Goal: Task Accomplishment & Management: Complete application form

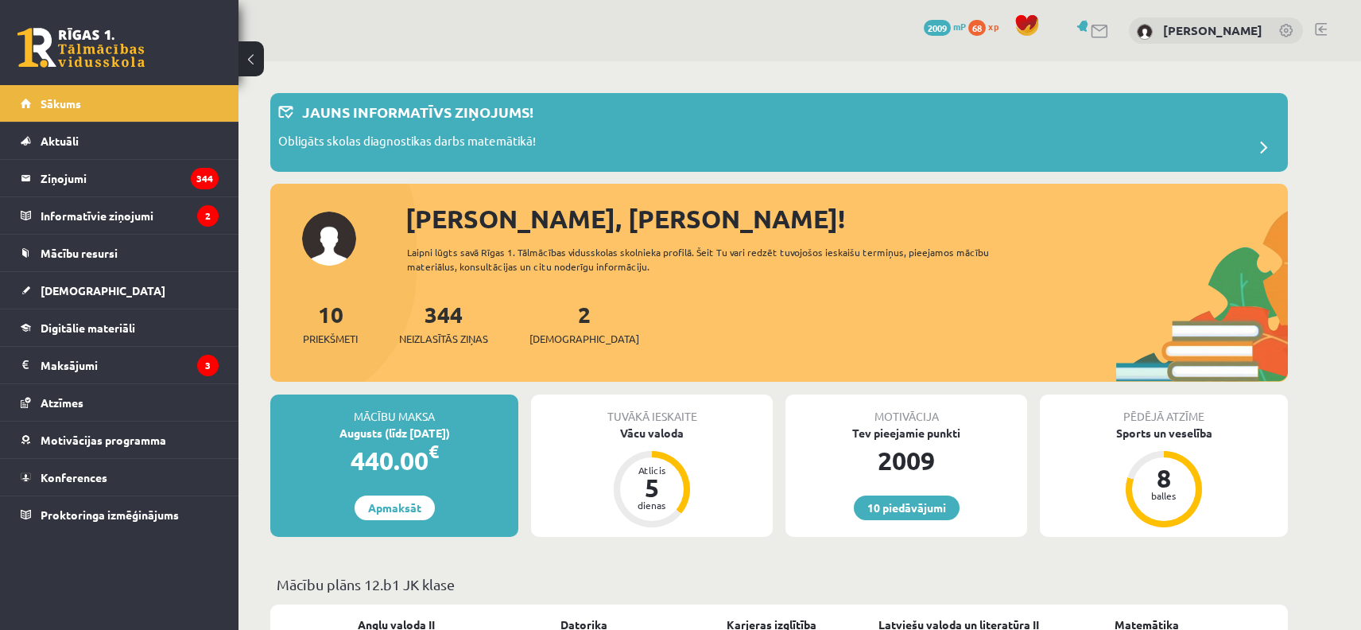
click at [546, 321] on div "2 Ieskaites" at bounding box center [585, 321] width 110 height 49
click at [564, 343] on span "[DEMOGRAPHIC_DATA]" at bounding box center [585, 339] width 110 height 16
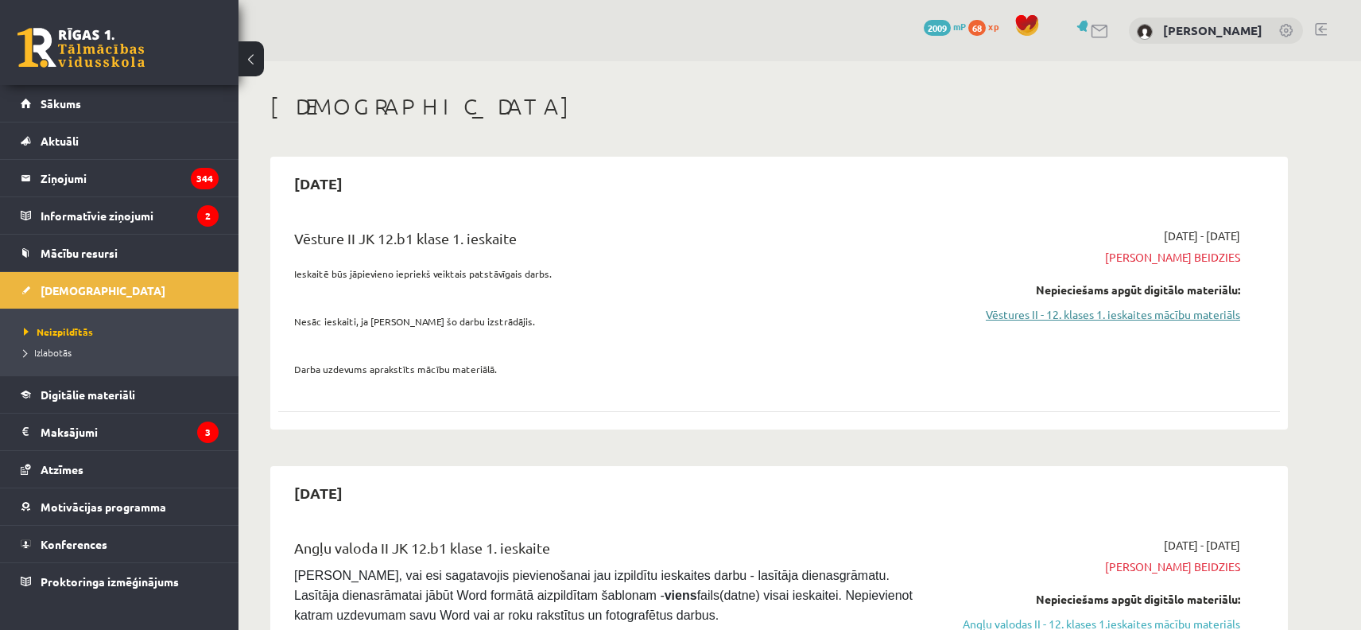
click at [1208, 317] on link "Vēstures II - 12. klases 1. ieskaites mācību materiāls" at bounding box center [1091, 314] width 300 height 17
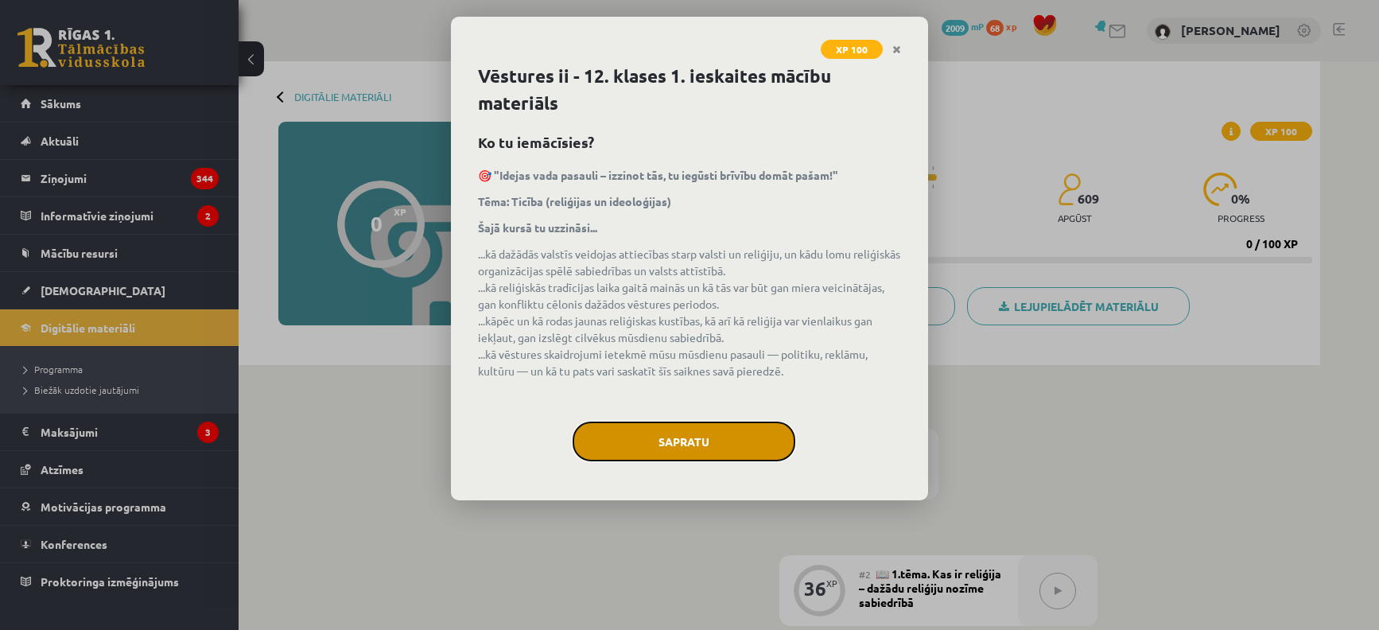
click at [661, 448] on button "Sapratu" at bounding box center [683, 441] width 223 height 40
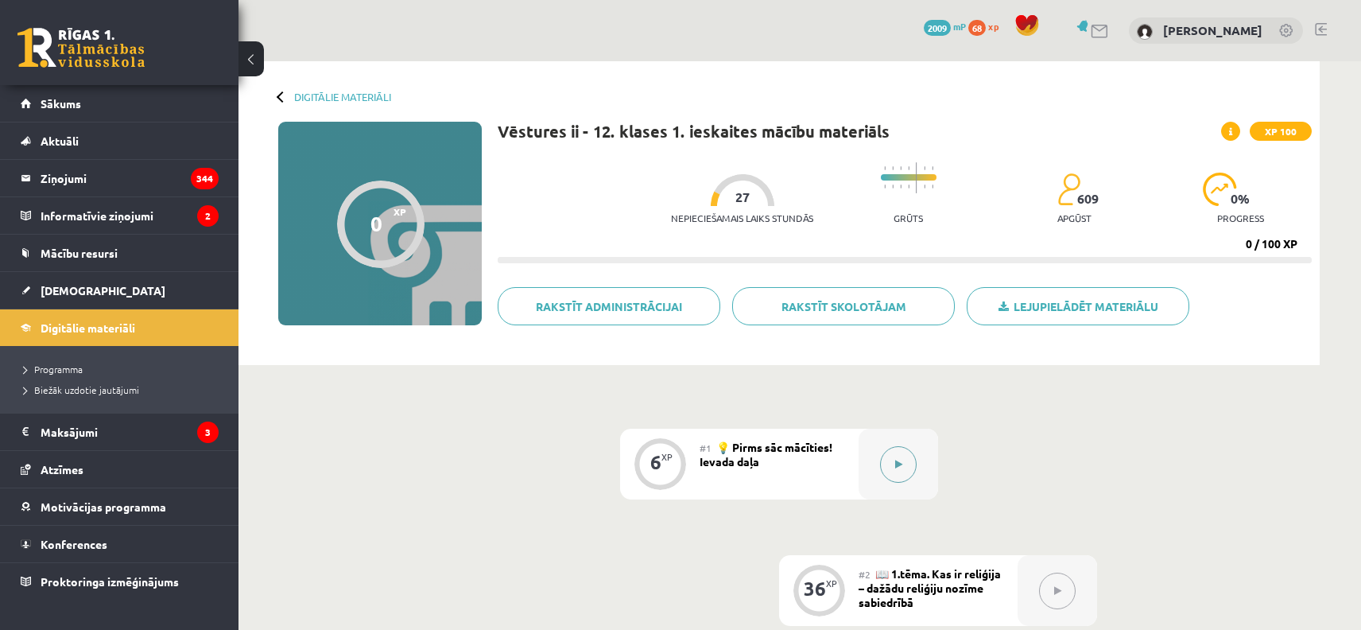
click at [907, 462] on button at bounding box center [898, 464] width 37 height 37
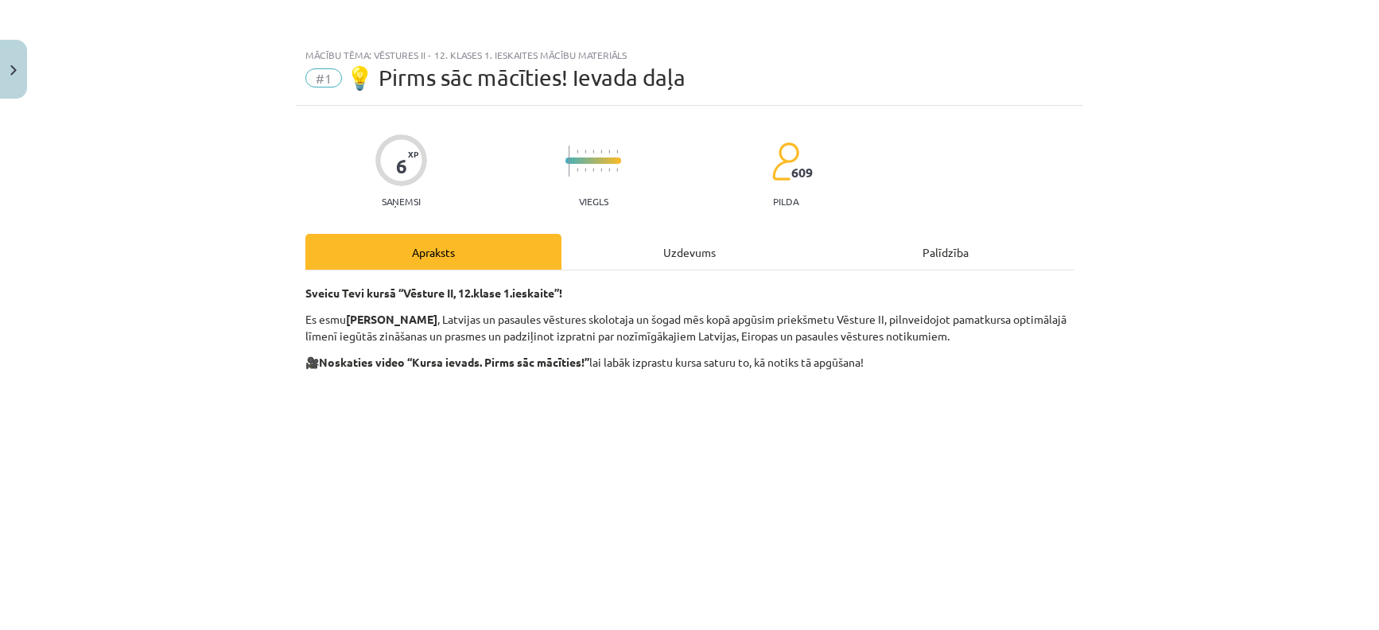
click at [695, 239] on div "Uzdevums" at bounding box center [689, 252] width 256 height 36
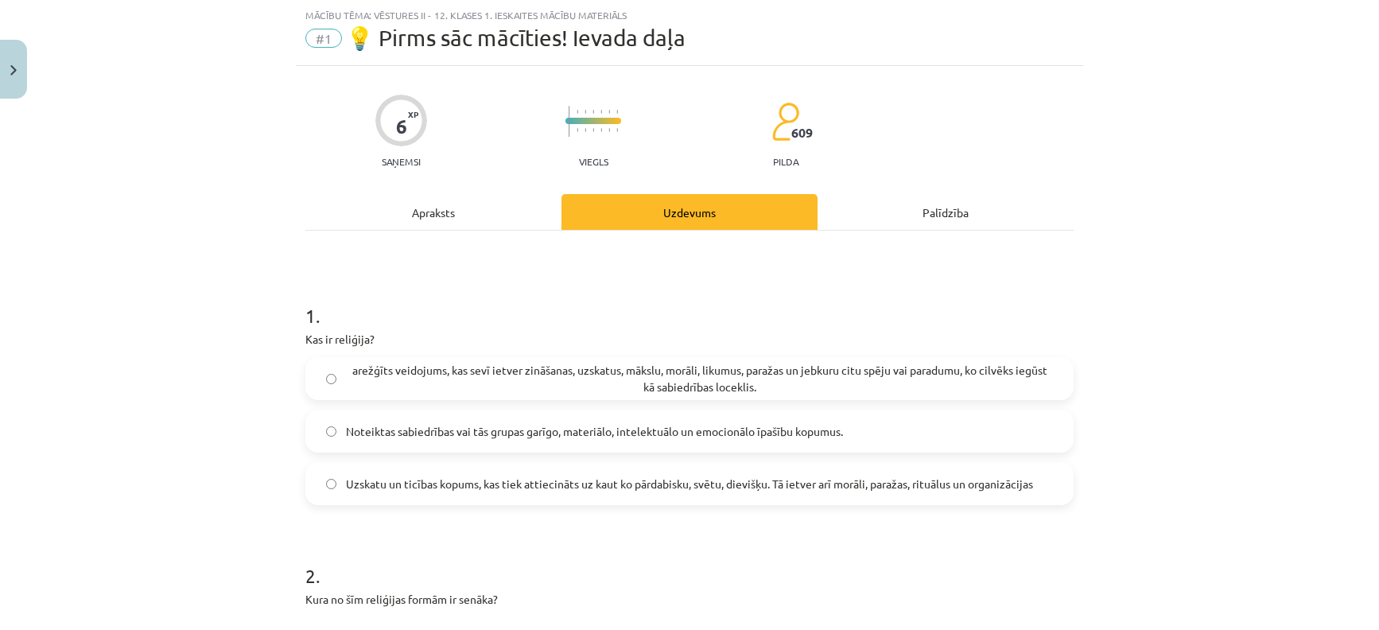
click at [658, 473] on label "Uzskatu un ticības kopums, kas tiek attiecināts uz kaut ko pārdabisku, svētu, d…" at bounding box center [689, 484] width 765 height 40
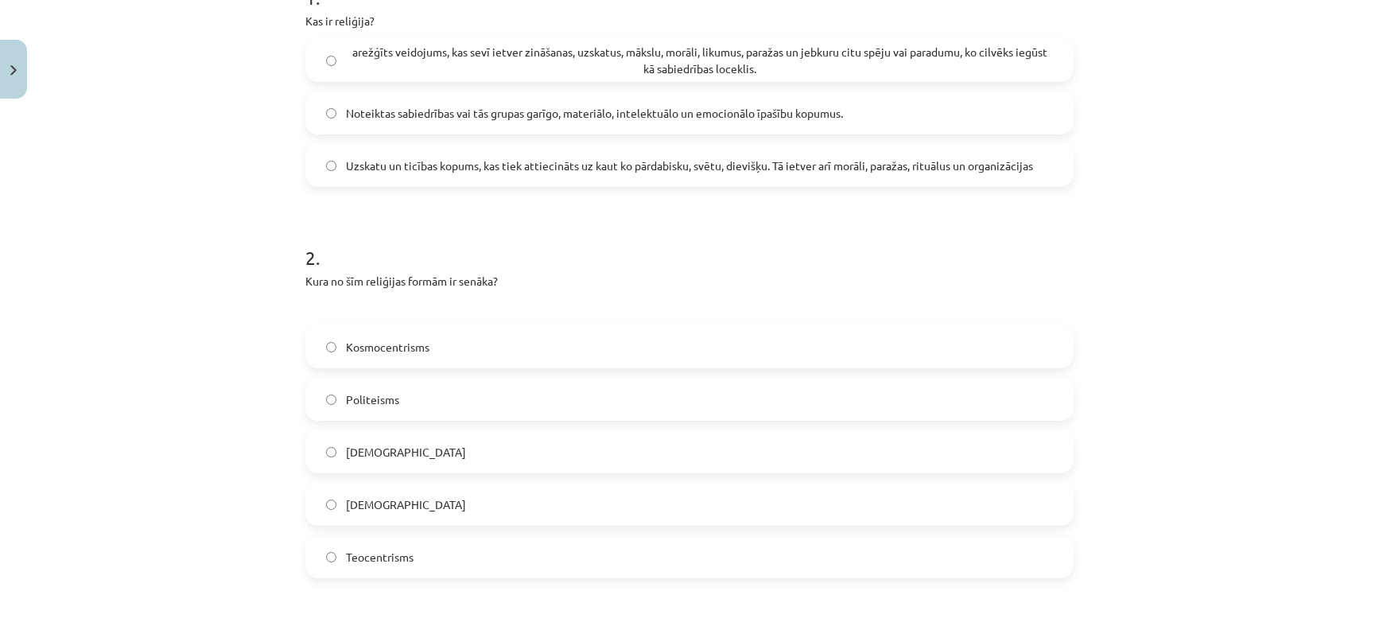
scroll to position [469, 0]
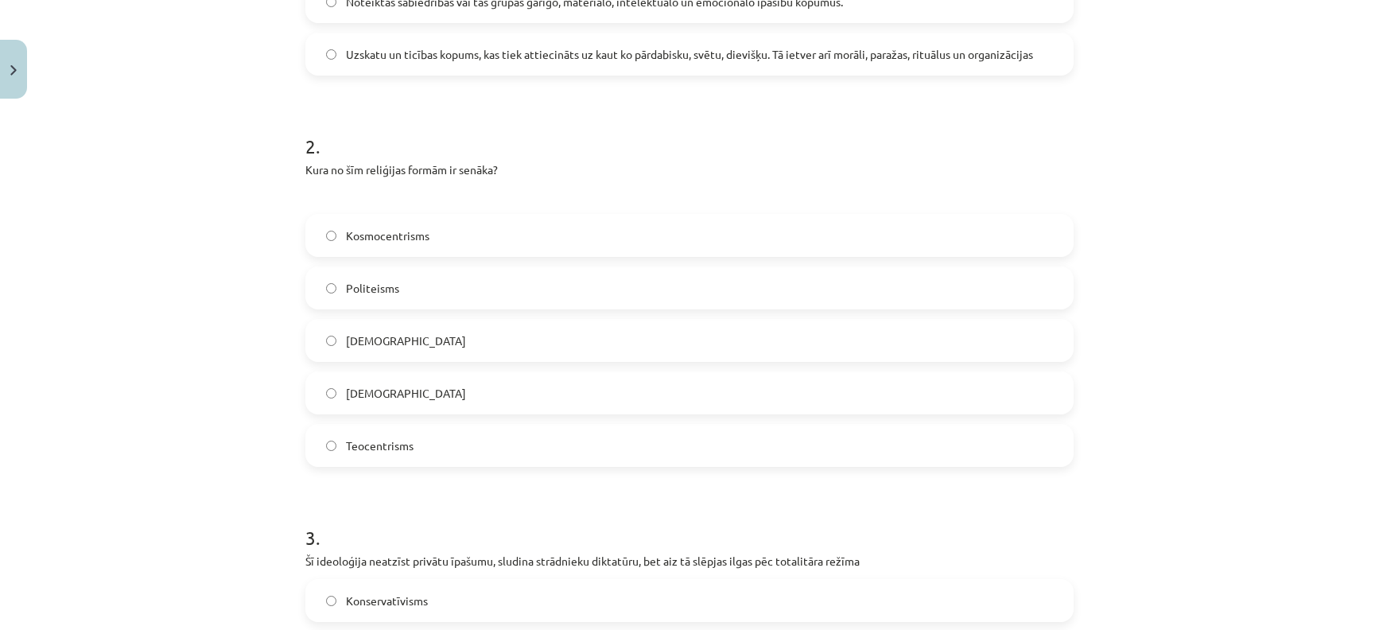
click at [1011, 526] on h1 "3 ." at bounding box center [689, 523] width 768 height 49
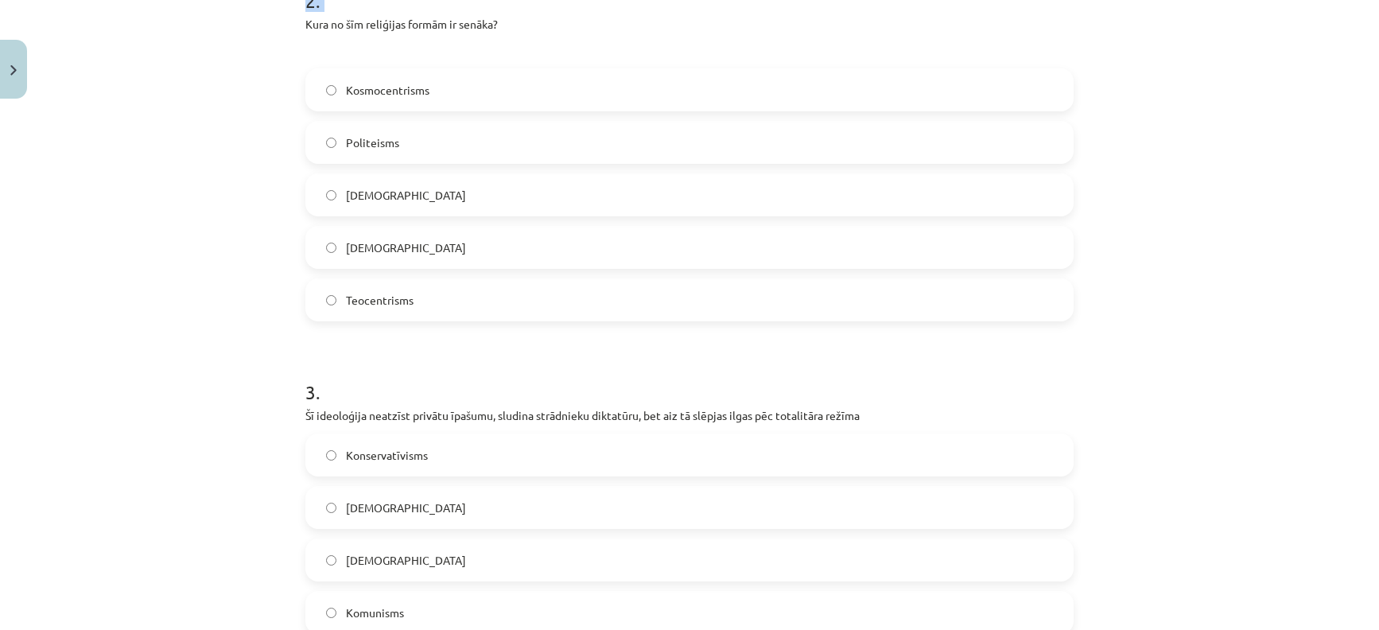
scroll to position [803, 0]
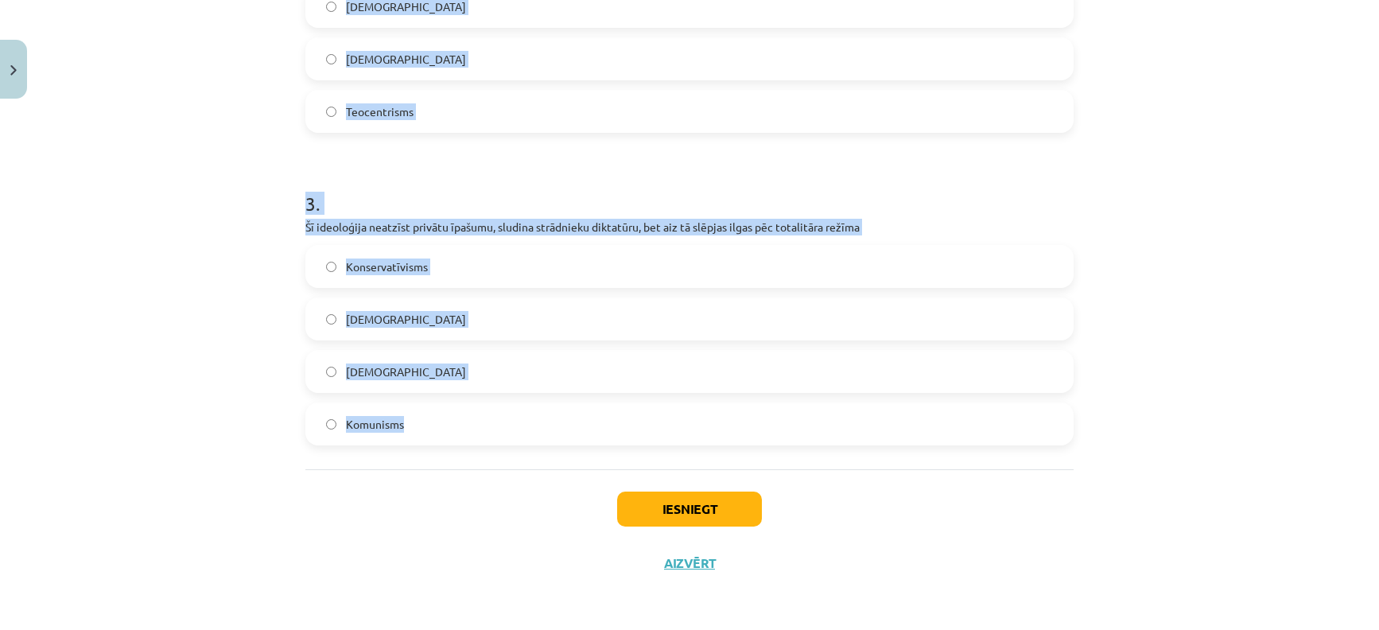
drag, startPoint x: 269, startPoint y: 167, endPoint x: 642, endPoint y: 462, distance: 475.5
click at [642, 462] on div "Mācību tēma: Vēstures ii - 12. klases 1. ieskaites mācību materiāls #1 💡 Pirms …" at bounding box center [689, 315] width 1379 height 630
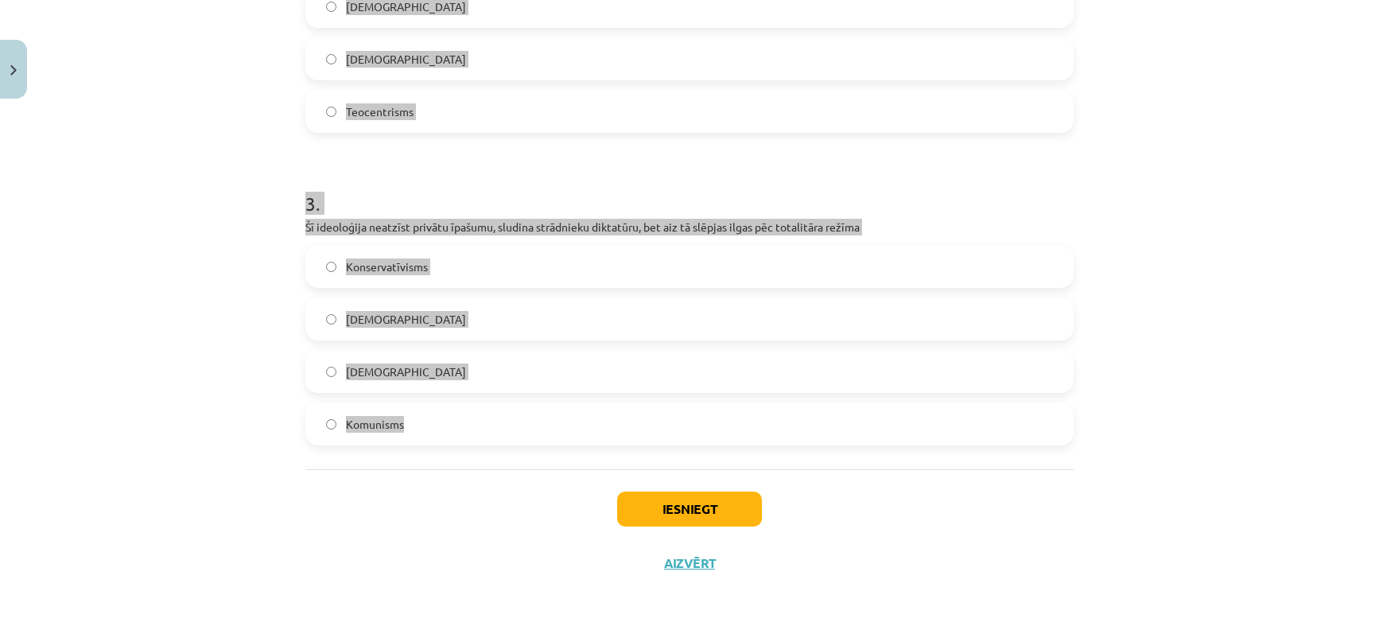
copy form "Kura no šīm reliģijas formām ir senāka? Kosmocentrisms Politeisms Panteisms Mon…"
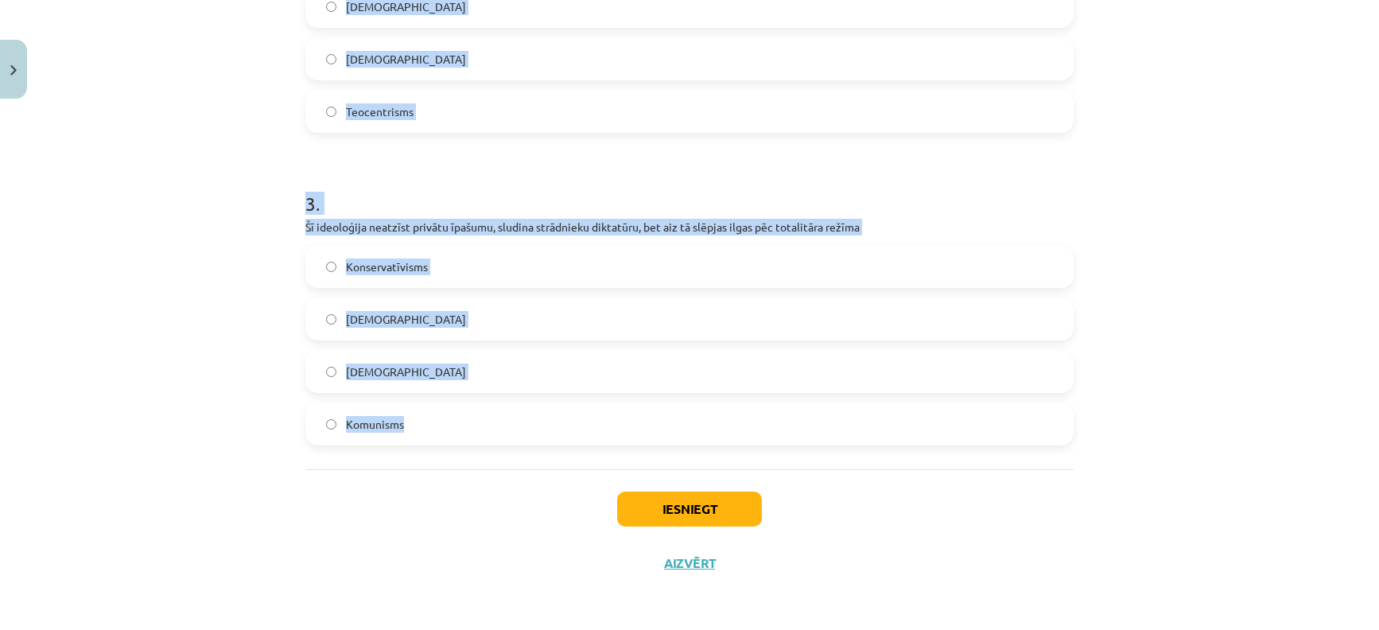
click at [472, 425] on label "Komunisms" at bounding box center [689, 424] width 765 height 40
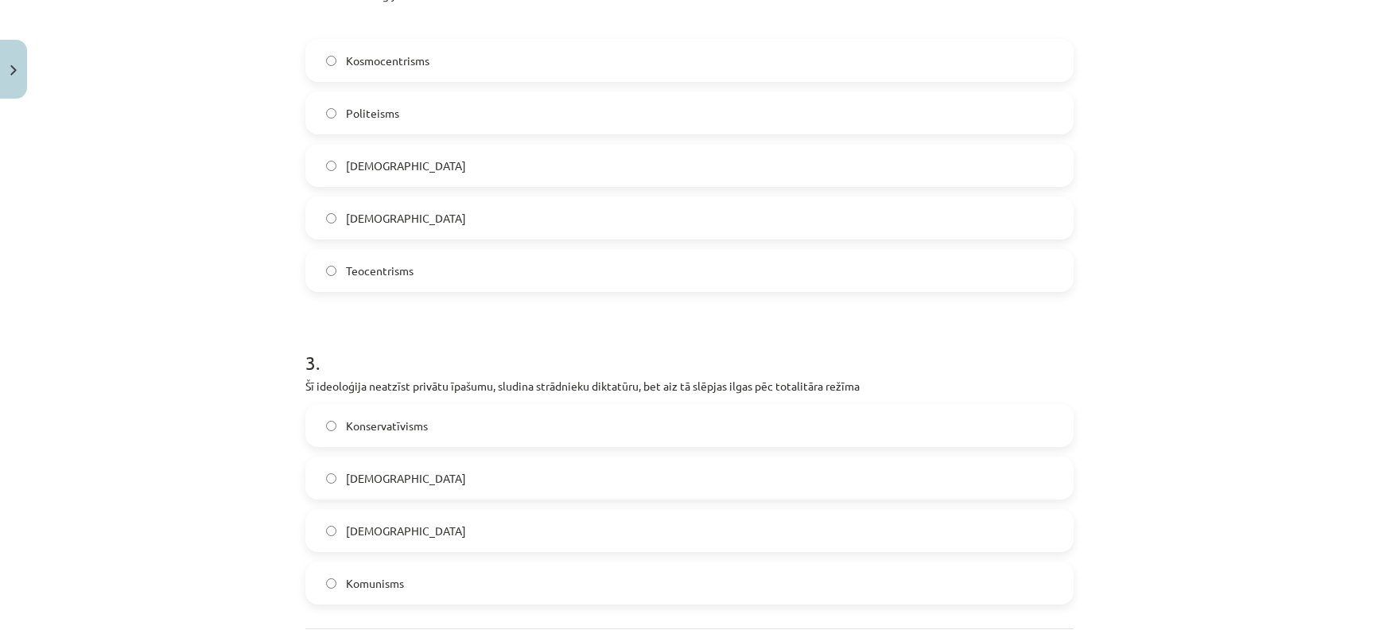
scroll to position [580, 0]
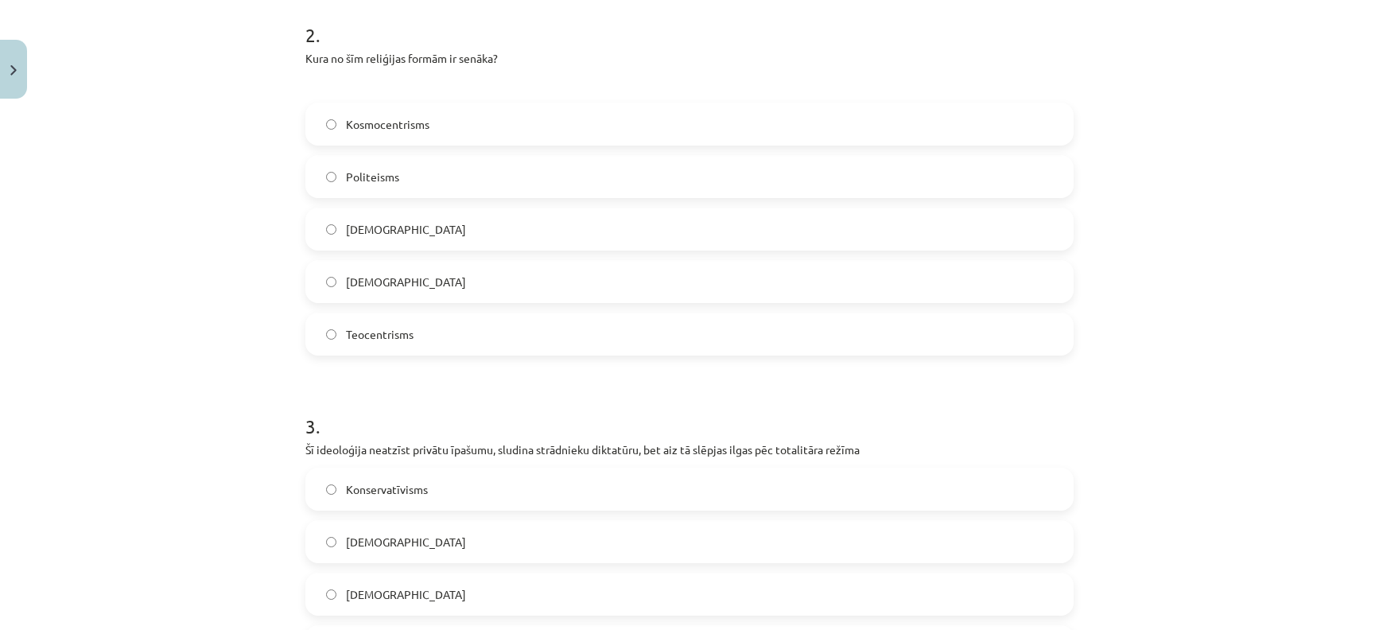
click at [831, 171] on label "Politeisms" at bounding box center [689, 177] width 765 height 40
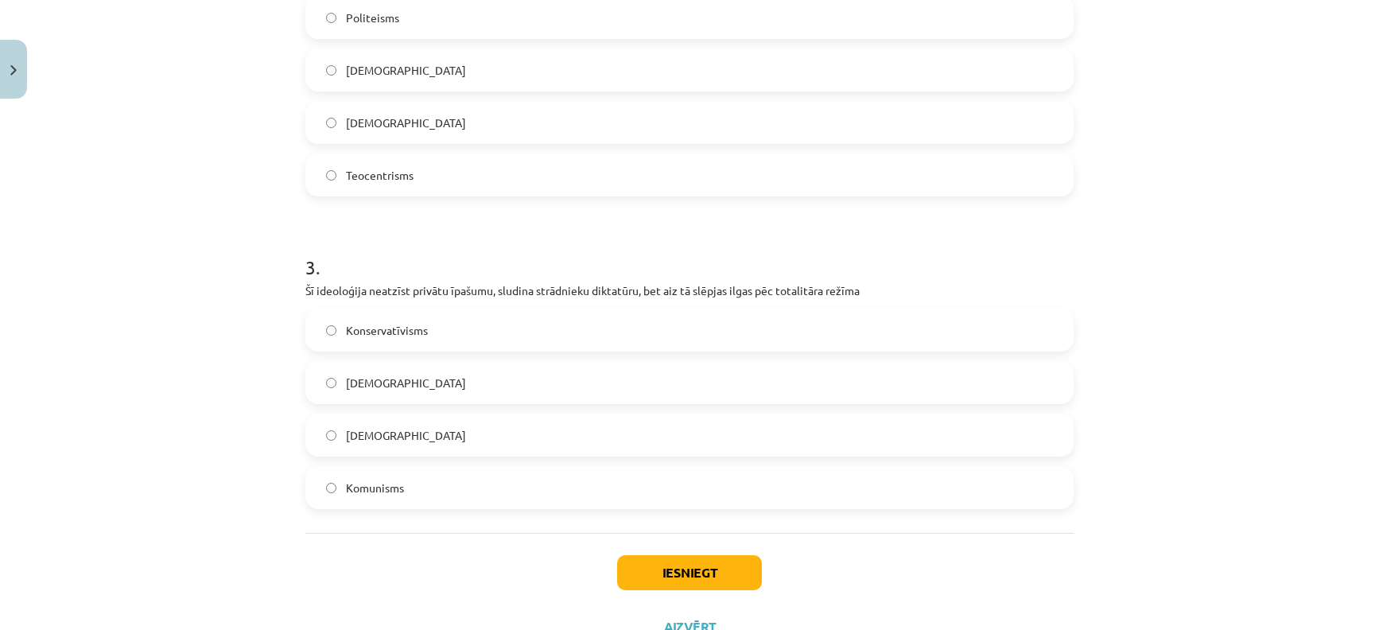
scroll to position [803, 0]
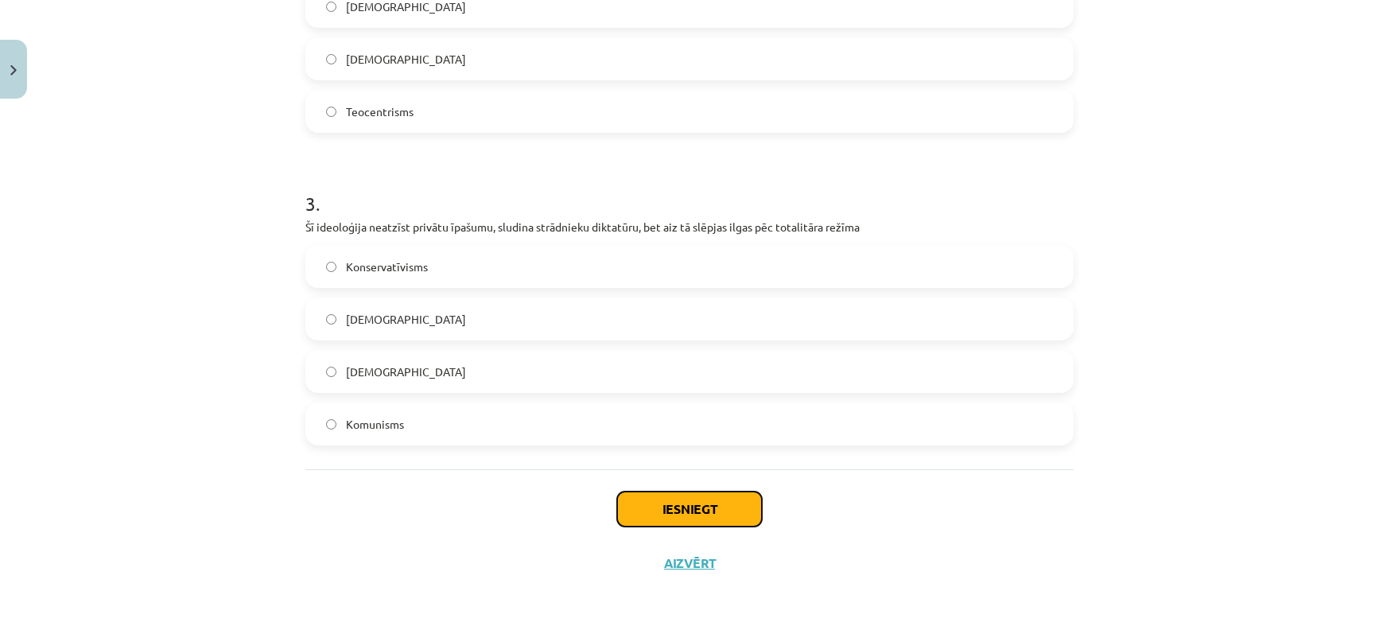
click at [697, 502] on button "Iesniegt" at bounding box center [689, 508] width 145 height 35
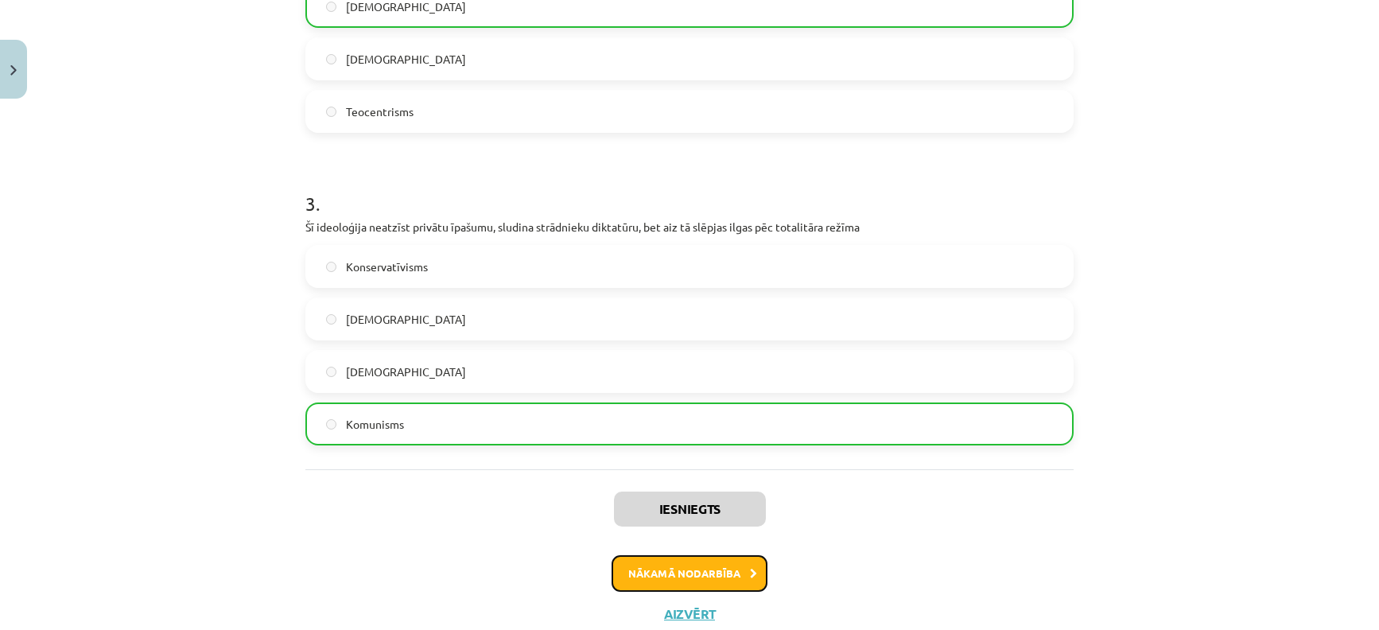
click at [660, 583] on button "Nākamā nodarbība" at bounding box center [689, 573] width 156 height 37
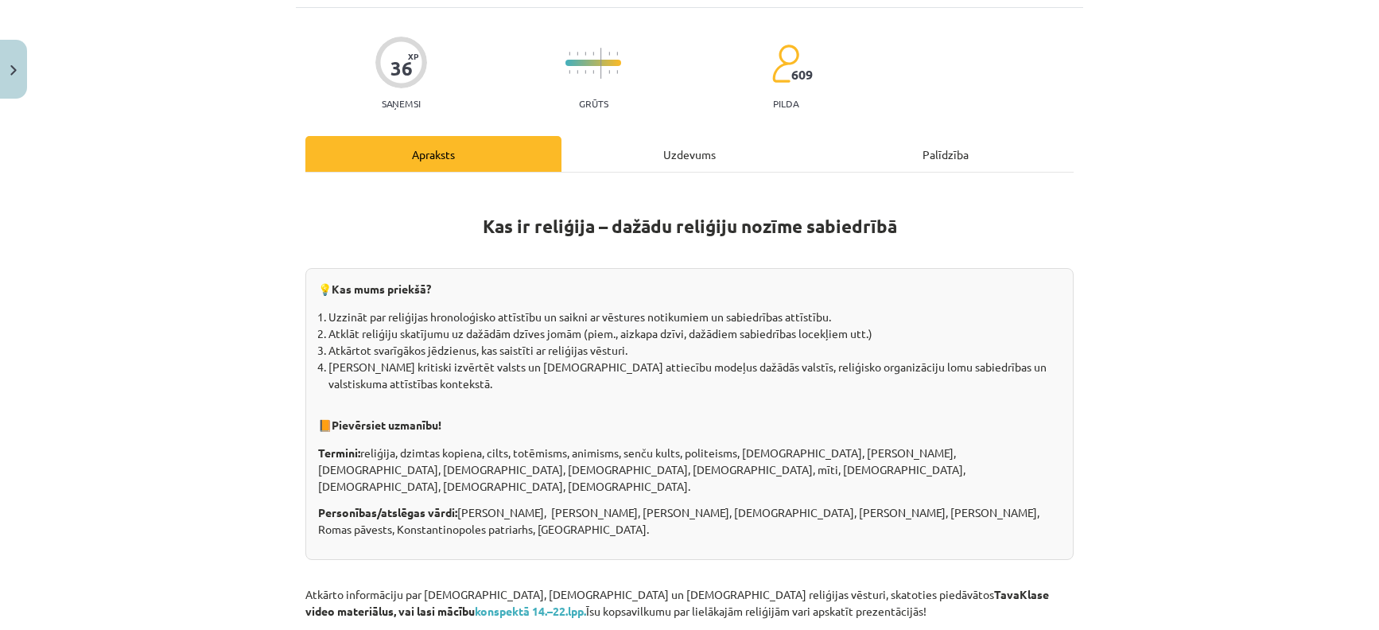
scroll to position [40, 0]
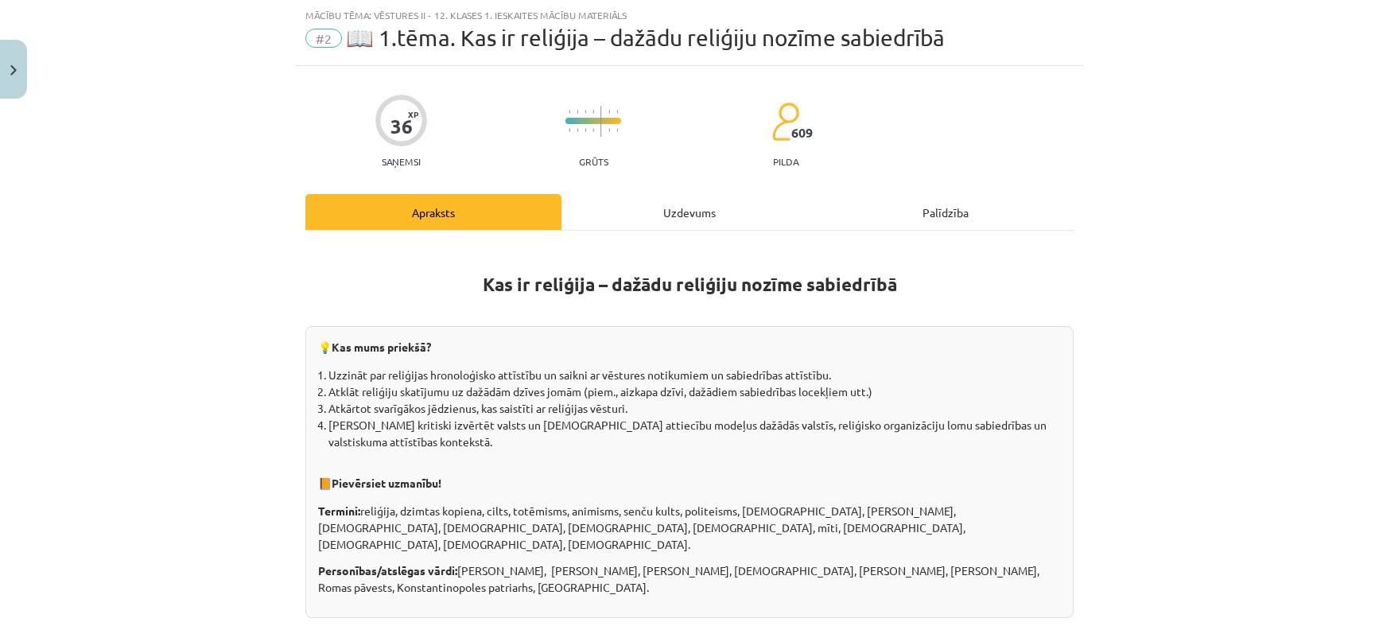
click at [669, 211] on div "Uzdevums" at bounding box center [689, 212] width 256 height 36
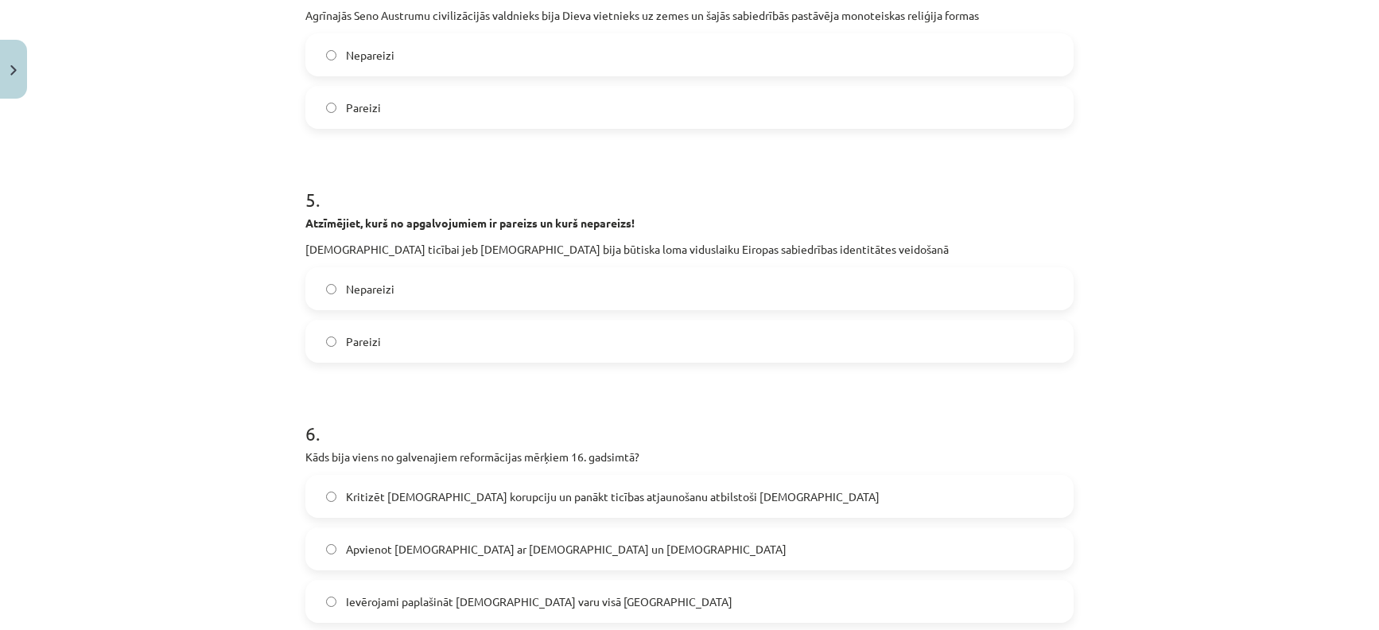
scroll to position [1761, 0]
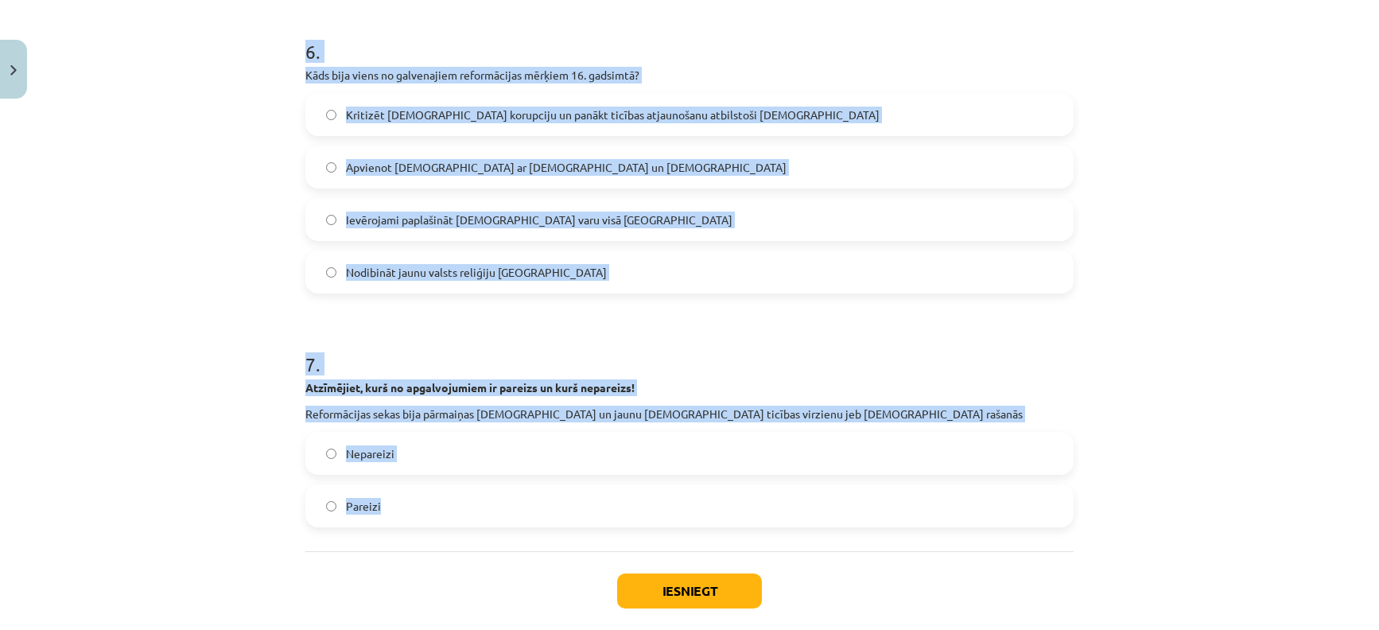
drag, startPoint x: 274, startPoint y: 332, endPoint x: 434, endPoint y: 516, distance: 244.0
click at [434, 516] on div "Mācību tēma: Vēstures ii - 12. klases 1. ieskaites mācību materiāls #2 📖 1.tēma…" at bounding box center [689, 315] width 1379 height 630
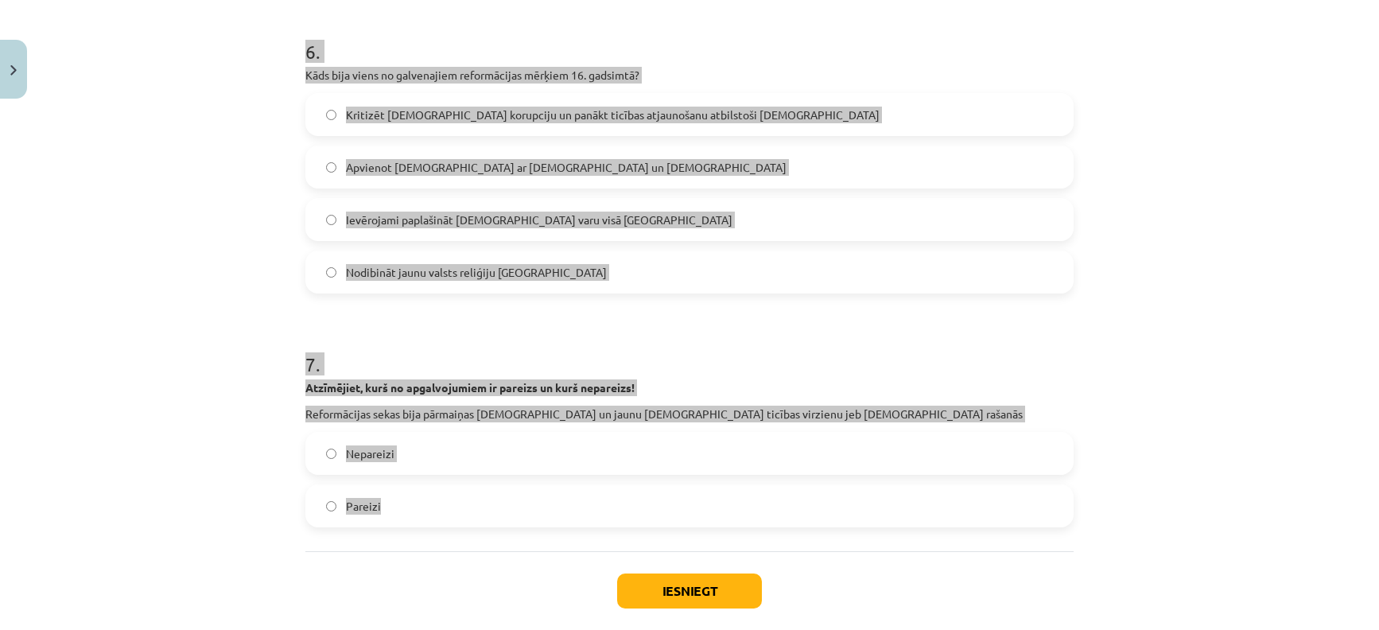
copy form "Atzīmējiet, kurš no apgalvojumiem ir pareizs un kurš nepareizs! Kristīgā ticība…"
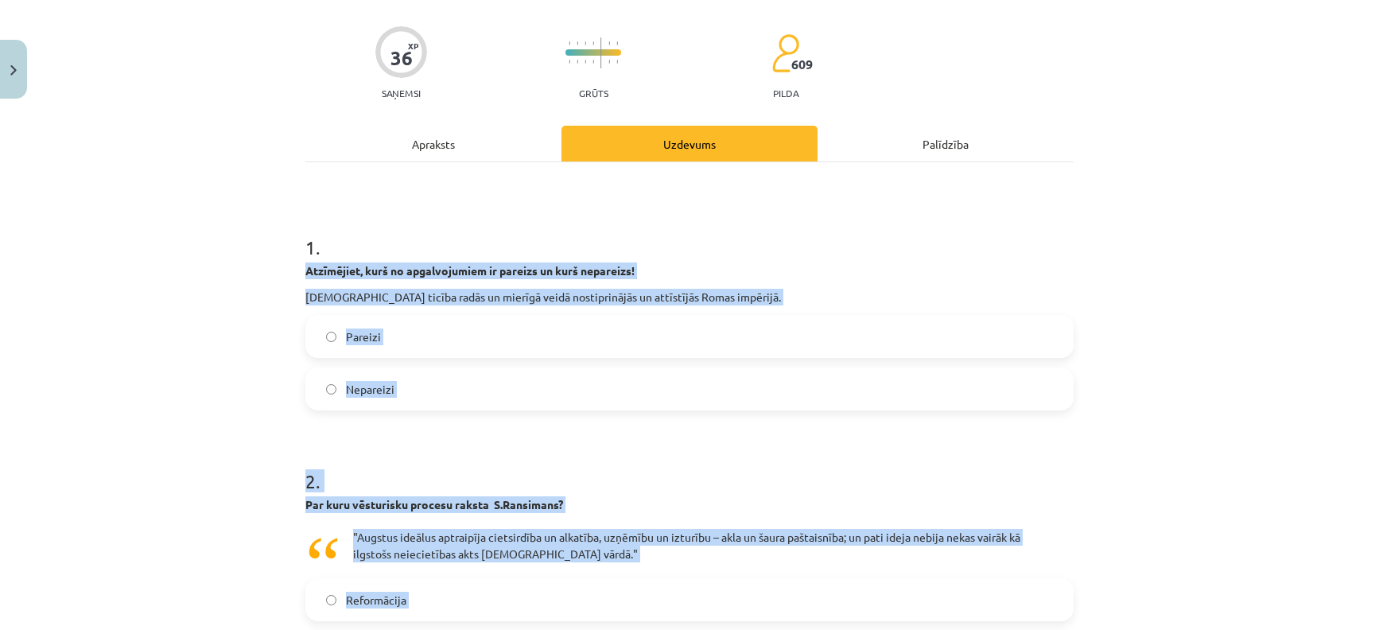
scroll to position [0, 0]
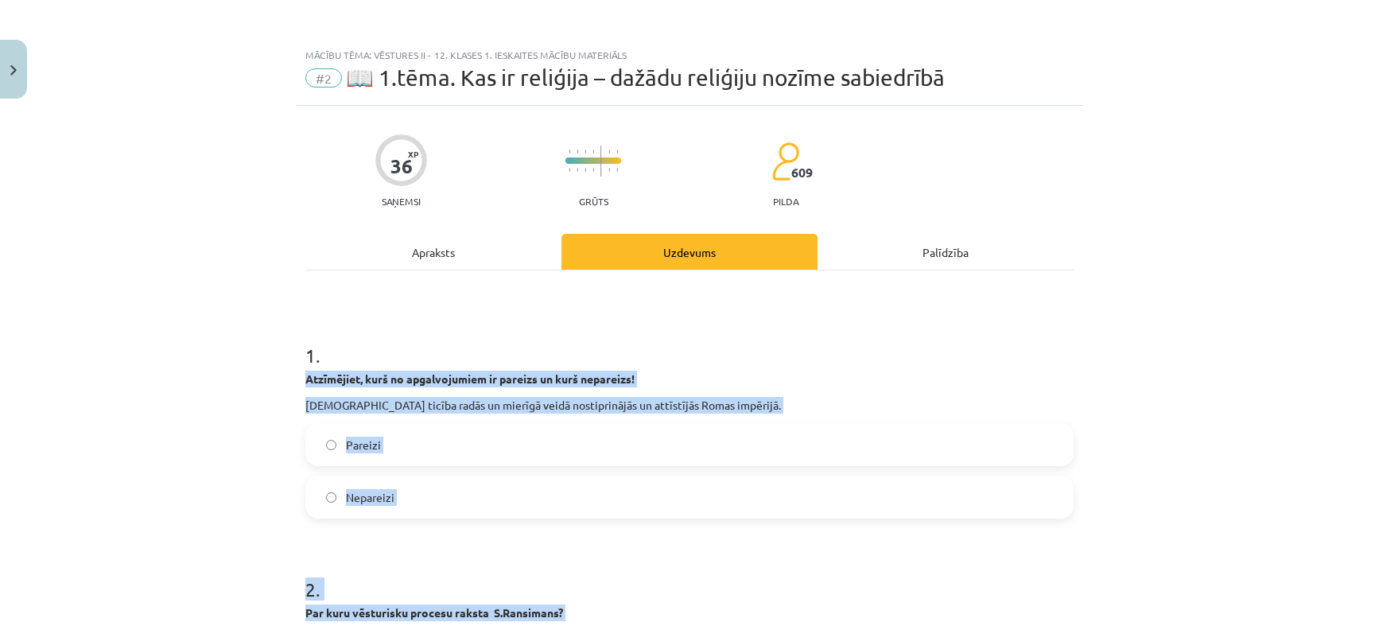
click at [1009, 510] on label "Nepareizi" at bounding box center [689, 497] width 765 height 40
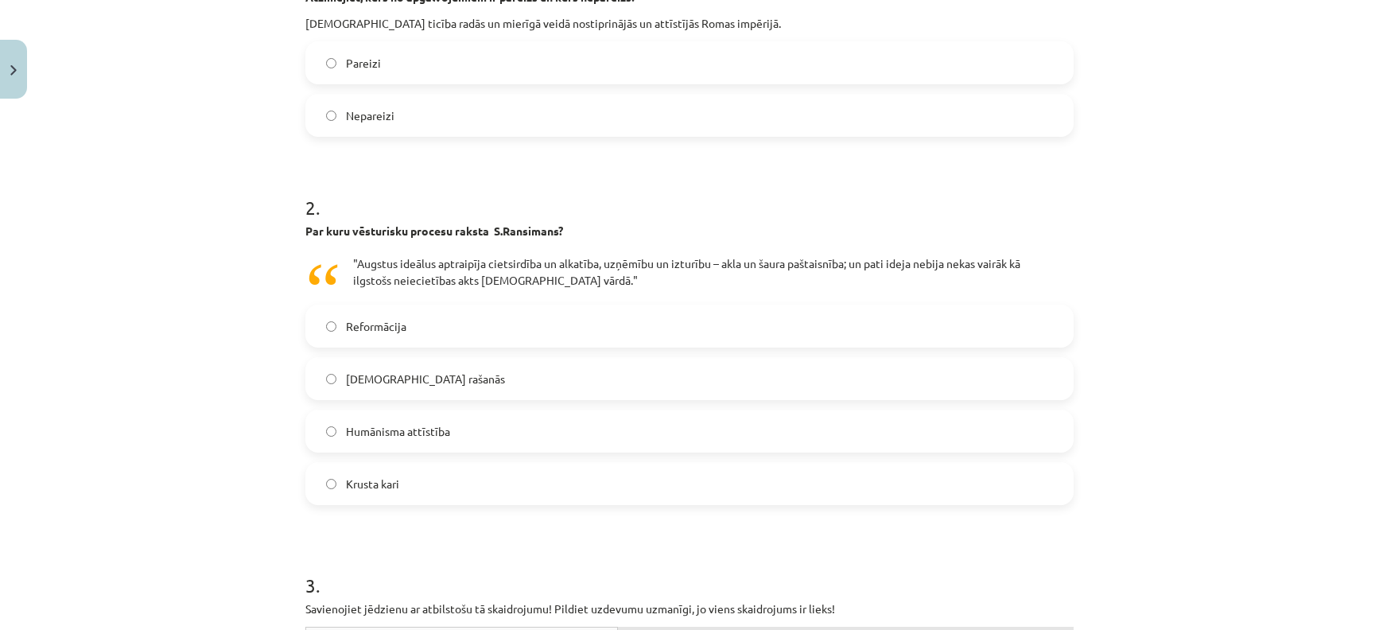
scroll to position [445, 0]
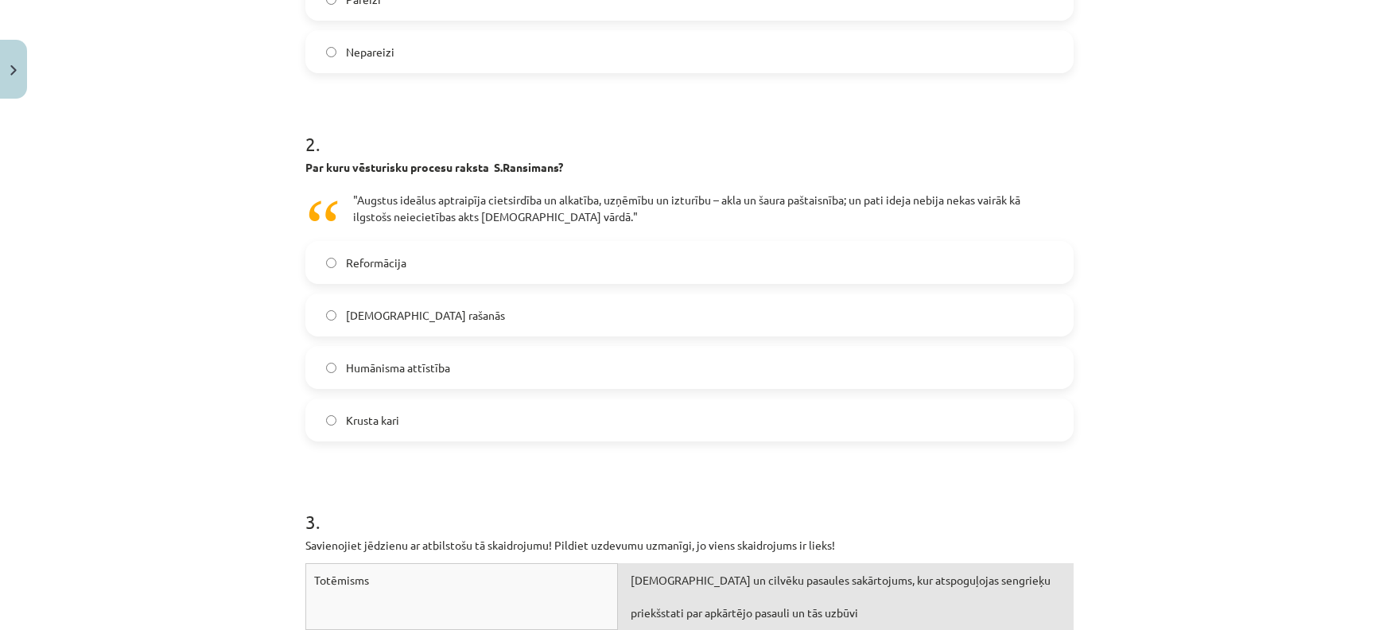
click at [547, 419] on label "Krusta kari" at bounding box center [689, 420] width 765 height 40
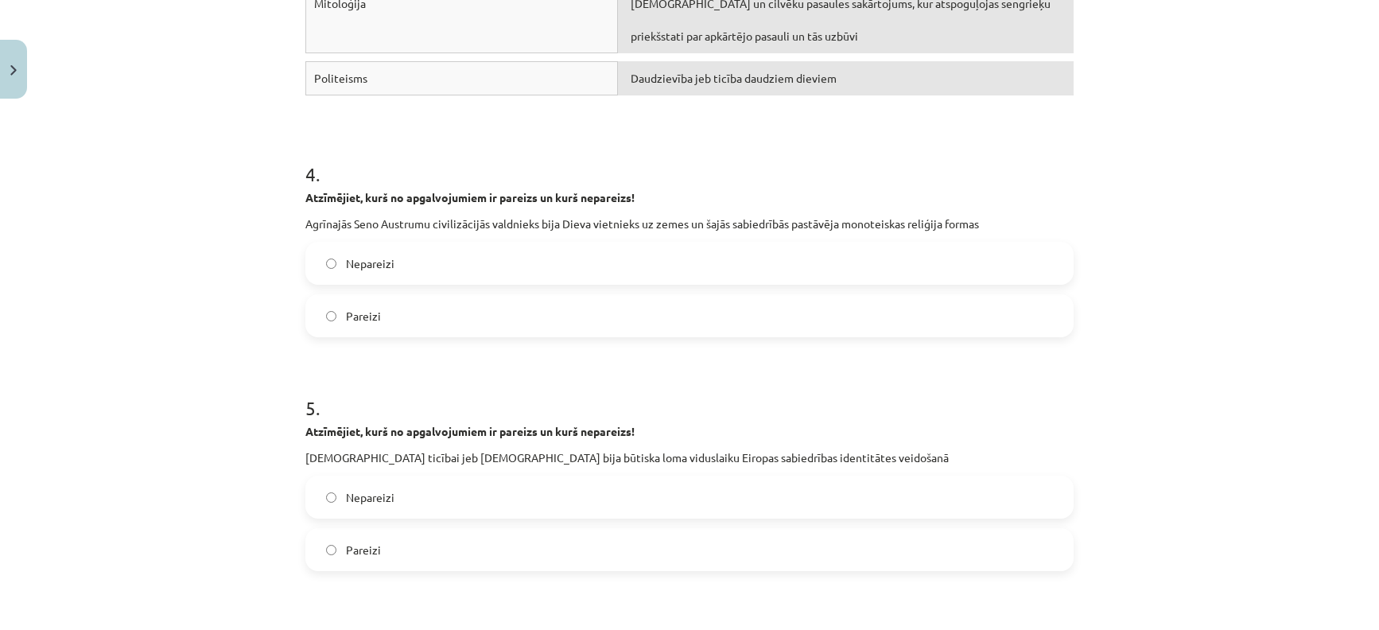
scroll to position [1178, 0]
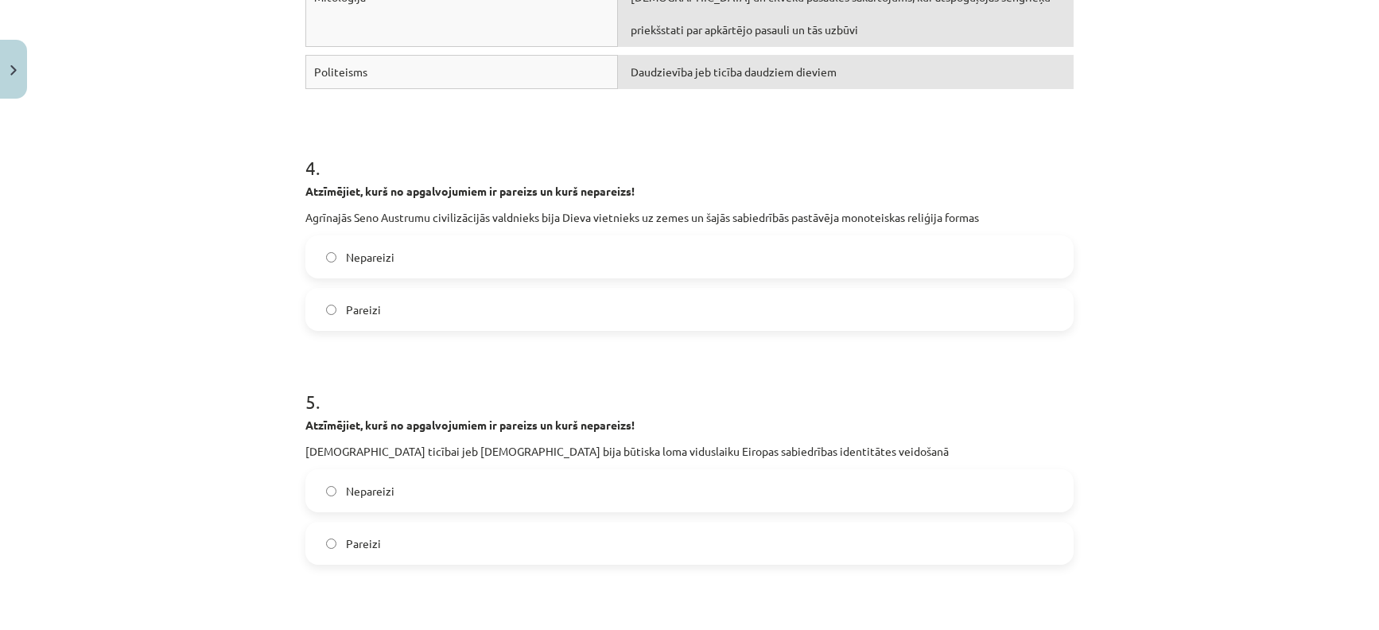
click at [375, 254] on span "Nepareizi" at bounding box center [370, 257] width 49 height 17
click at [402, 538] on label "Pareizi" at bounding box center [689, 543] width 765 height 40
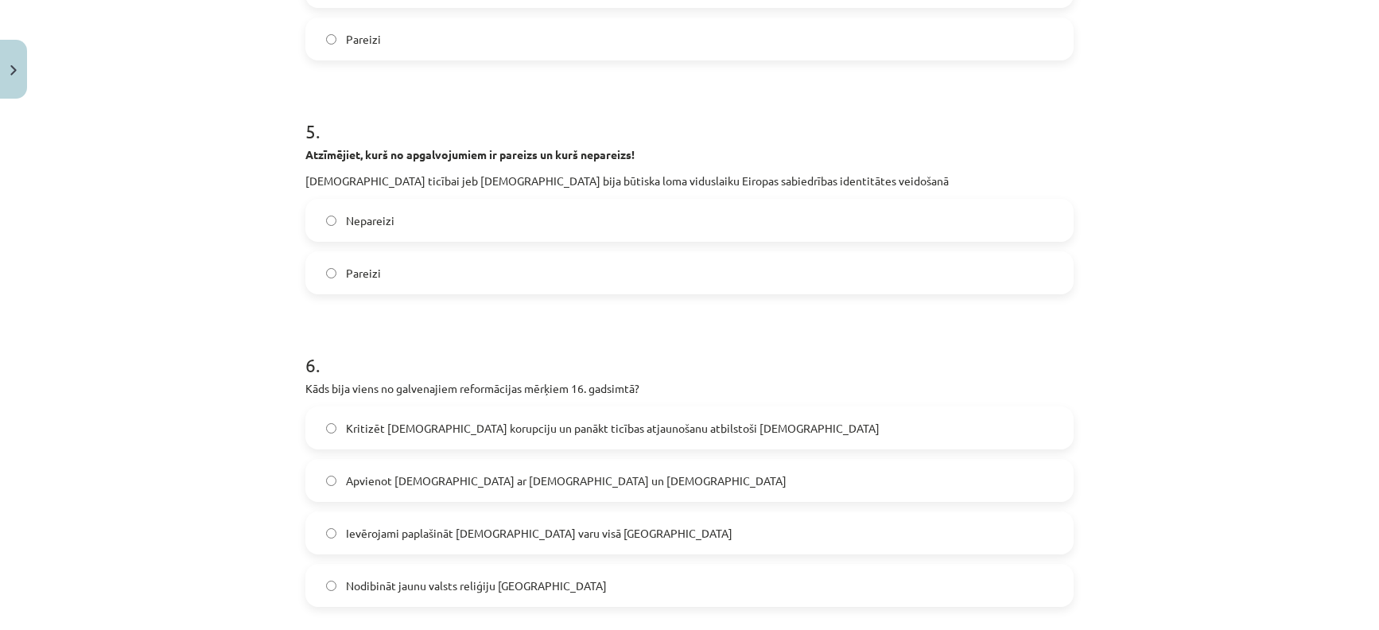
scroll to position [1671, 0]
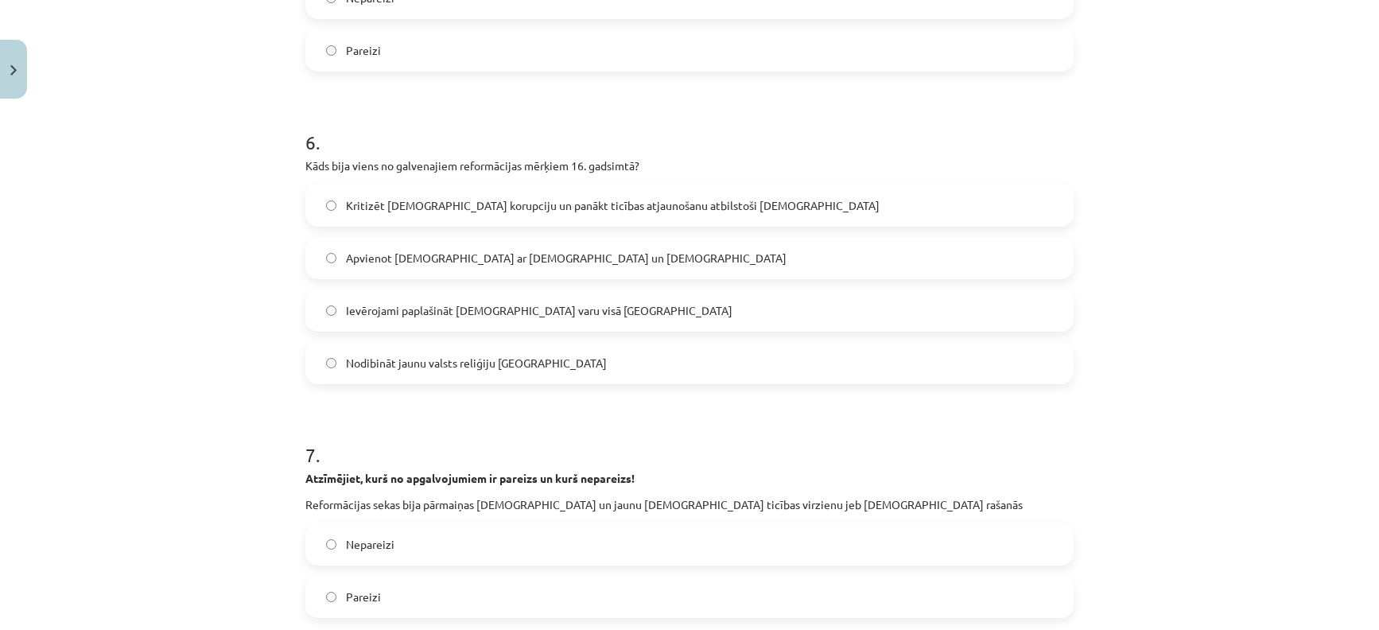
click at [627, 195] on label "Kritizēt katoļu baznīcas korupciju un panākt ticības atjaunošanu atbilstoši Bīb…" at bounding box center [689, 205] width 765 height 40
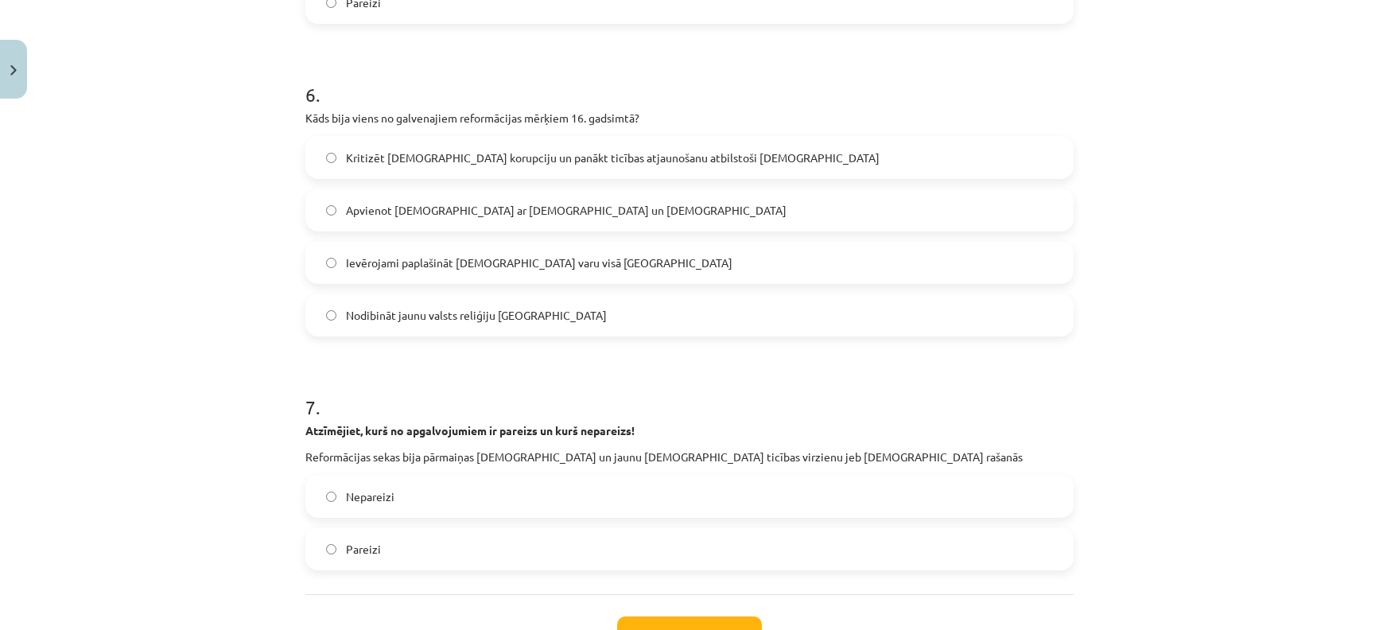
scroll to position [1843, 0]
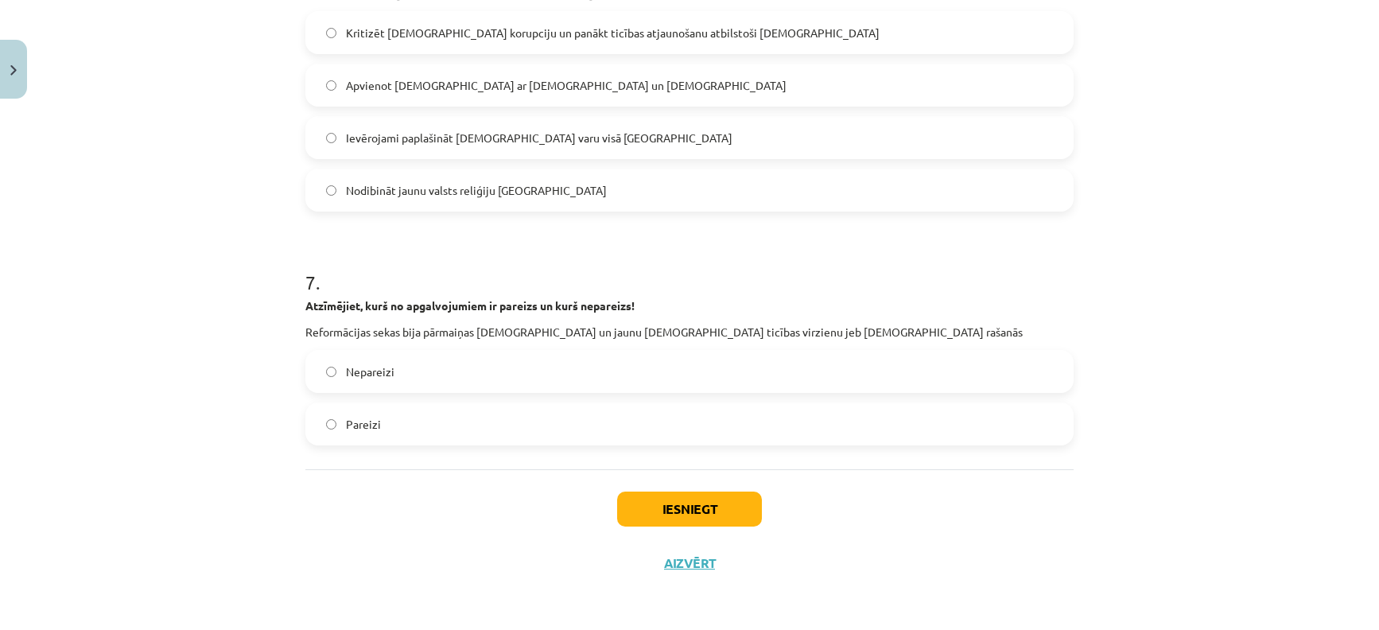
click at [488, 421] on label "Pareizi" at bounding box center [689, 424] width 765 height 40
click at [647, 513] on button "Iesniegt" at bounding box center [689, 508] width 145 height 35
drag, startPoint x: 646, startPoint y: 513, endPoint x: 659, endPoint y: 505, distance: 15.0
click at [659, 505] on button "Iesniegt" at bounding box center [689, 508] width 145 height 35
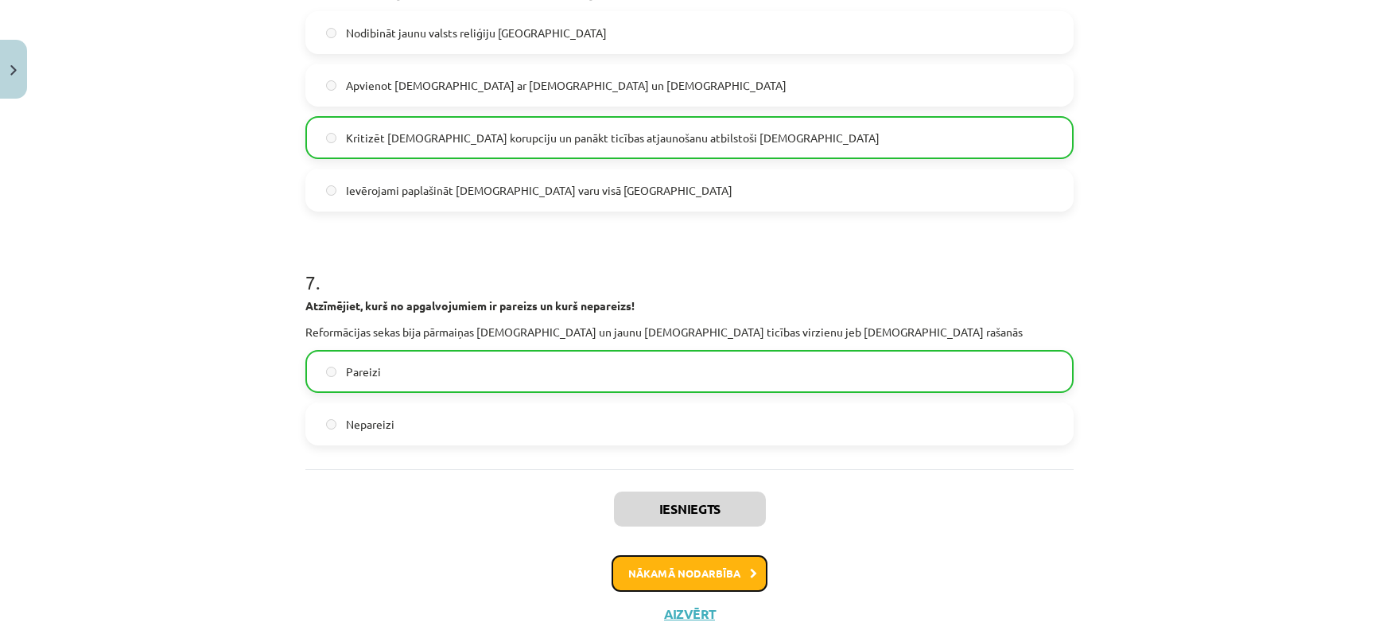
click at [683, 563] on button "Nākamā nodarbība" at bounding box center [689, 573] width 156 height 37
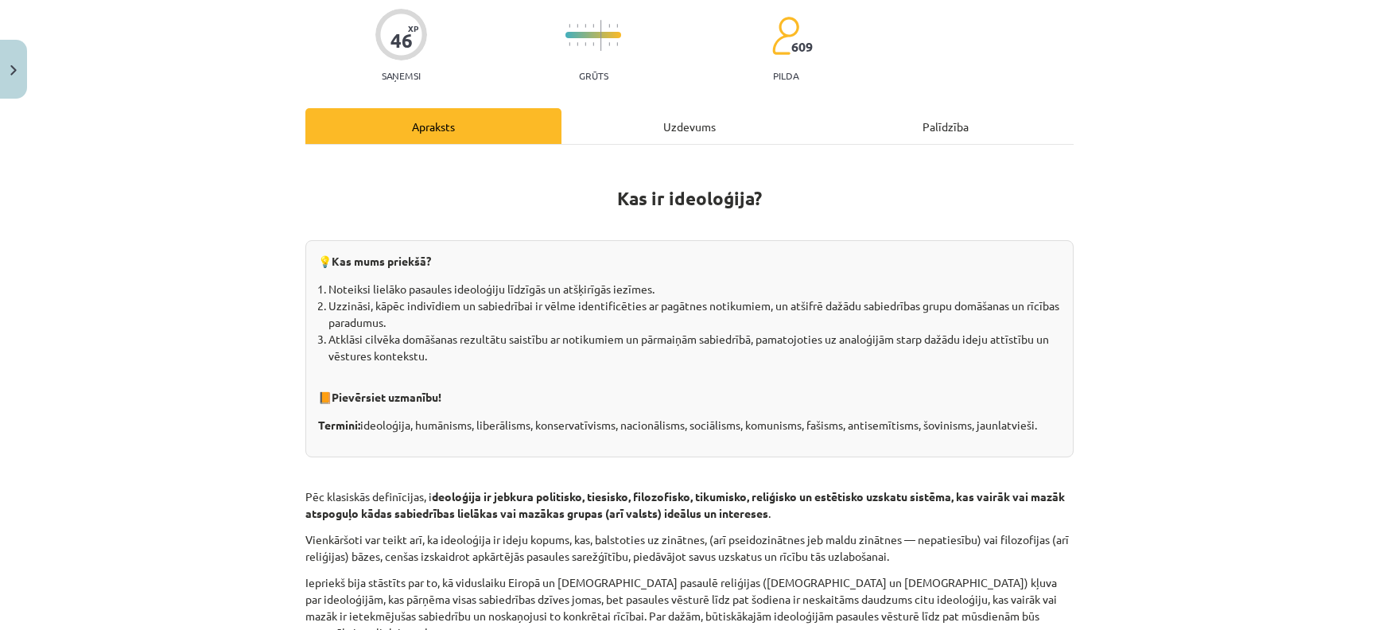
scroll to position [40, 0]
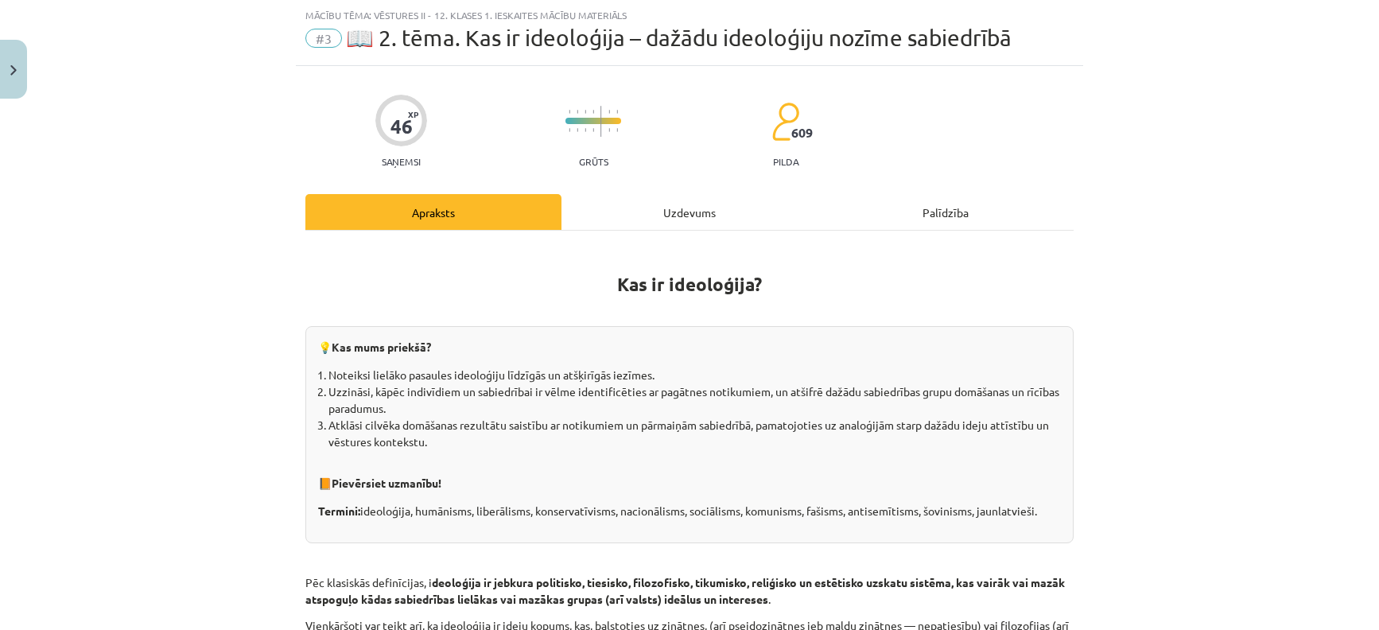
click at [661, 209] on div "Uzdevums" at bounding box center [689, 212] width 256 height 36
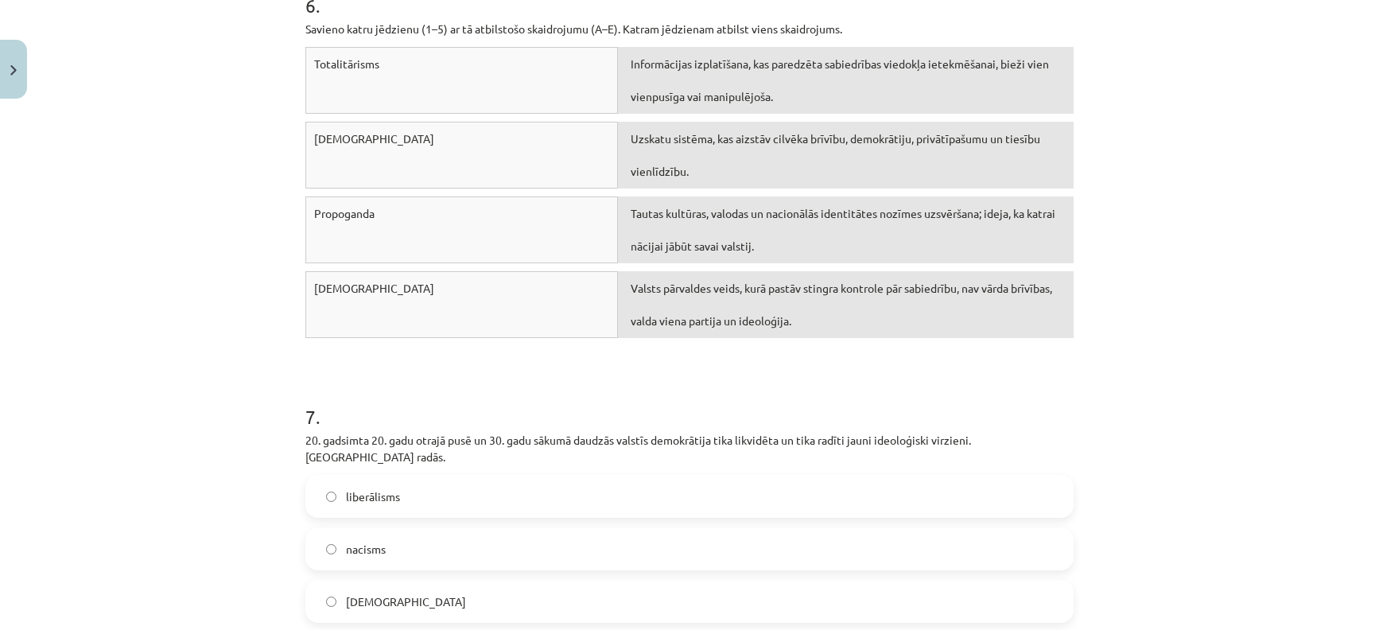
scroll to position [2113, 0]
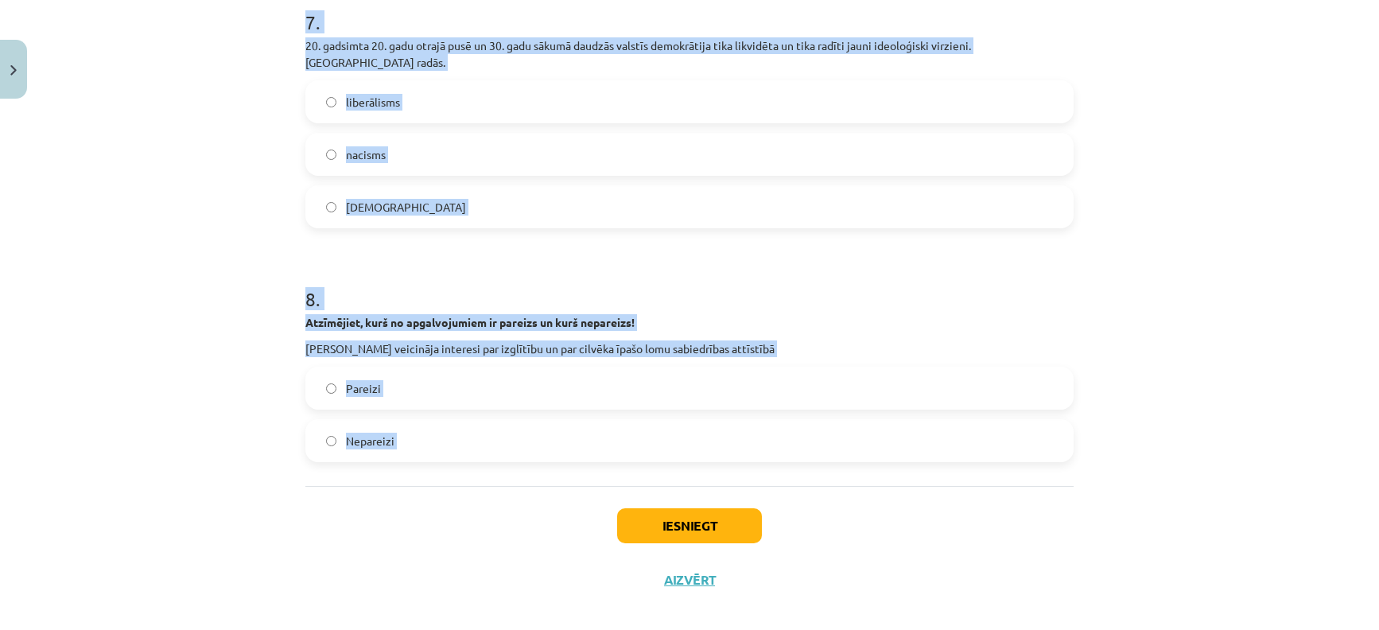
drag, startPoint x: 291, startPoint y: 359, endPoint x: 546, endPoint y: 498, distance: 290.7
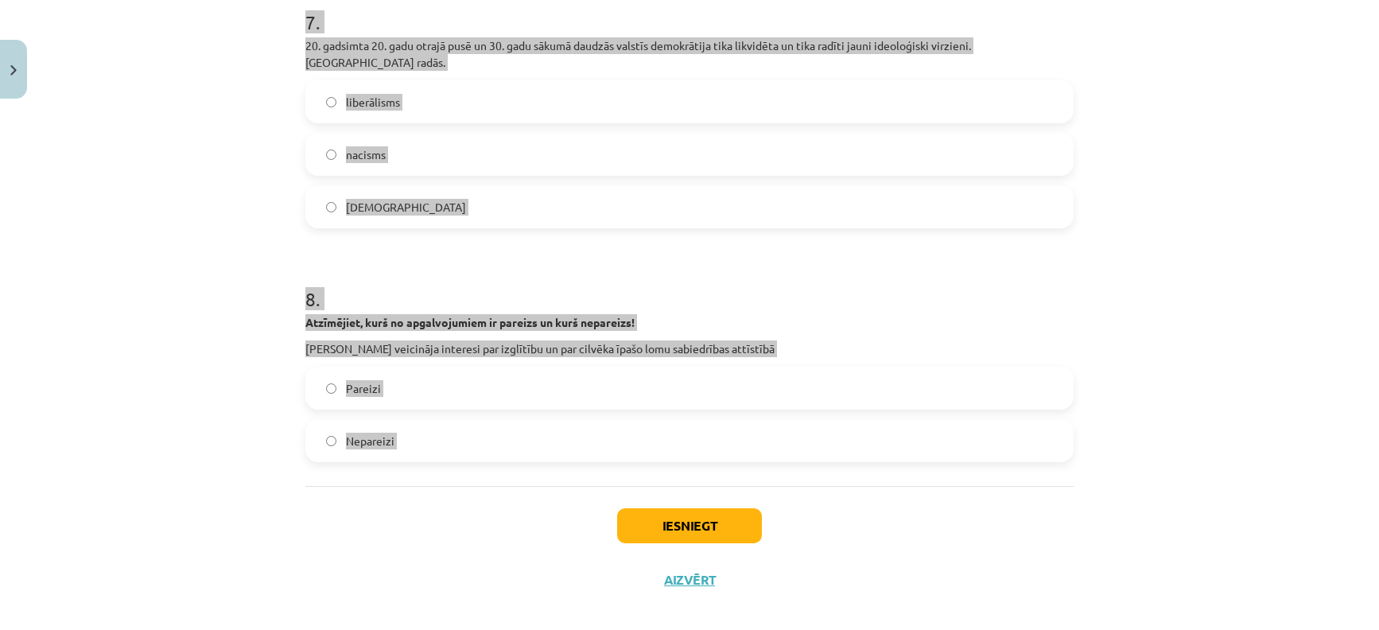
copy form "Viens no Reformācijas cēloņiem bija humānisma mācība, humānistu uzskati par cil…"
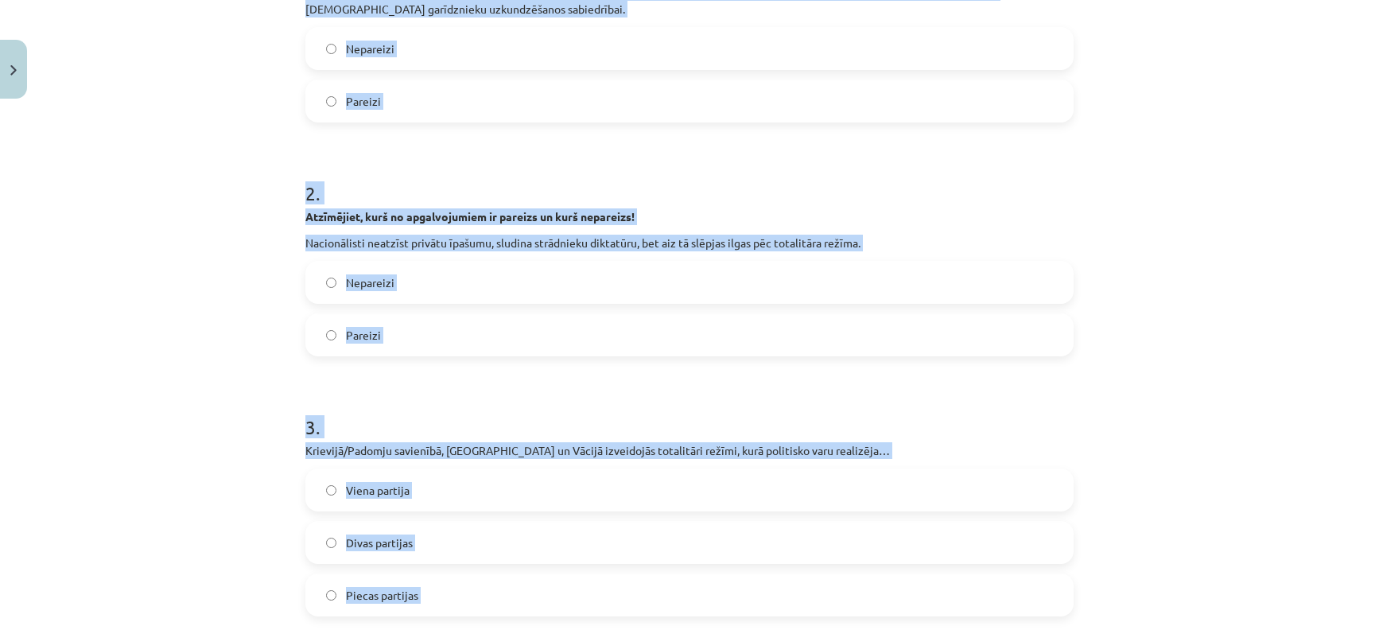
scroll to position [0, 0]
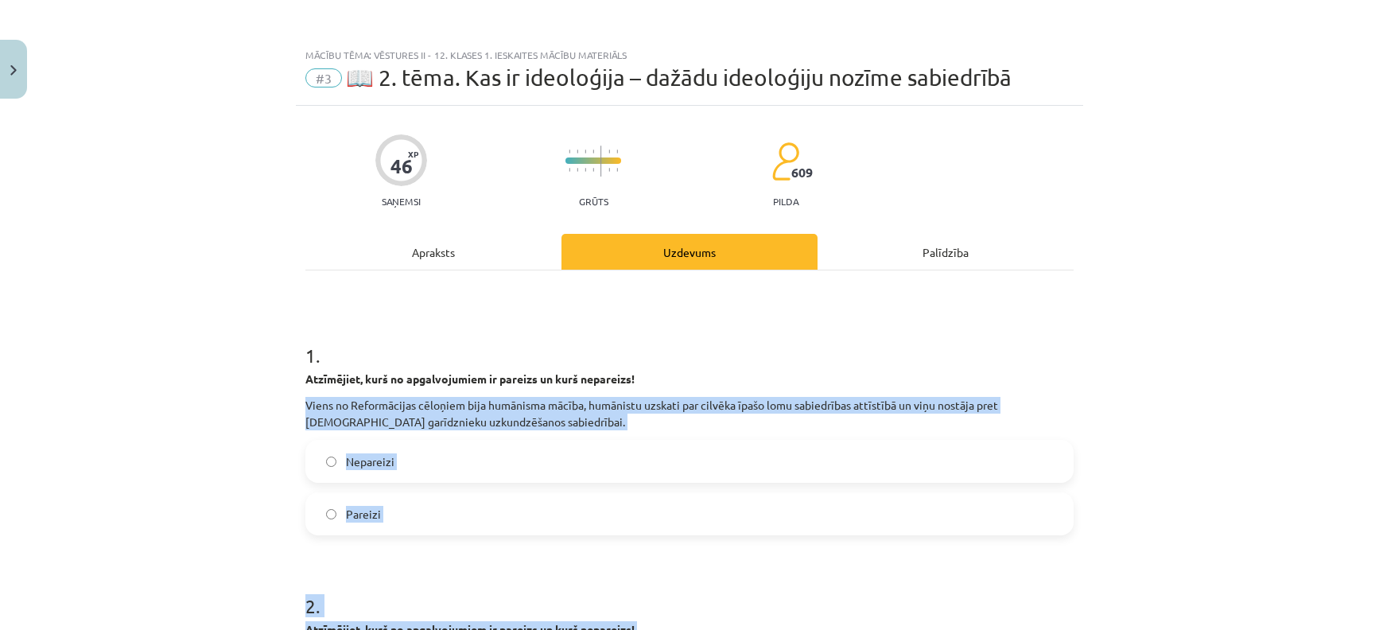
click at [772, 507] on label "Pareizi" at bounding box center [689, 514] width 765 height 40
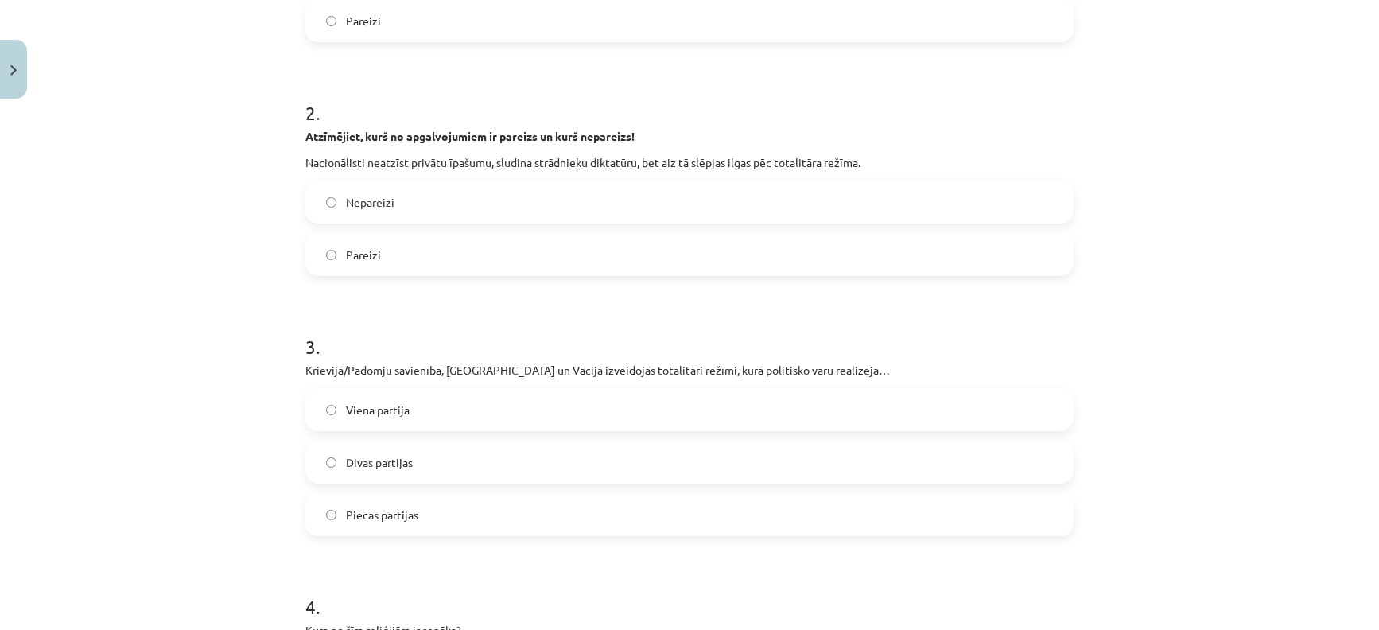
scroll to position [604, 0]
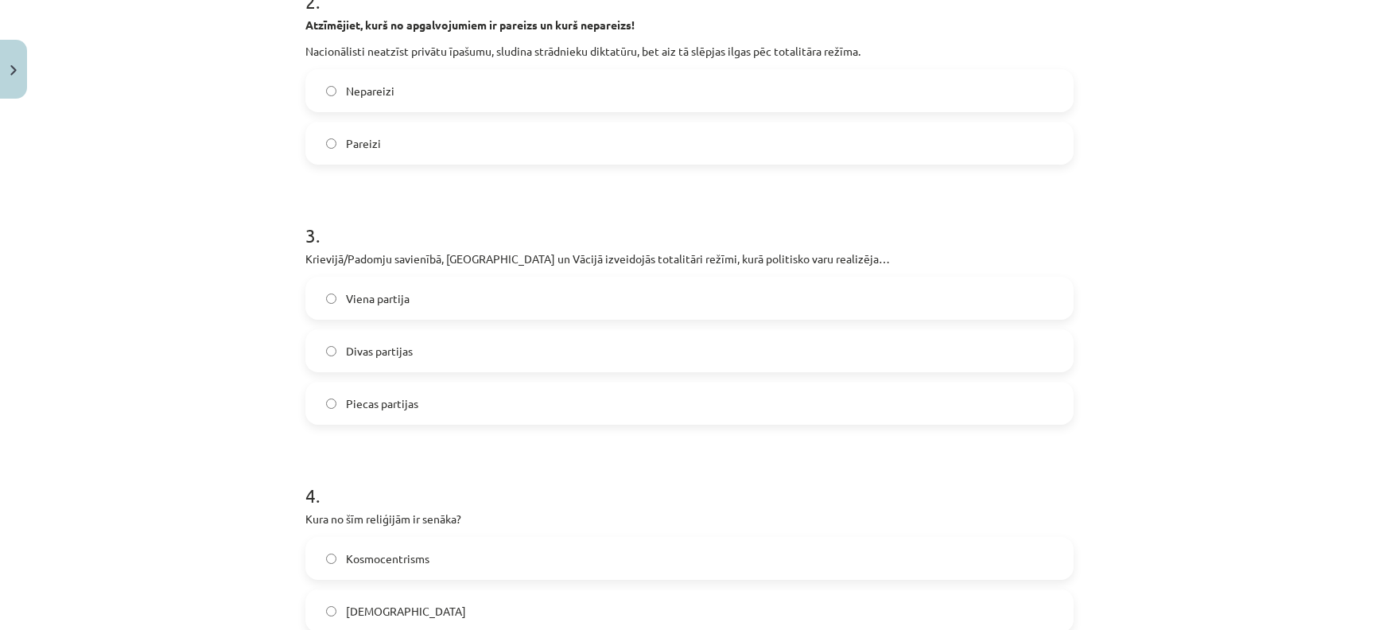
click at [499, 91] on label "Nepareizi" at bounding box center [689, 91] width 765 height 40
click at [521, 302] on label "Viena partija" at bounding box center [689, 298] width 765 height 40
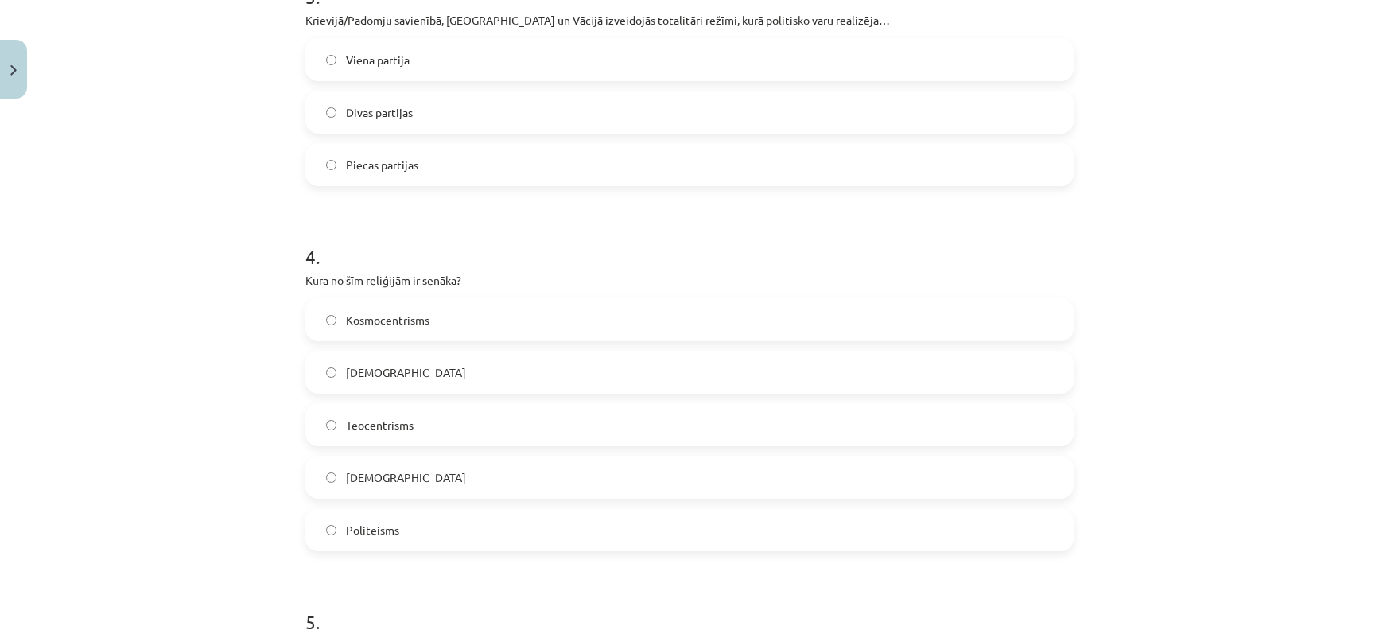
scroll to position [970, 0]
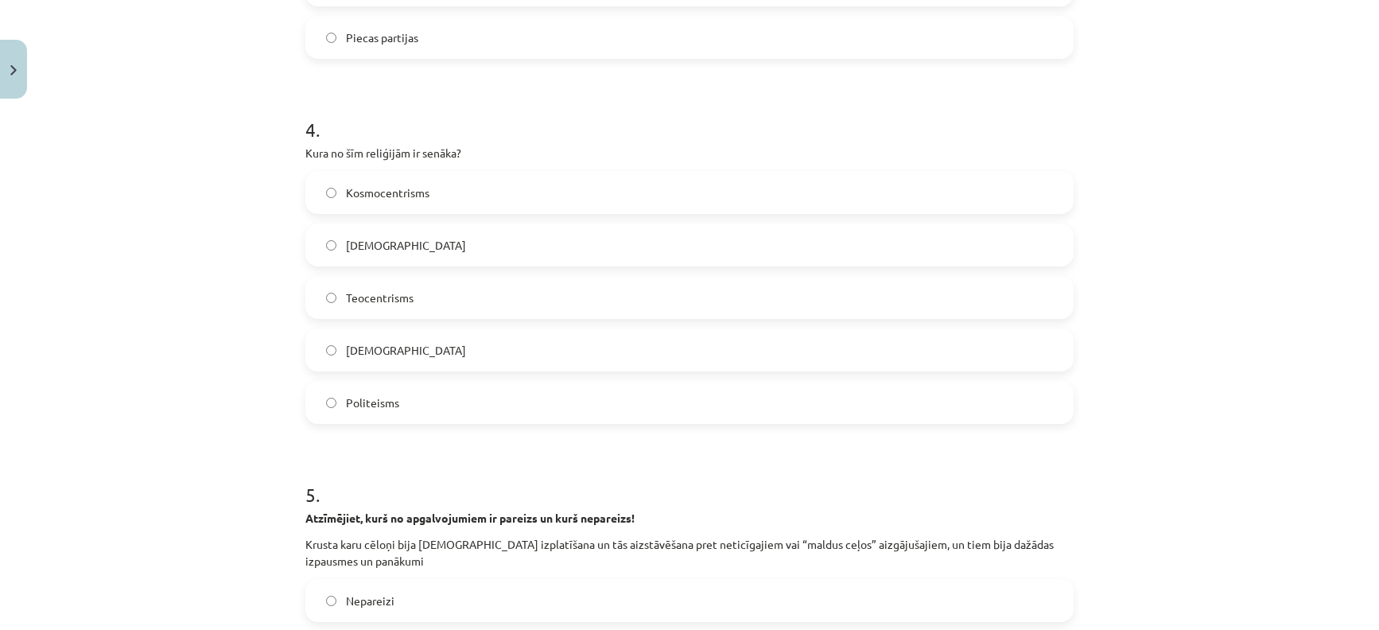
click at [611, 405] on label "Politeisms" at bounding box center [689, 402] width 765 height 40
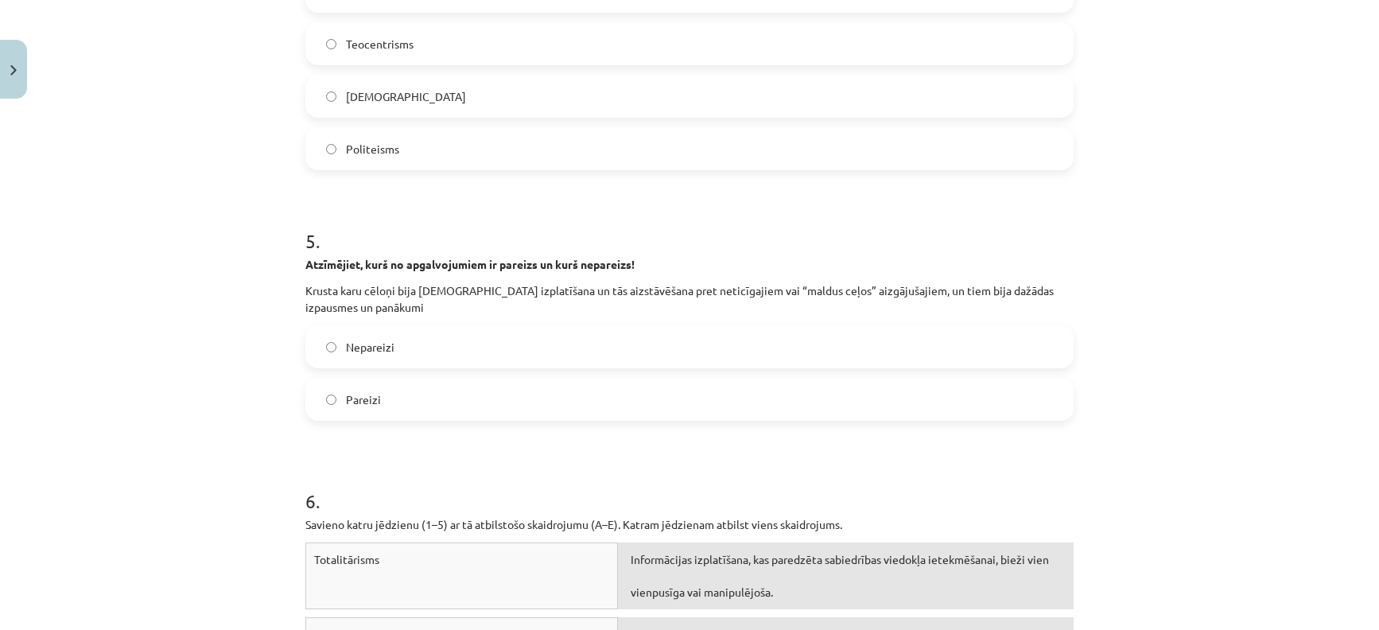
scroll to position [1399, 0]
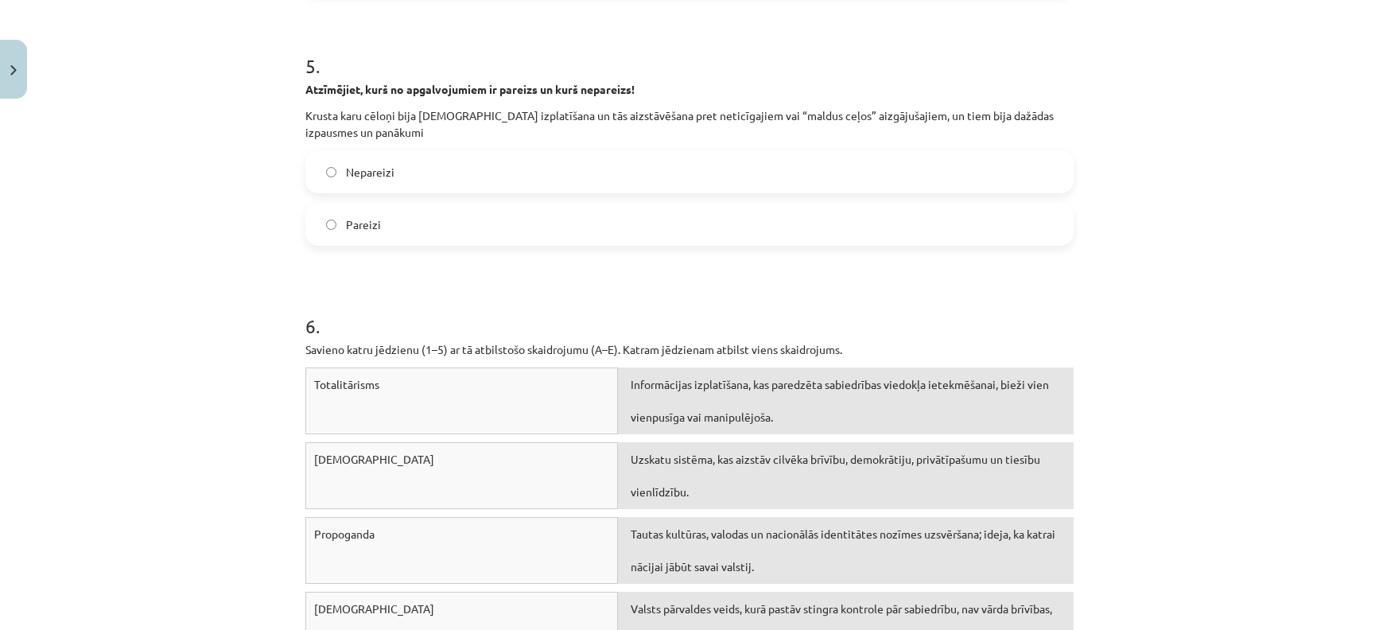
click at [754, 235] on label "Pareizi" at bounding box center [689, 224] width 765 height 40
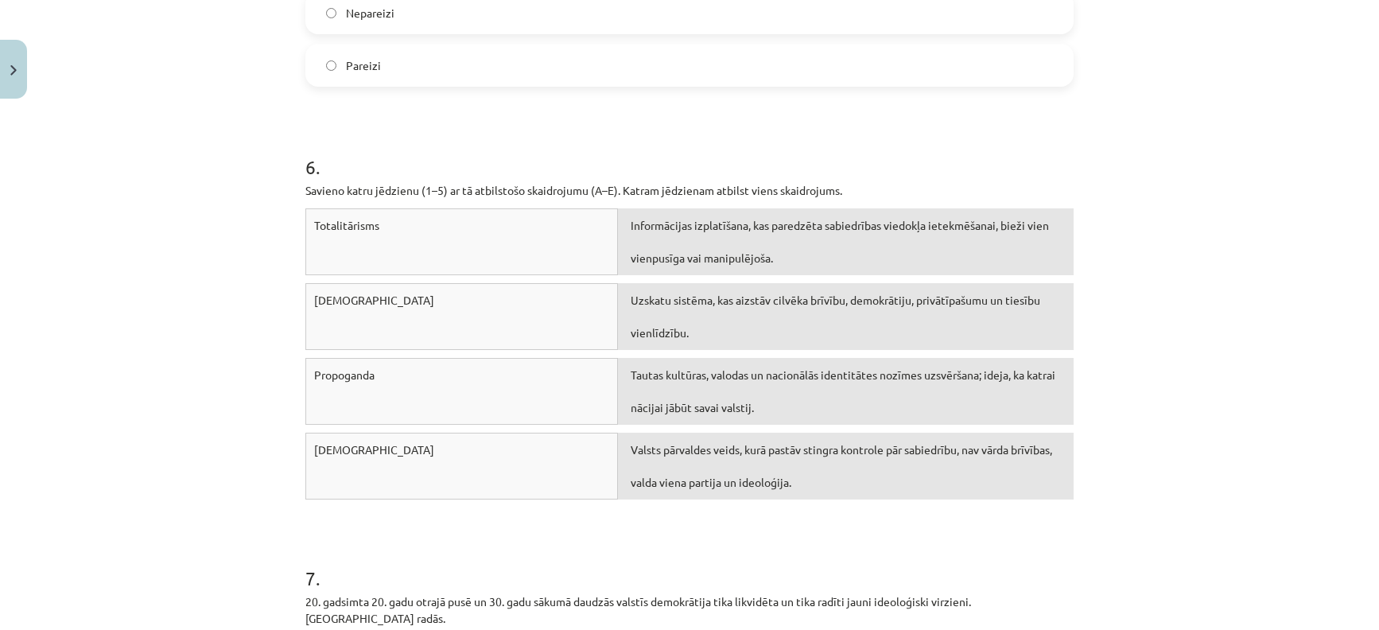
scroll to position [1669, 0]
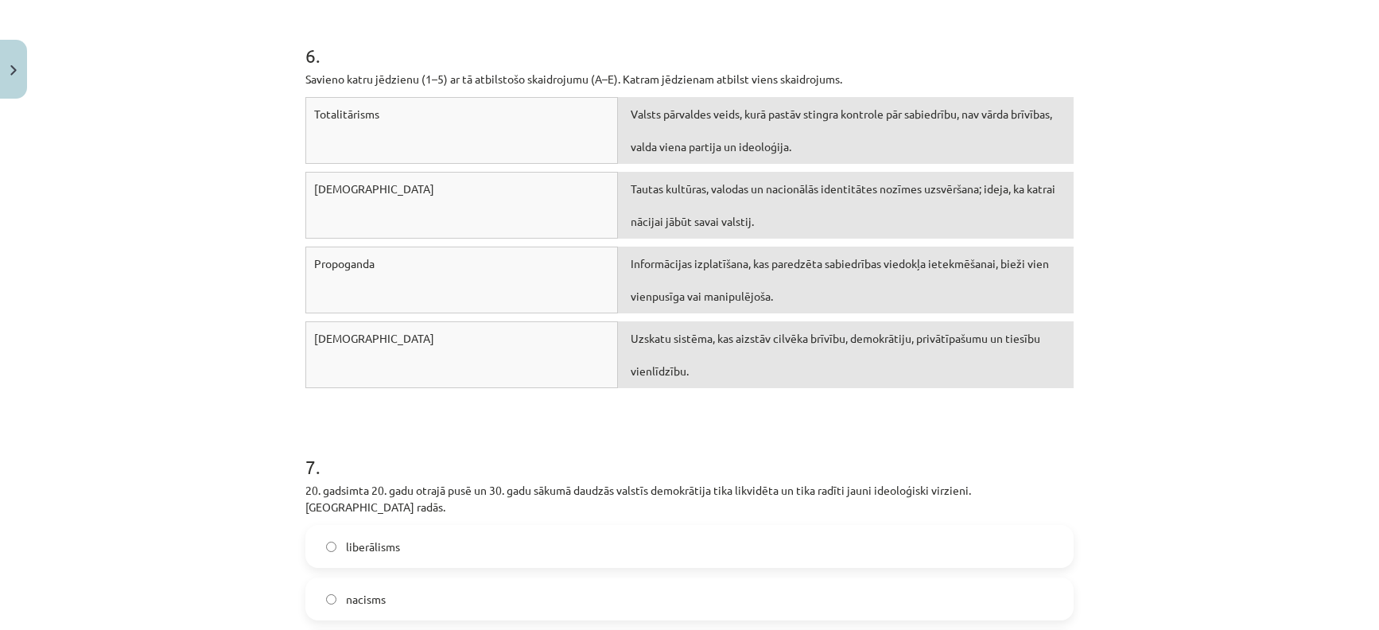
click at [1032, 587] on label "nacisms" at bounding box center [689, 599] width 765 height 40
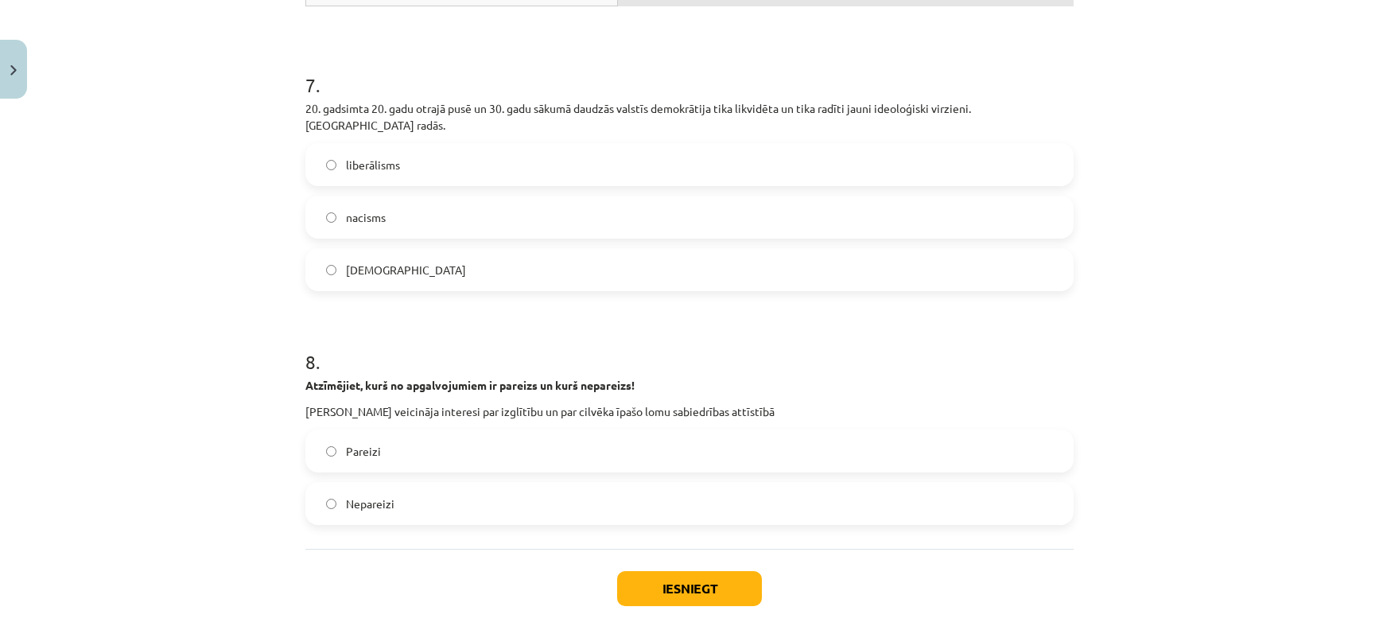
scroll to position [2113, 0]
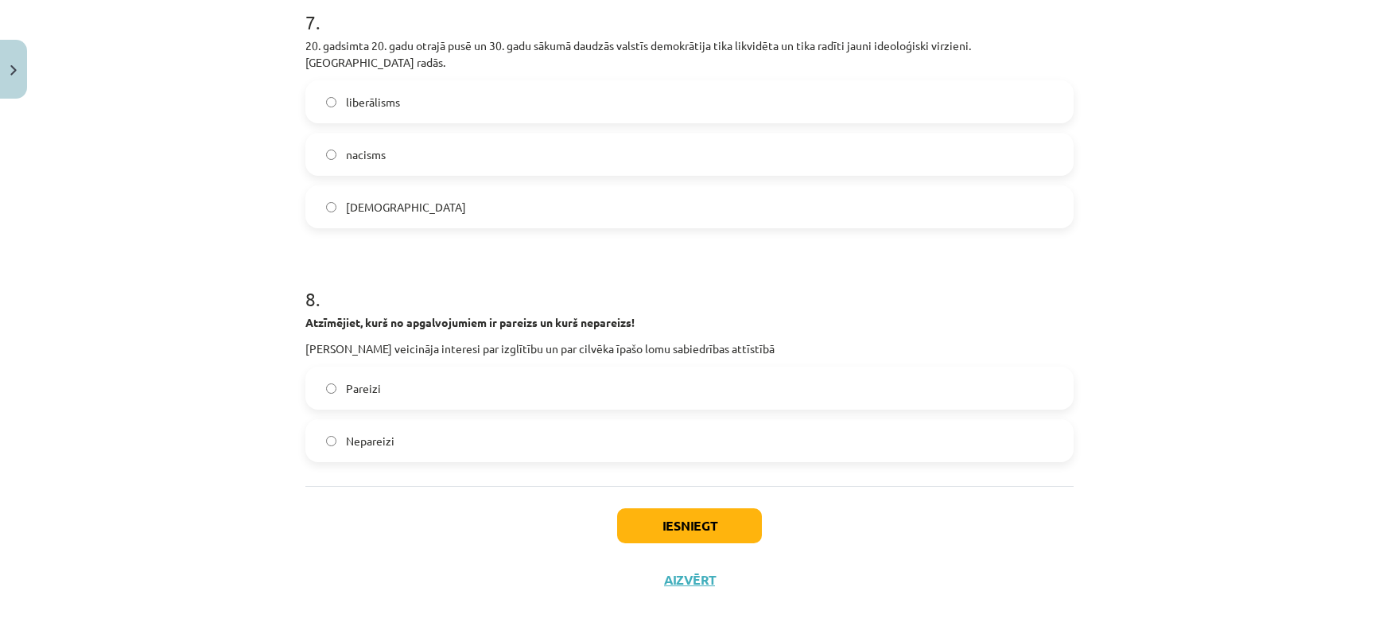
click at [545, 380] on label "Pareizi" at bounding box center [689, 388] width 765 height 40
click at [639, 514] on button "Iesniegt" at bounding box center [689, 525] width 145 height 35
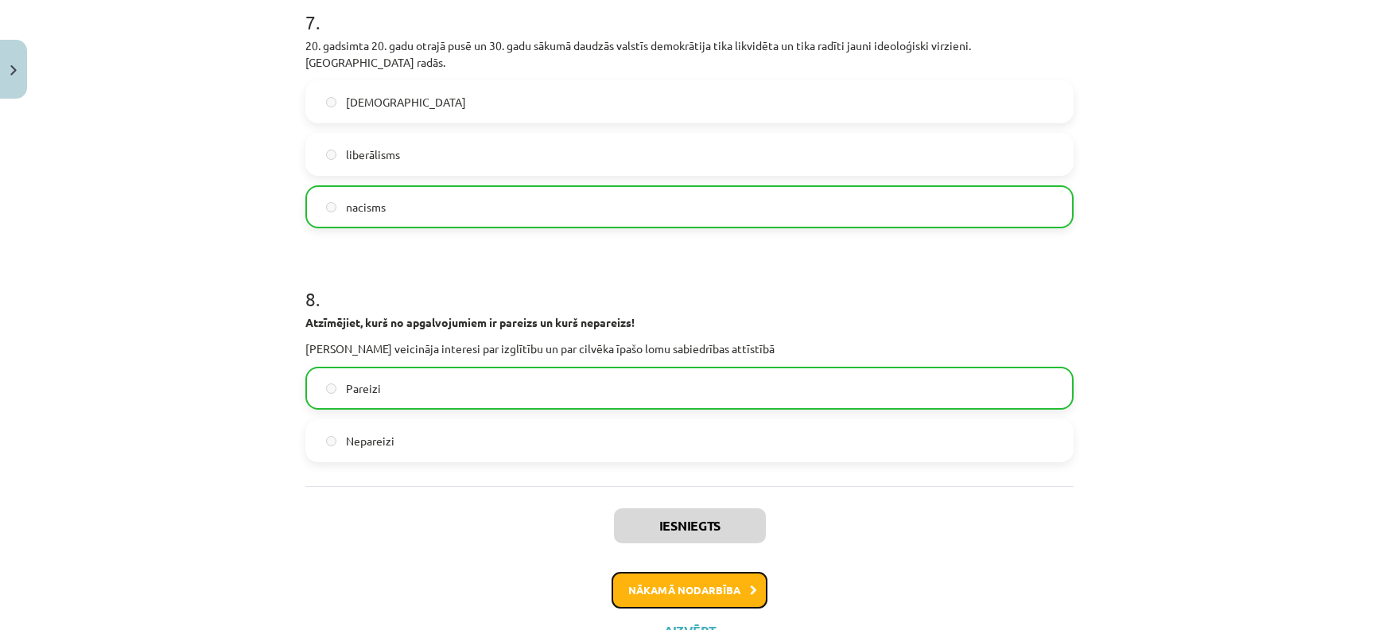
click at [665, 580] on button "Nākamā nodarbība" at bounding box center [689, 590] width 156 height 37
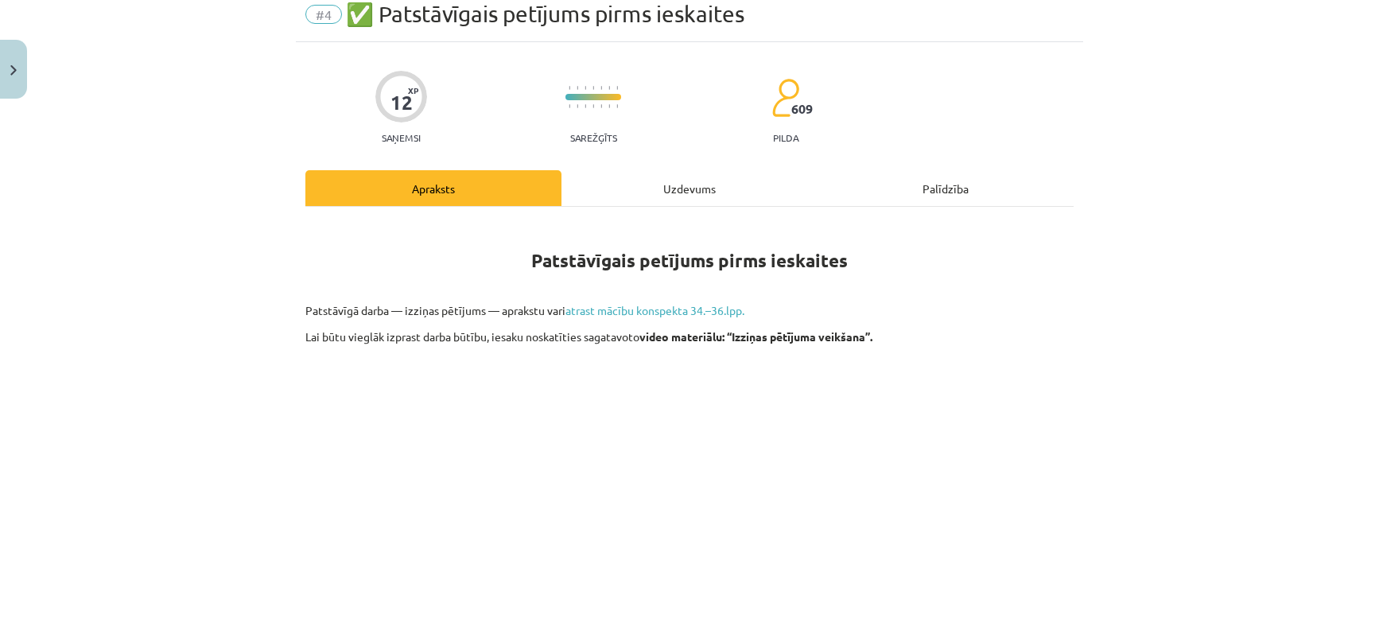
scroll to position [40, 0]
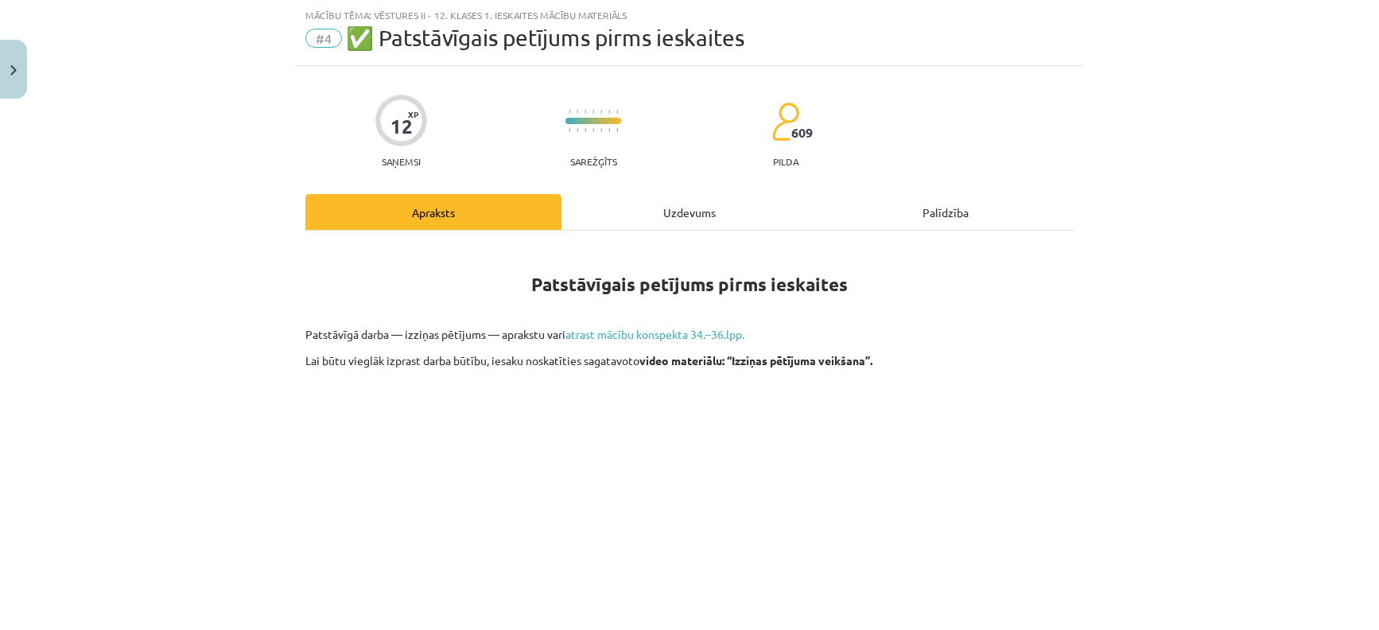
click at [671, 220] on div "Uzdevums" at bounding box center [689, 212] width 256 height 36
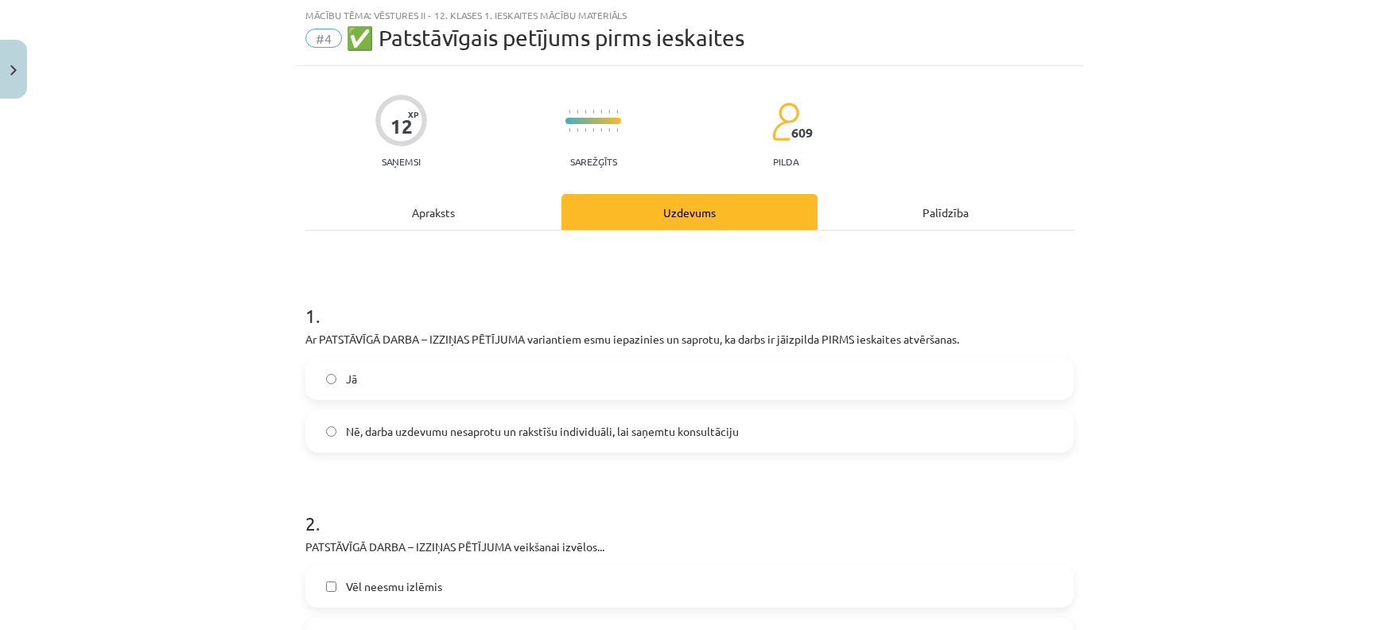
click at [356, 377] on label "Jā" at bounding box center [689, 379] width 765 height 40
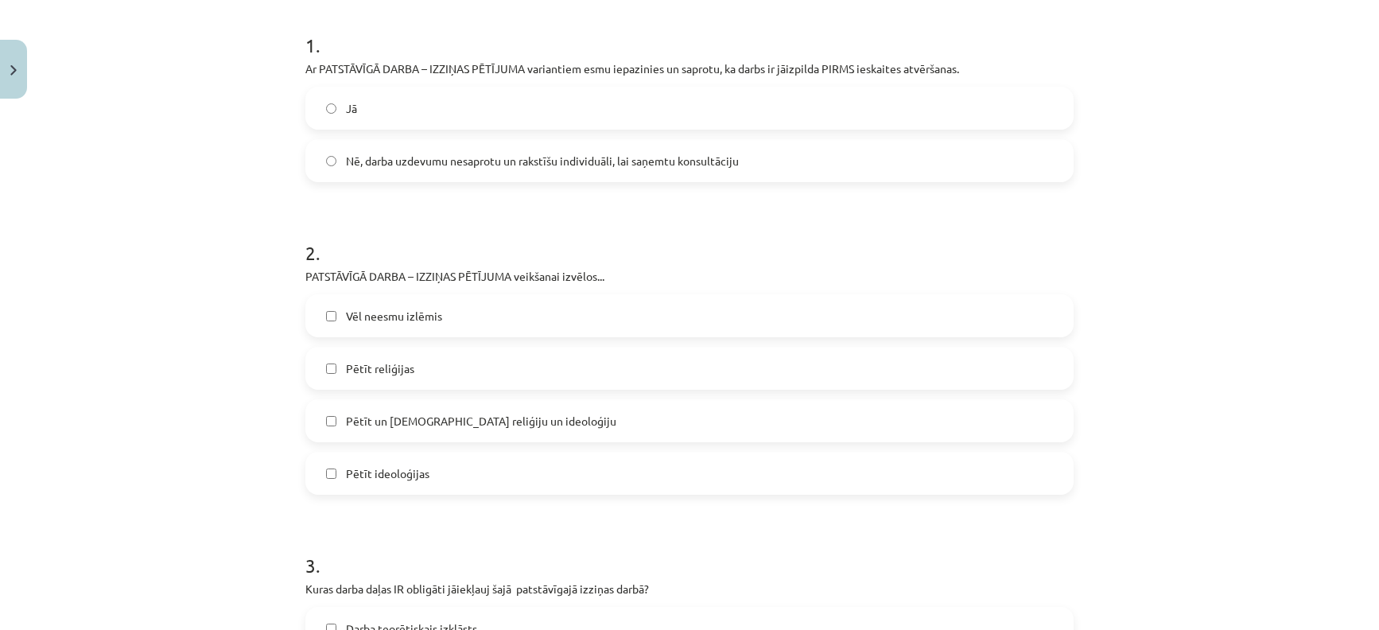
scroll to position [485, 0]
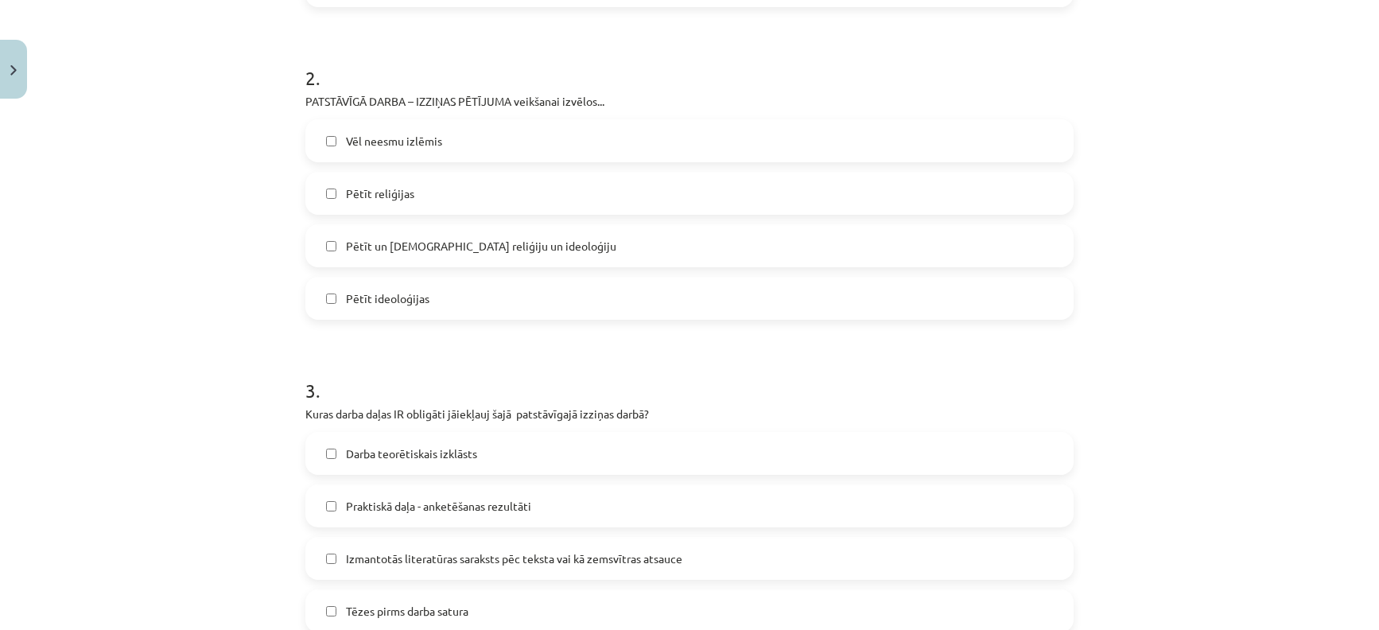
drag, startPoint x: 387, startPoint y: 196, endPoint x: 171, endPoint y: 442, distance: 327.9
click at [171, 442] on div "Mācību tēma: Vēstures ii - 12. klases 1. ieskaites mācību materiāls #4 ✅ Patstā…" at bounding box center [689, 315] width 1379 height 630
click at [329, 192] on label "Pētīt reliģijas" at bounding box center [689, 193] width 765 height 40
drag, startPoint x: 1376, startPoint y: 619, endPoint x: 1341, endPoint y: 43, distance: 576.7
click at [1341, 43] on div "Mācību tēma: Vēstures ii - 12. klases 1. ieskaites mācību materiāls #4 ✅ Patstā…" at bounding box center [689, 315] width 1379 height 630
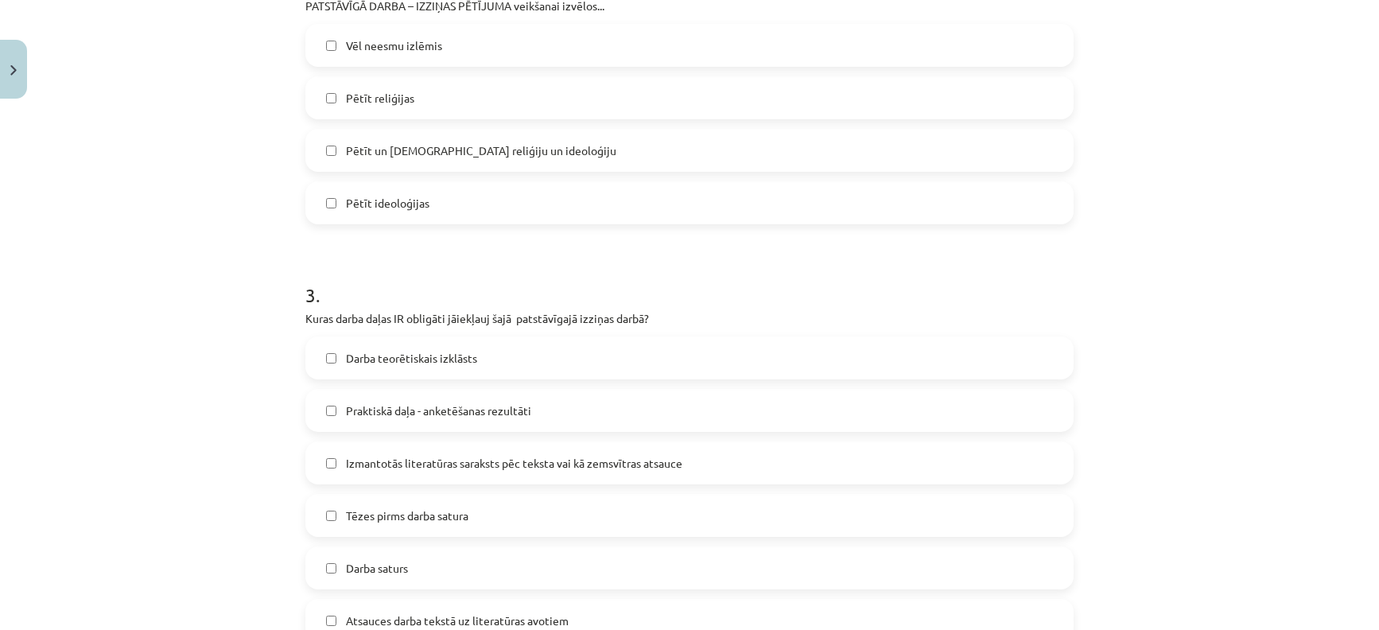
scroll to position [628, 0]
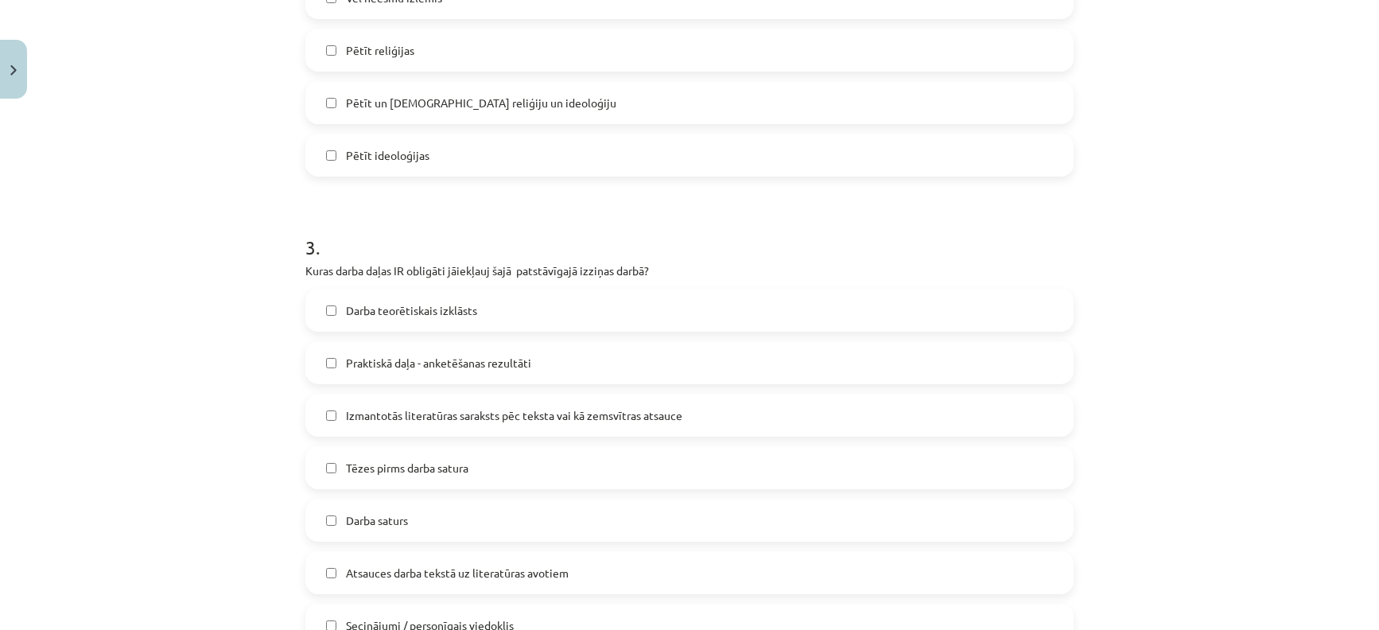
click at [388, 513] on span "Darba saturs" at bounding box center [377, 520] width 62 height 17
click at [380, 572] on span "Atsauces darba tekstā uz literatūras avotiem" at bounding box center [457, 573] width 223 height 17
click at [430, 316] on span "Darba teorētiskais izklāsts" at bounding box center [411, 310] width 131 height 17
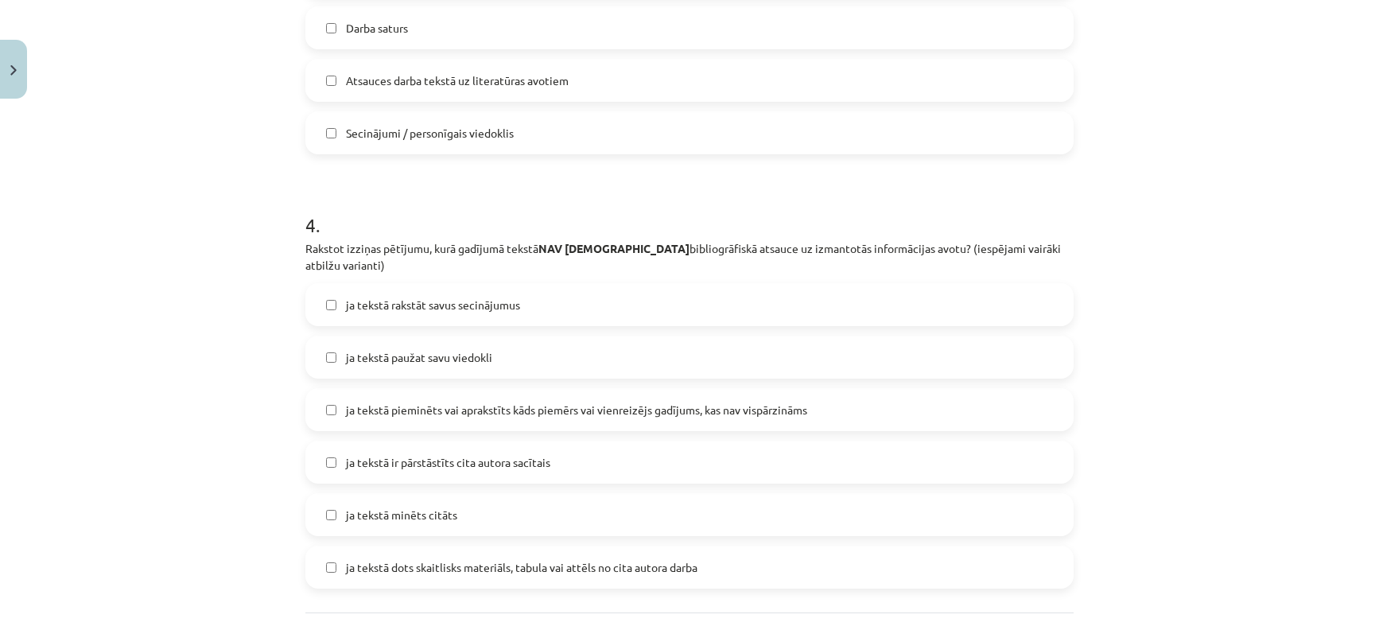
scroll to position [1247, 0]
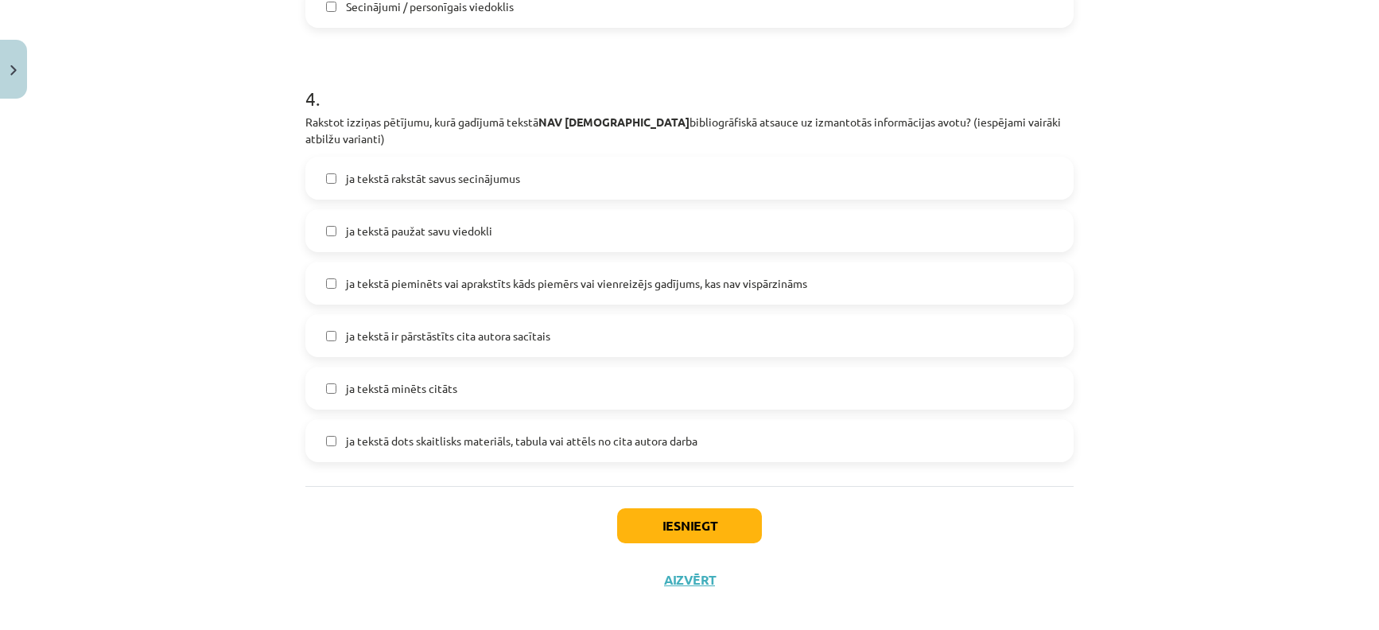
click at [367, 380] on span "ja tekstā minēts citāts" at bounding box center [401, 388] width 111 height 17
click at [689, 316] on label "ja tekstā ir pārstāstīts cita autora sacītais" at bounding box center [689, 336] width 765 height 40
click at [676, 508] on button "Iesniegt" at bounding box center [689, 525] width 145 height 35
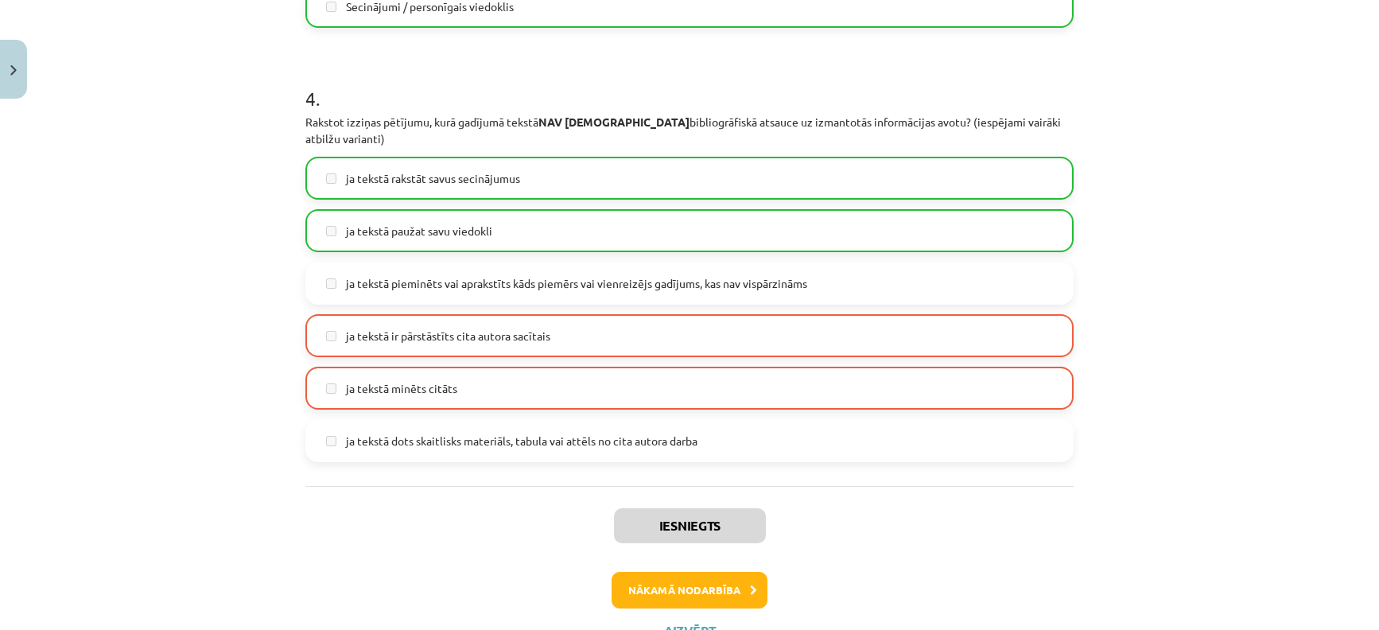
click at [708, 572] on button "Nākamā nodarbība" at bounding box center [689, 590] width 156 height 37
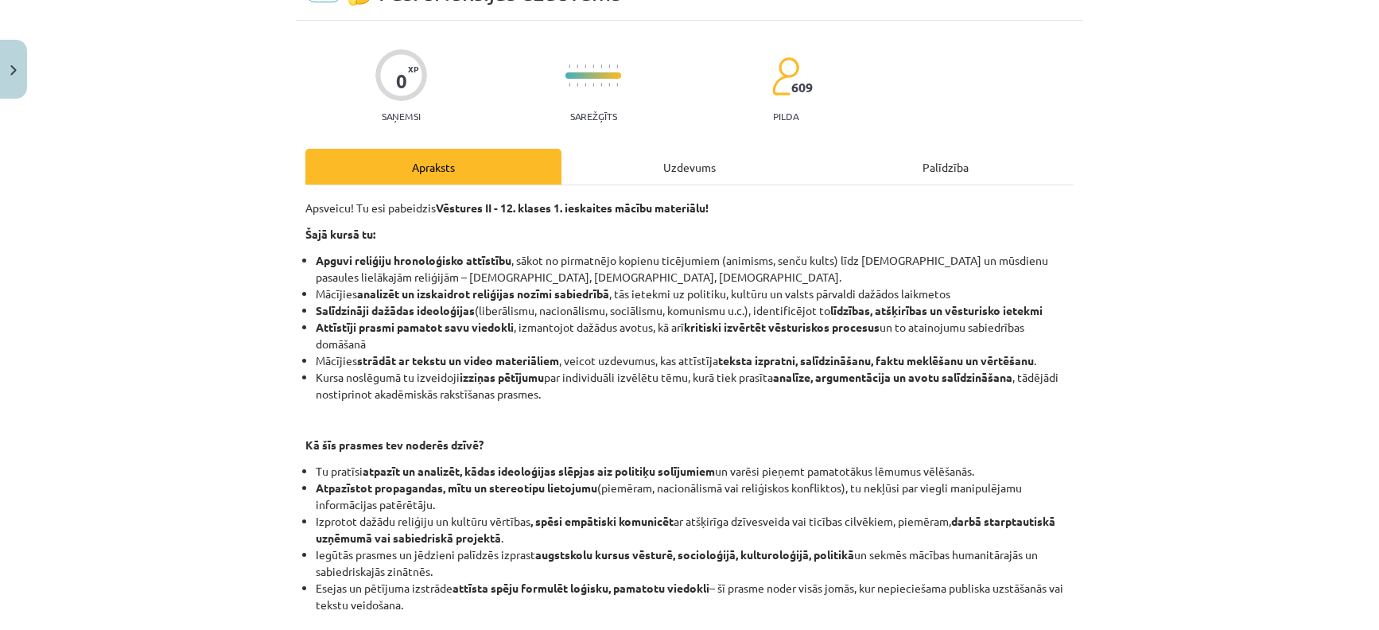
scroll to position [40, 0]
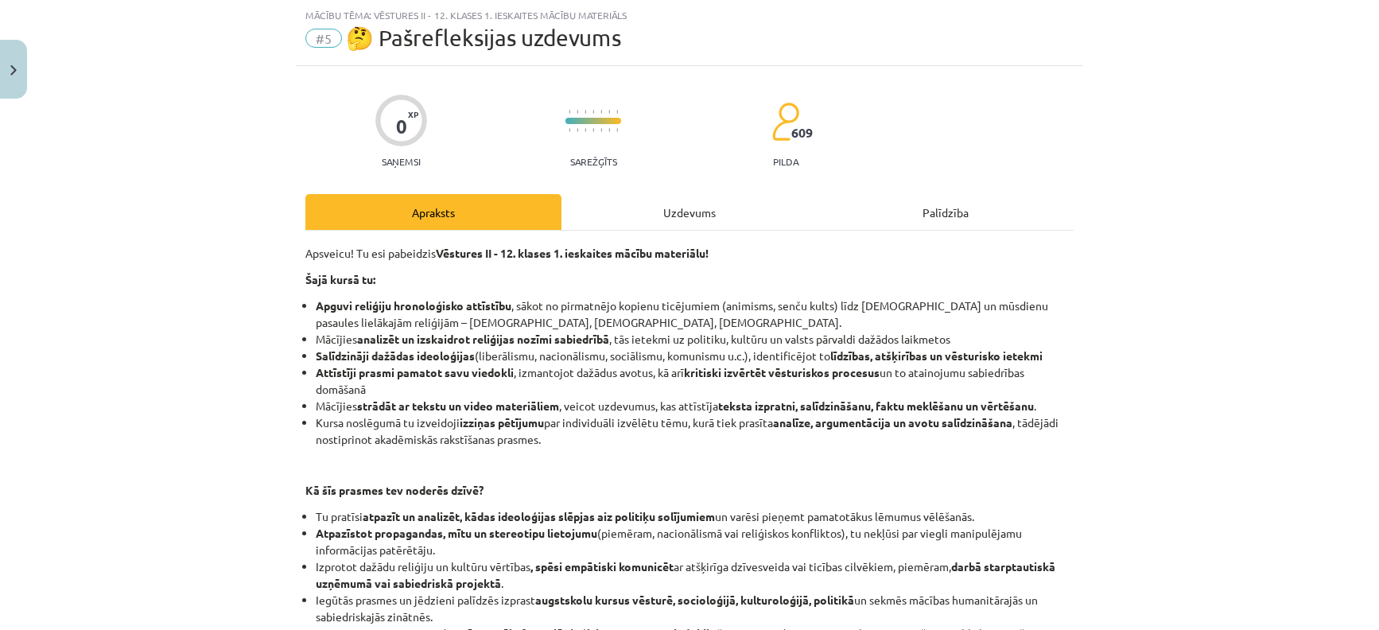
click at [676, 210] on div "Uzdevums" at bounding box center [689, 212] width 256 height 36
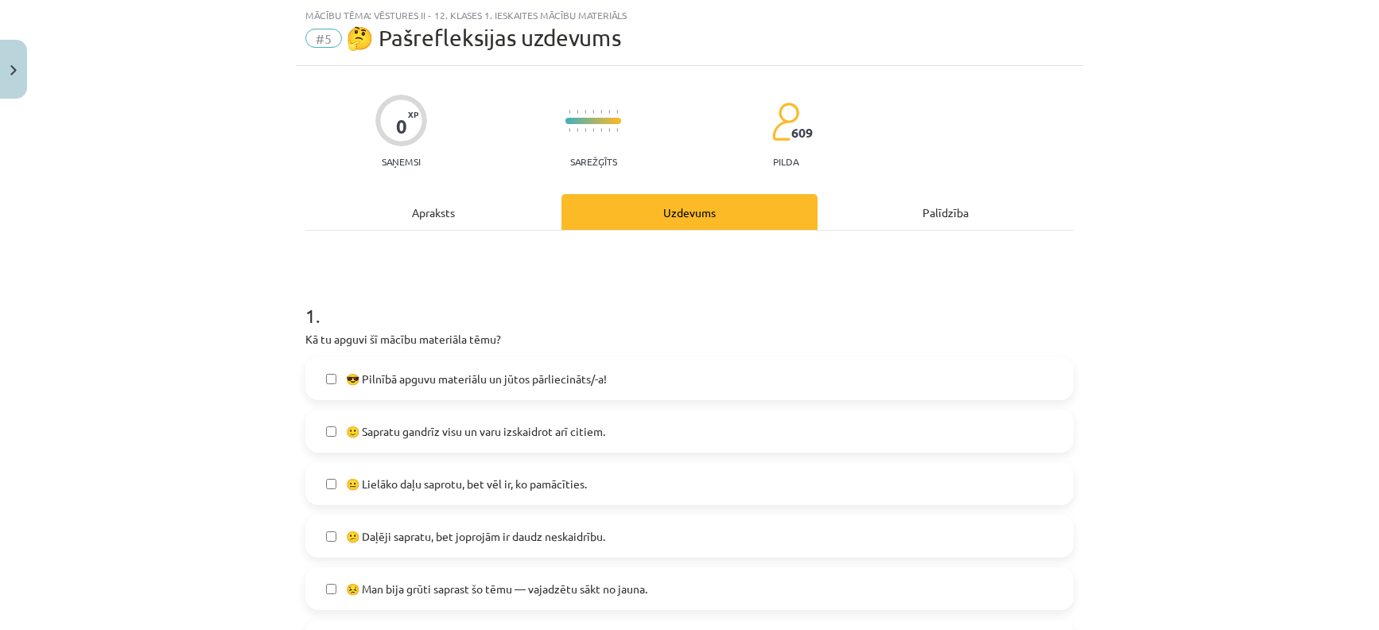
click at [477, 432] on span "🙂 Sapratu gandrīz visu un varu izskaidrot arī citiem." at bounding box center [475, 431] width 259 height 17
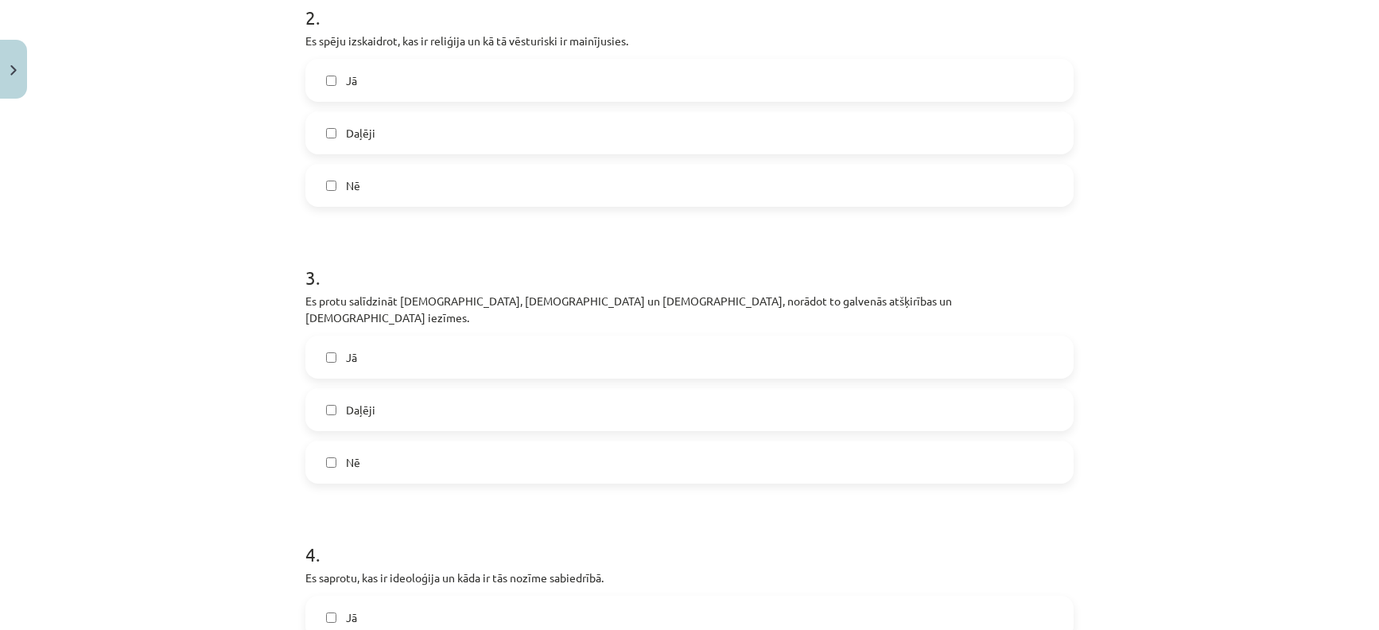
scroll to position [580, 0]
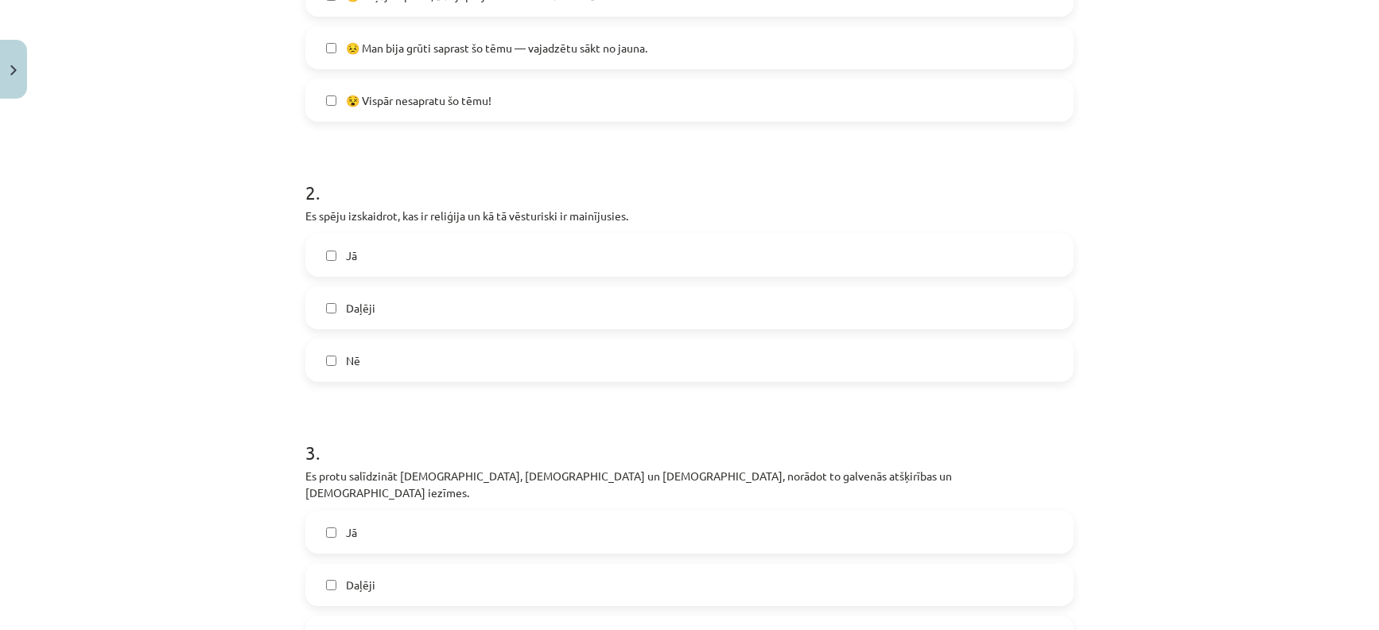
click at [551, 305] on label "Daļēji" at bounding box center [689, 308] width 765 height 40
click at [805, 565] on label "Daļēji" at bounding box center [689, 585] width 765 height 40
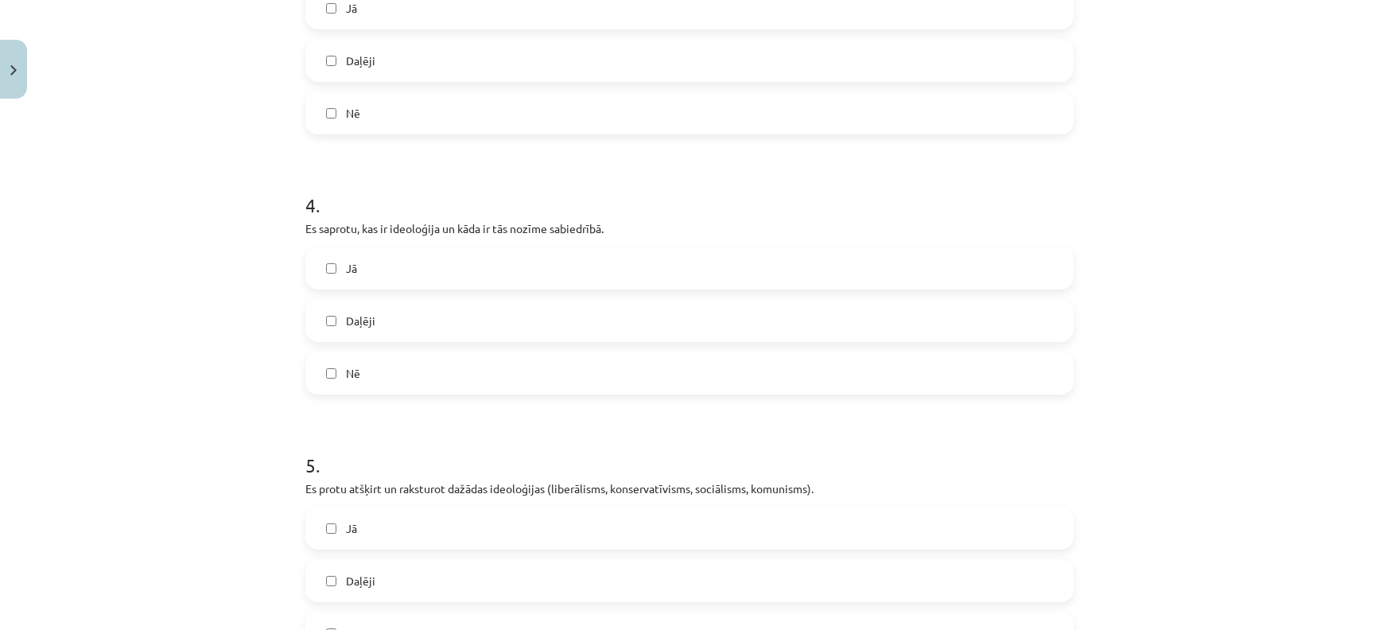
scroll to position [1201, 0]
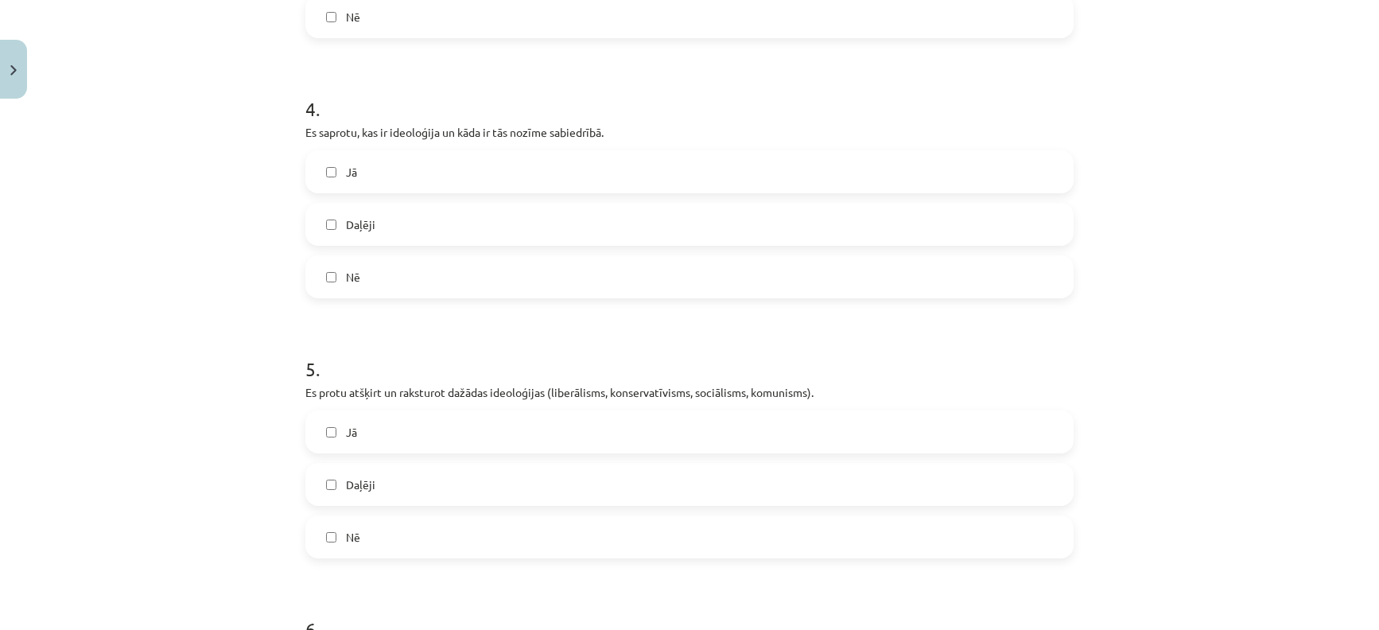
click at [390, 223] on label "Daļēji" at bounding box center [689, 224] width 765 height 40
click at [437, 495] on div "Jā Daļēji Nē" at bounding box center [689, 484] width 768 height 148
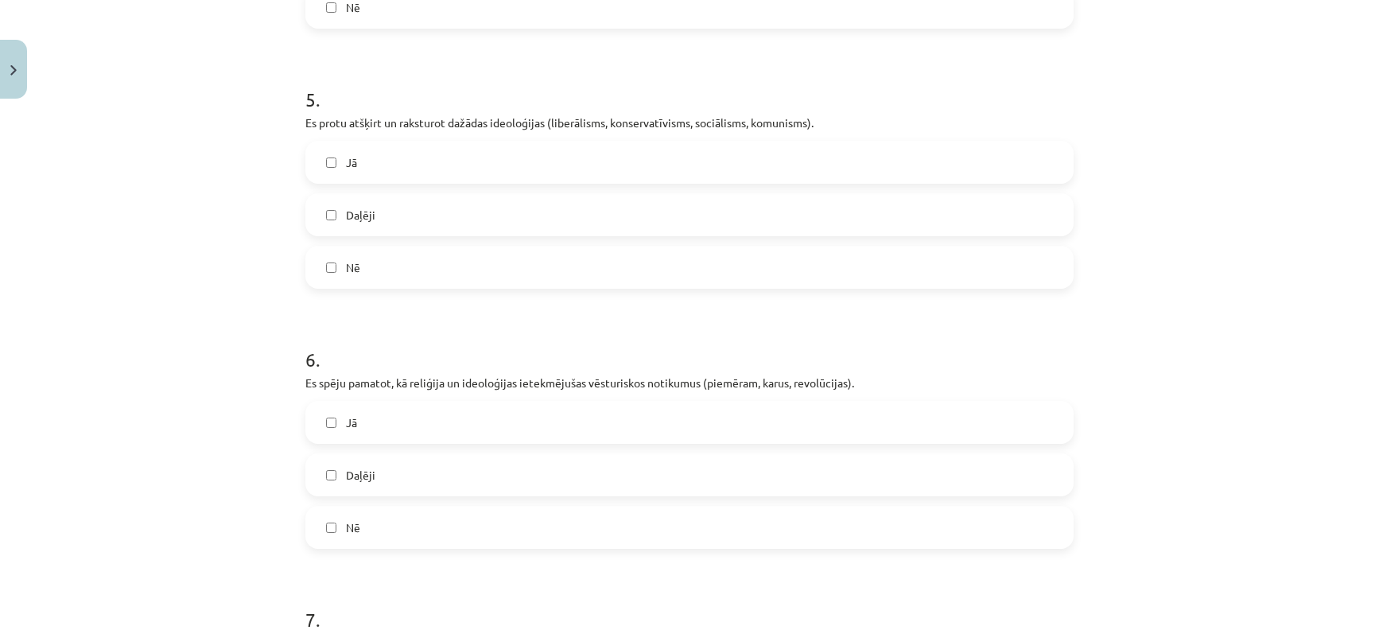
scroll to position [1629, 0]
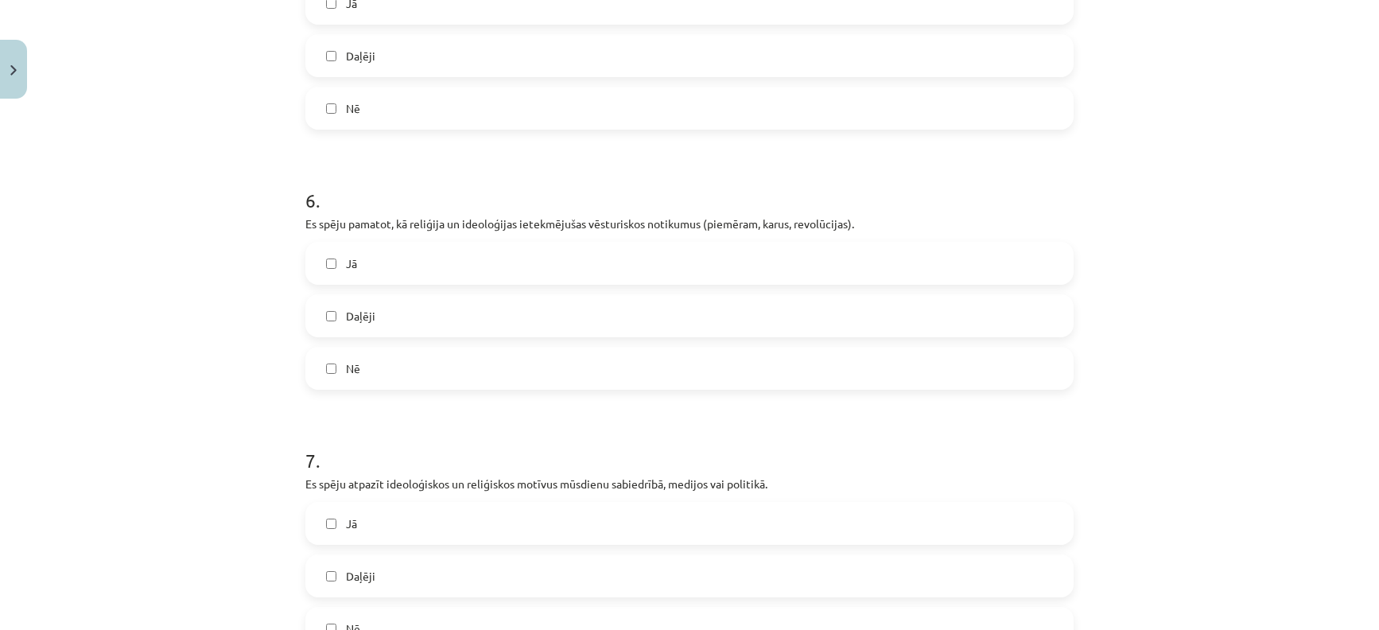
click at [475, 39] on label "Daļēji" at bounding box center [689, 56] width 765 height 40
click at [323, 503] on label "Jā" at bounding box center [689, 523] width 765 height 40
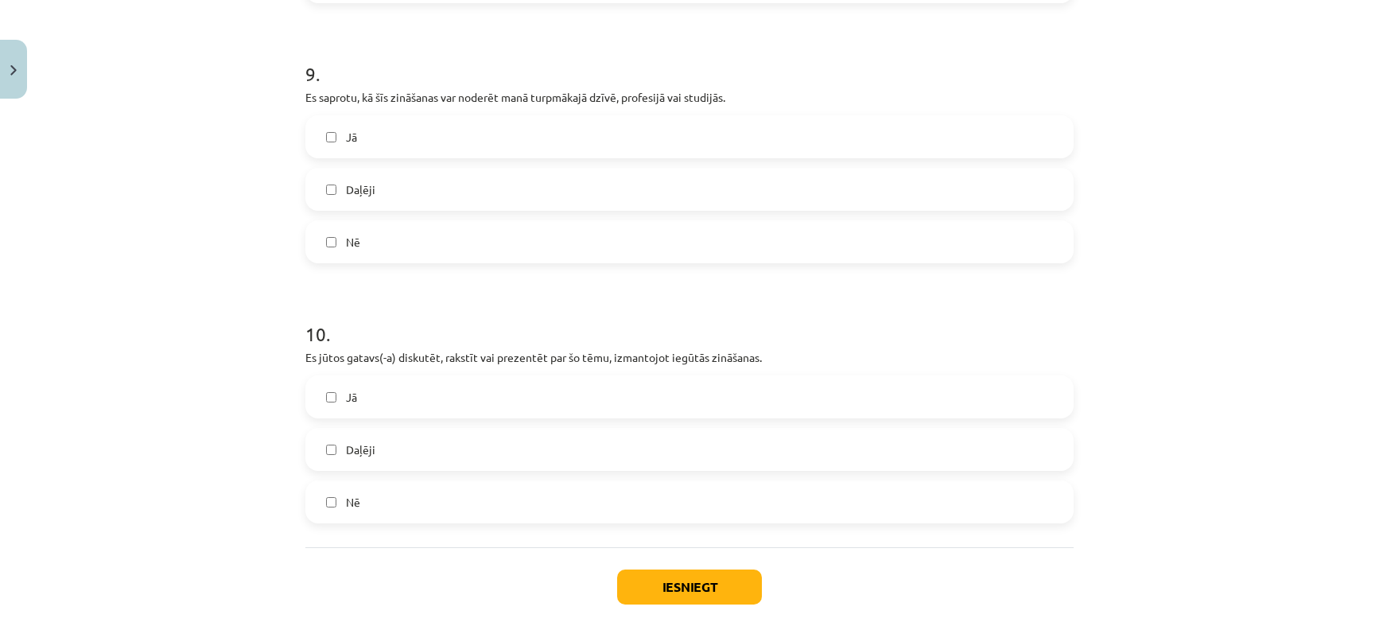
scroll to position [2597, 0]
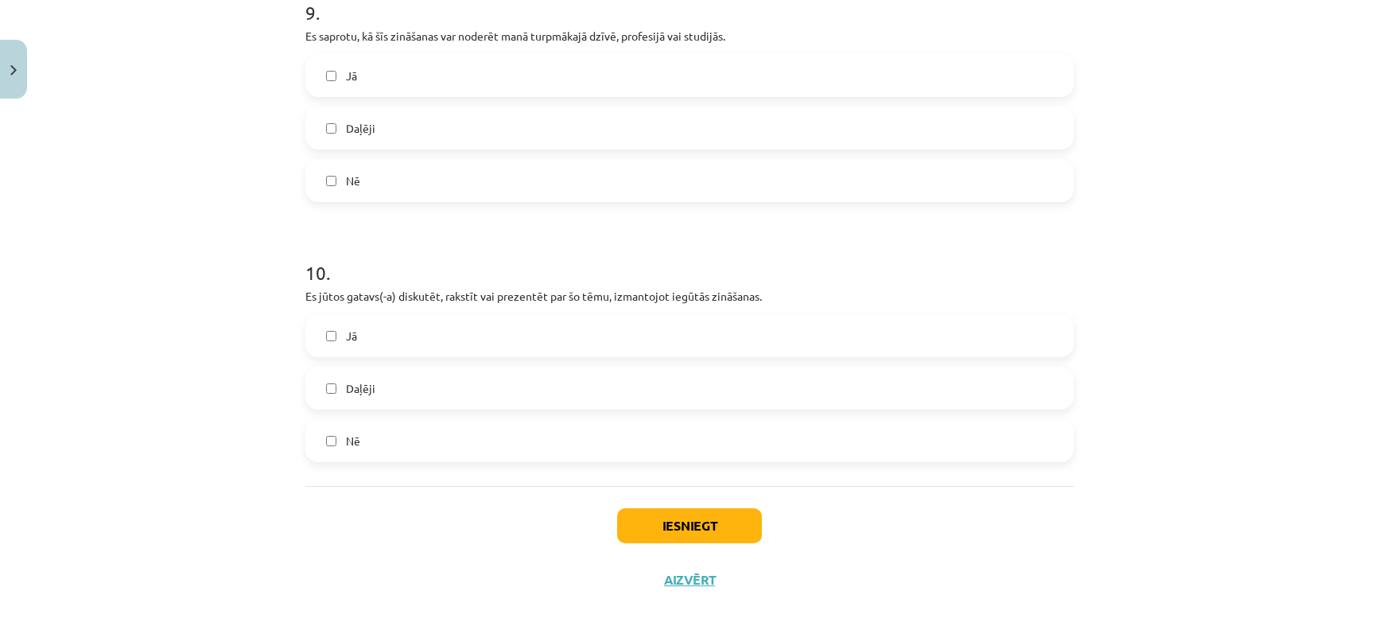
drag, startPoint x: 347, startPoint y: 314, endPoint x: 335, endPoint y: 313, distance: 12.7
click at [335, 316] on label "Jā" at bounding box center [689, 336] width 765 height 40
click at [377, 61] on label "Jā" at bounding box center [689, 76] width 765 height 40
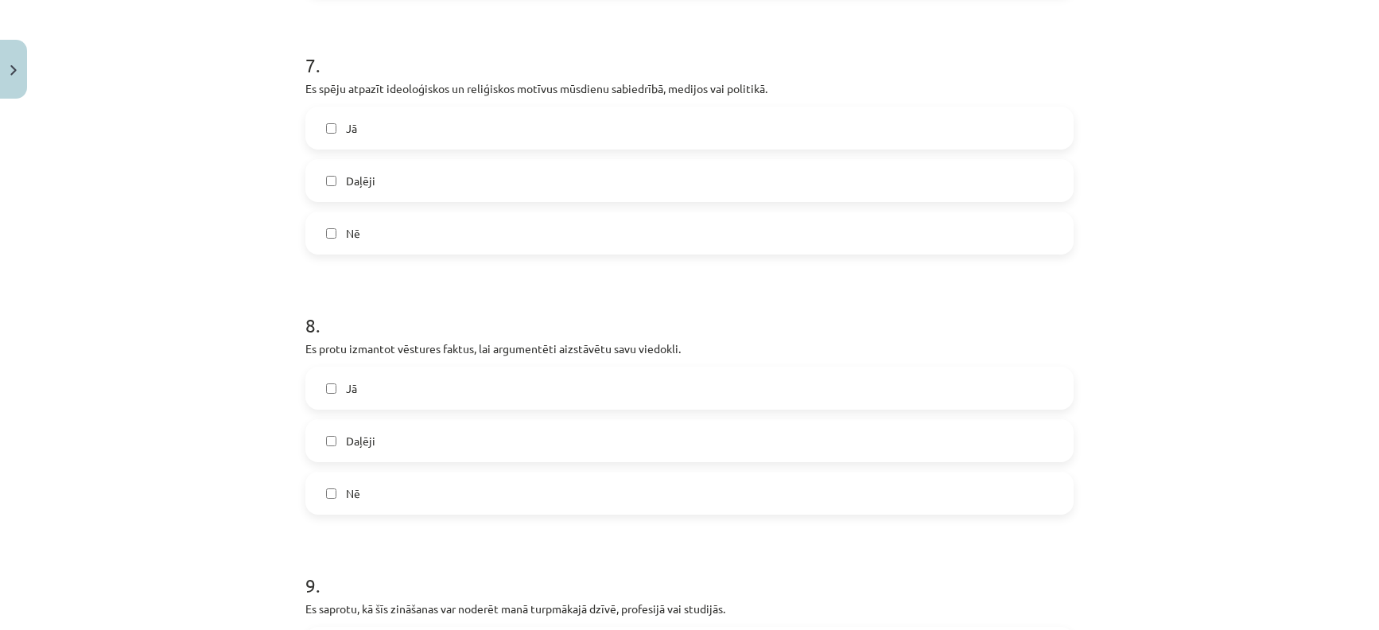
scroll to position [2008, 0]
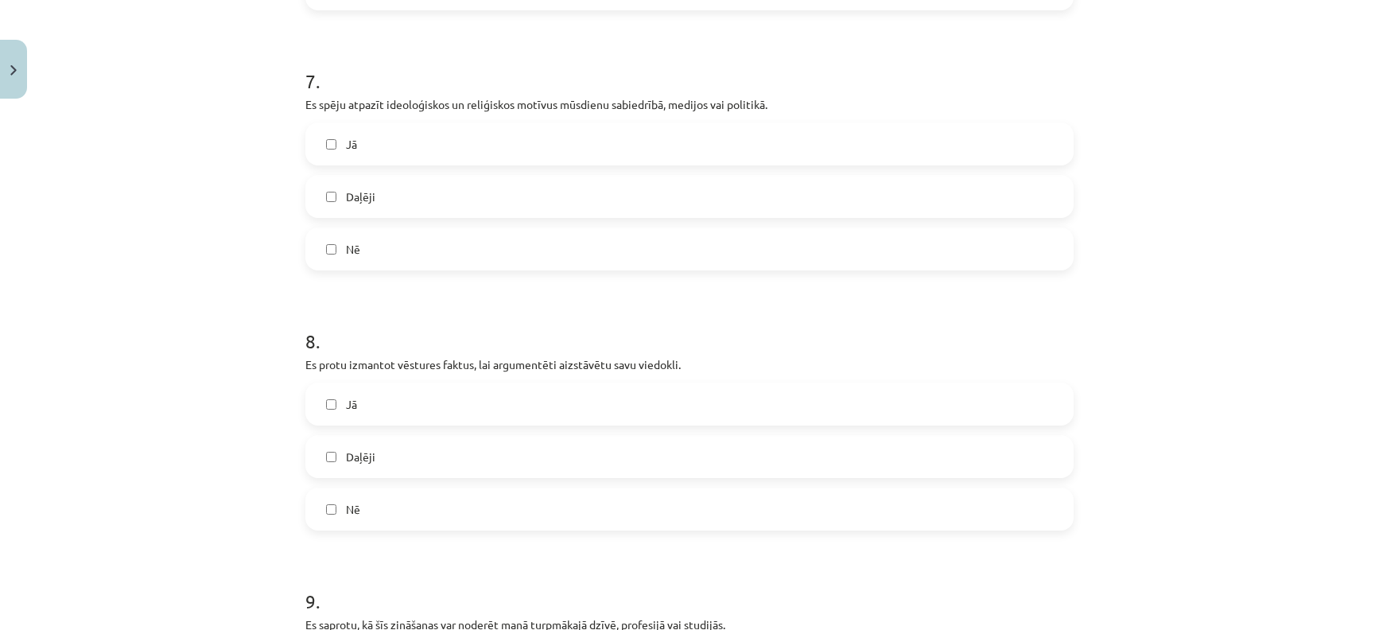
click at [330, 391] on label "Jā" at bounding box center [689, 404] width 765 height 40
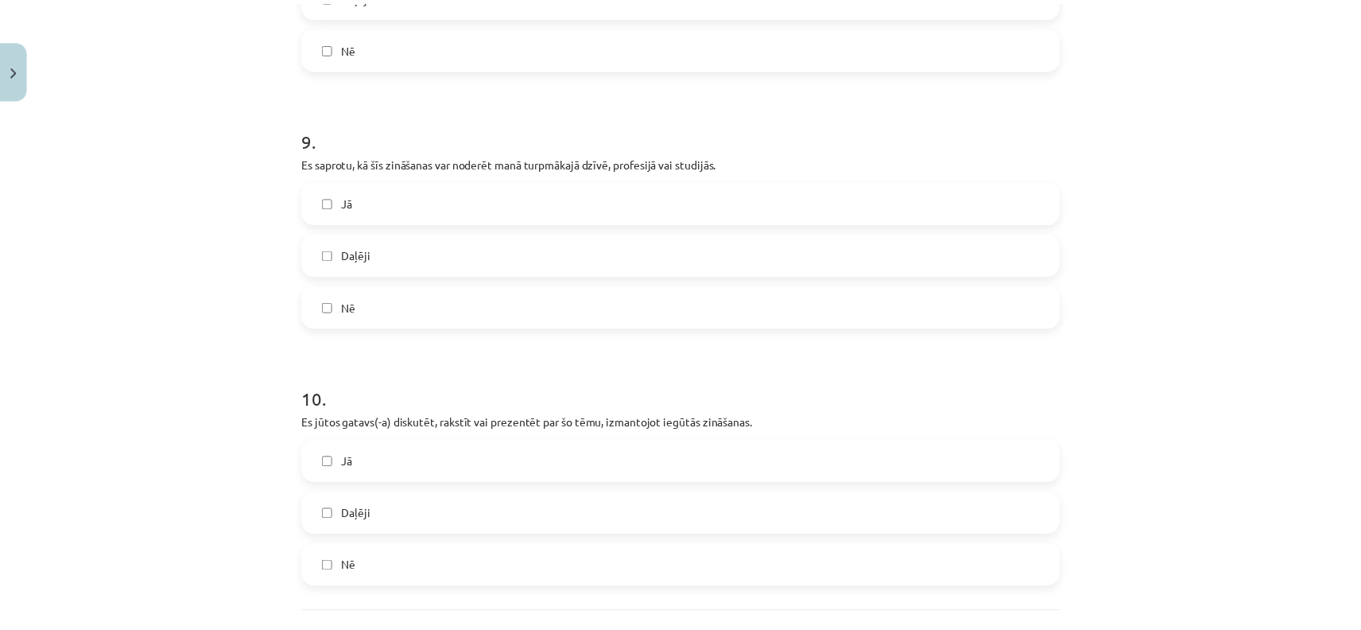
scroll to position [2597, 0]
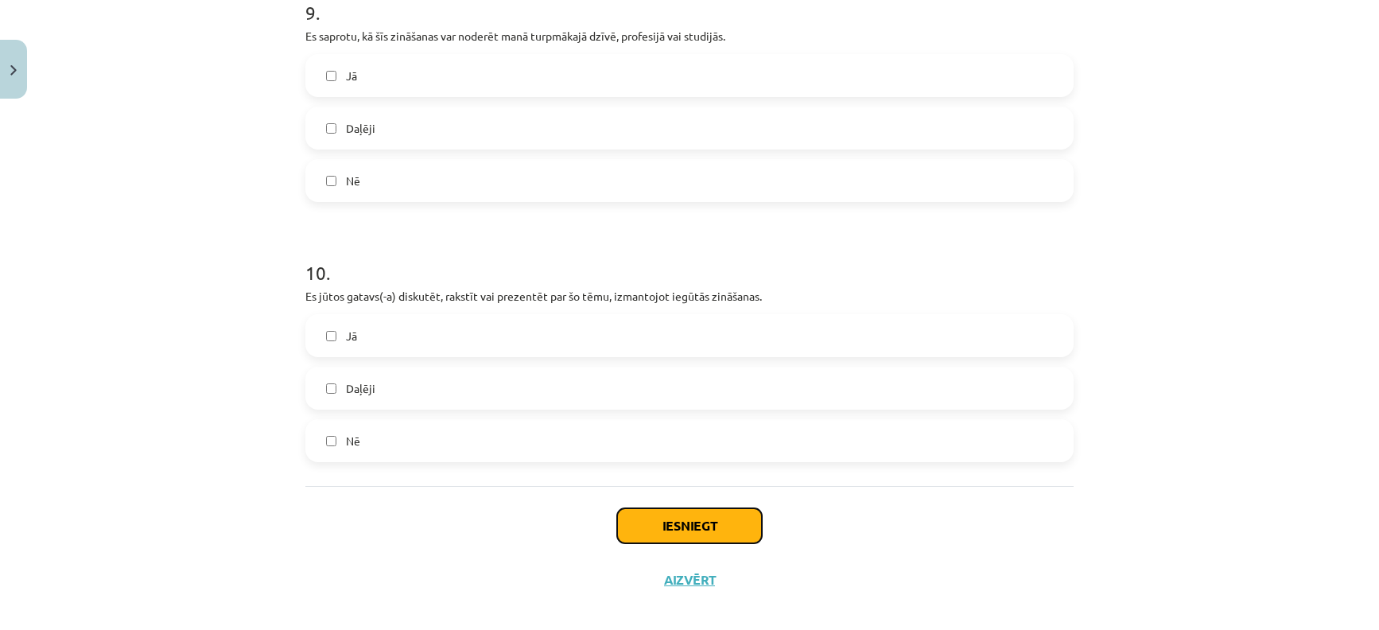
click at [666, 508] on button "Iesniegt" at bounding box center [689, 525] width 145 height 35
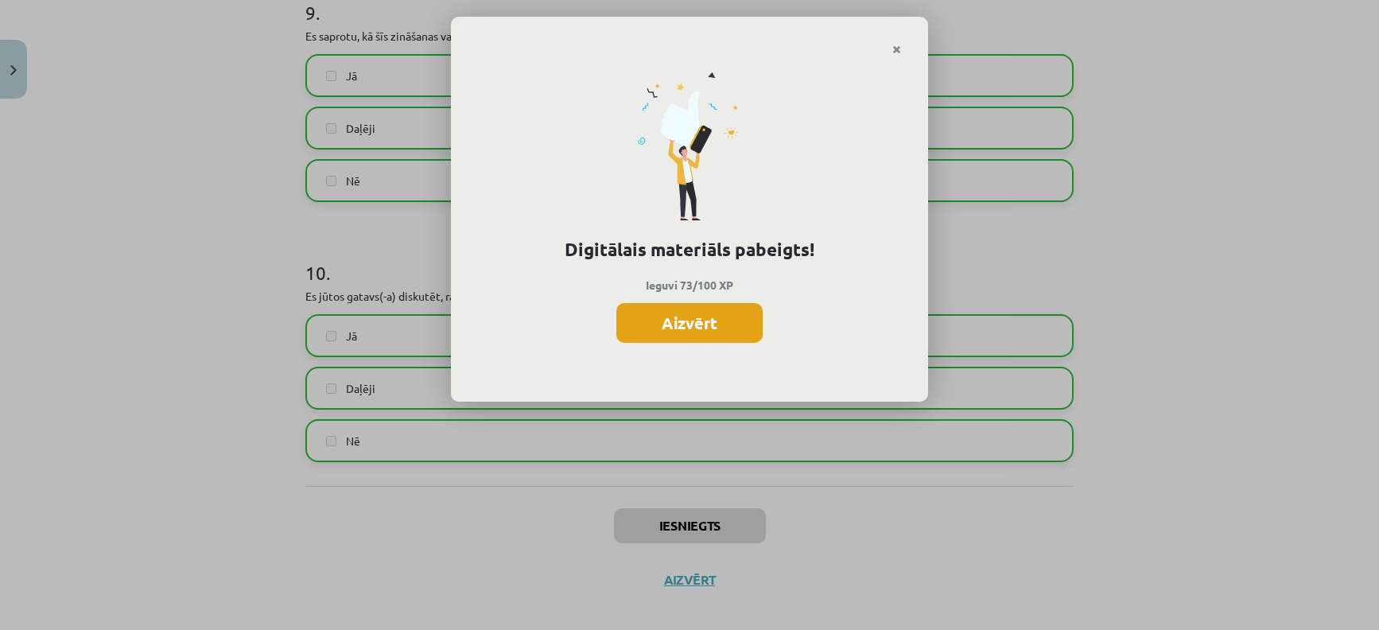
click at [686, 312] on button "Aizvērt" at bounding box center [689, 323] width 146 height 40
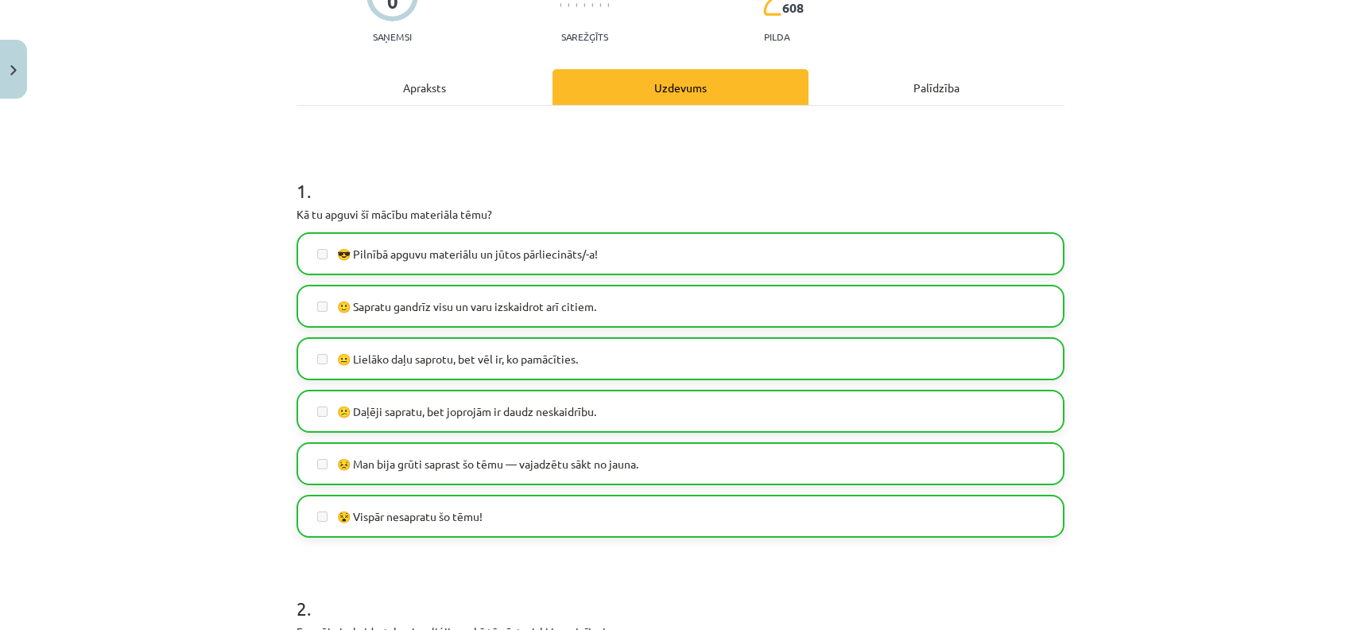
scroll to position [0, 0]
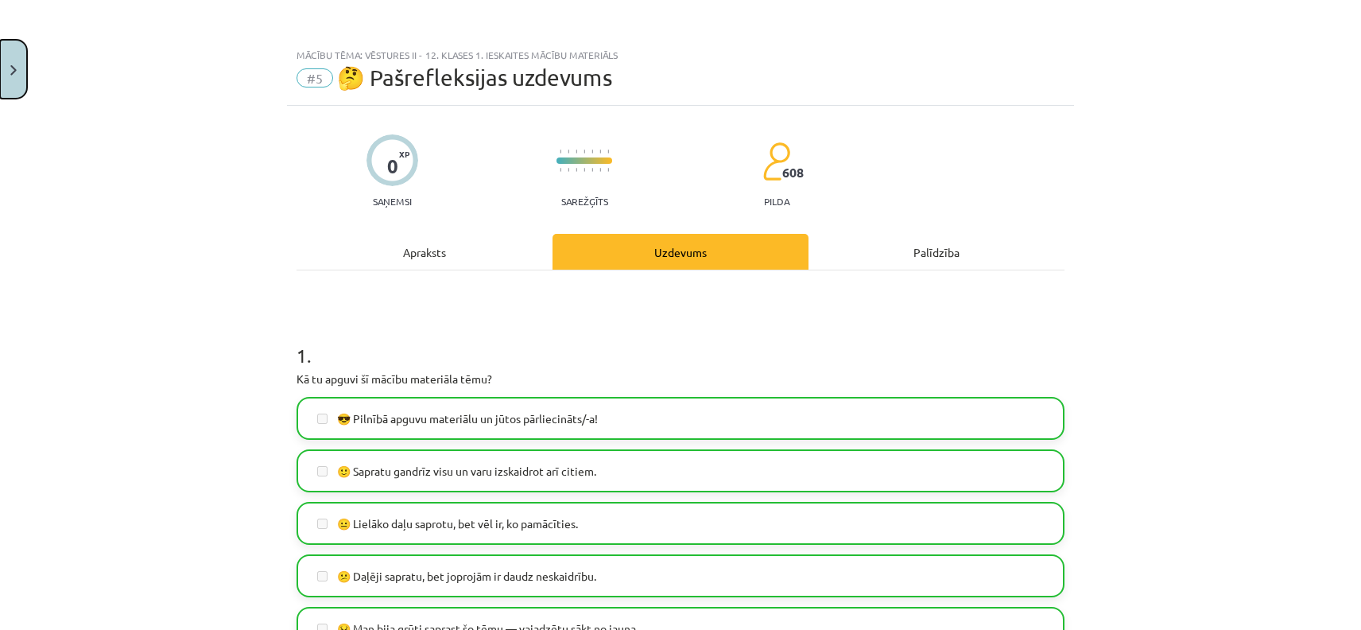
click at [6, 78] on button "Close" at bounding box center [13, 69] width 27 height 59
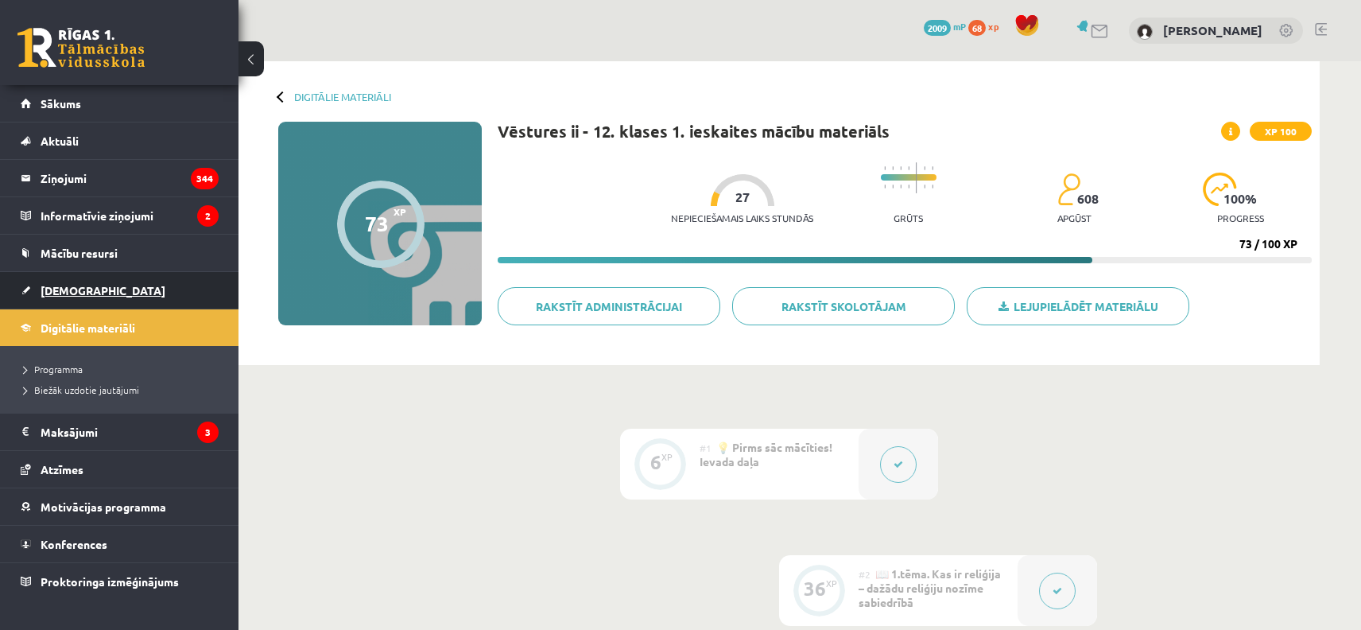
click at [67, 293] on span "[DEMOGRAPHIC_DATA]" at bounding box center [103, 290] width 125 height 14
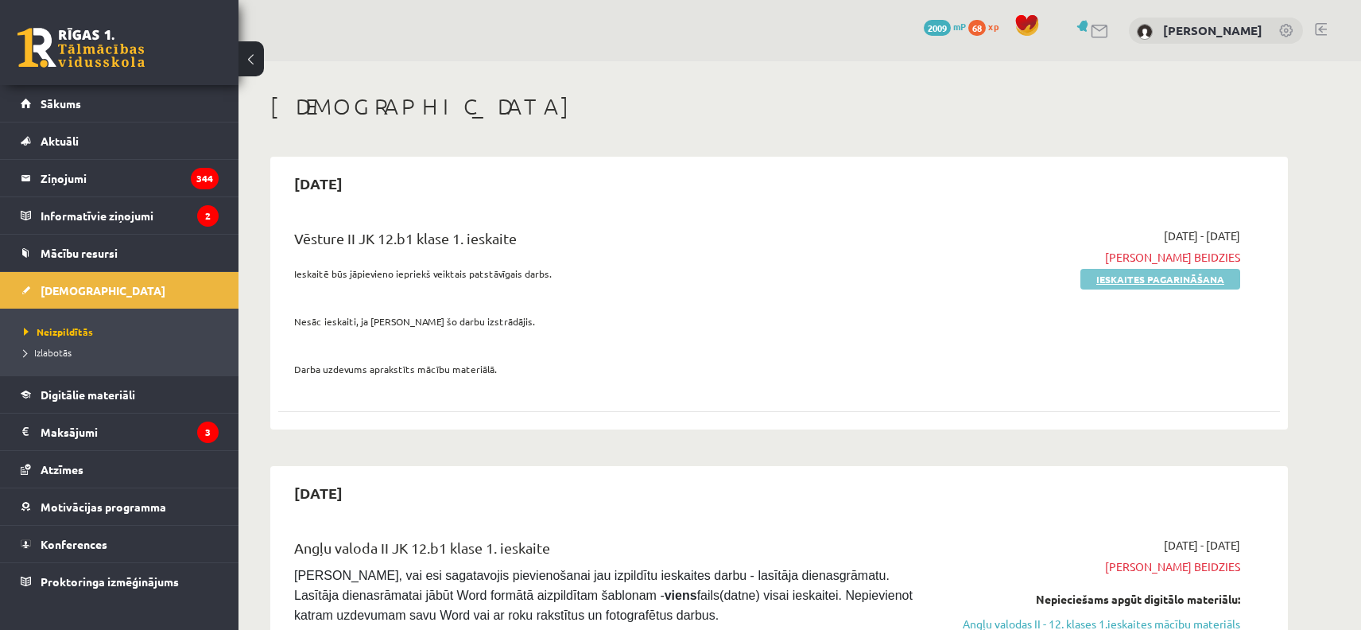
click at [1164, 279] on link "Ieskaites pagarināšana" at bounding box center [1161, 279] width 160 height 21
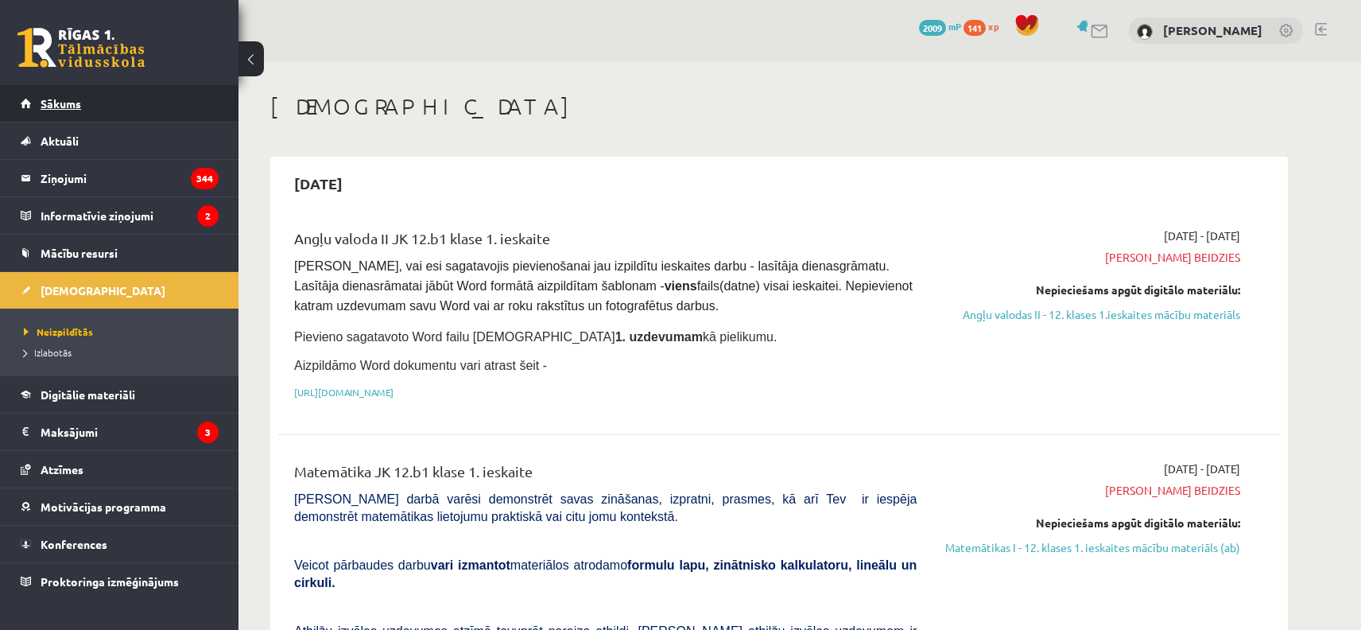
click at [62, 103] on span "Sākums" at bounding box center [61, 103] width 41 height 14
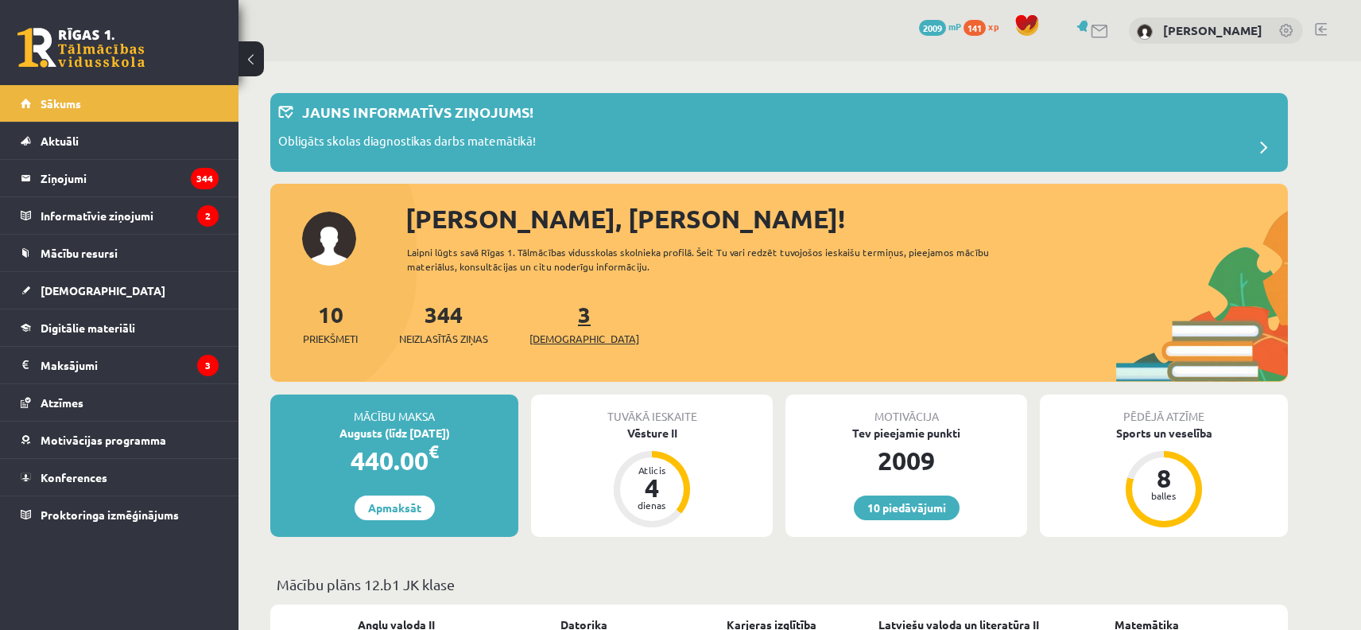
click at [542, 338] on span "[DEMOGRAPHIC_DATA]" at bounding box center [585, 339] width 110 height 16
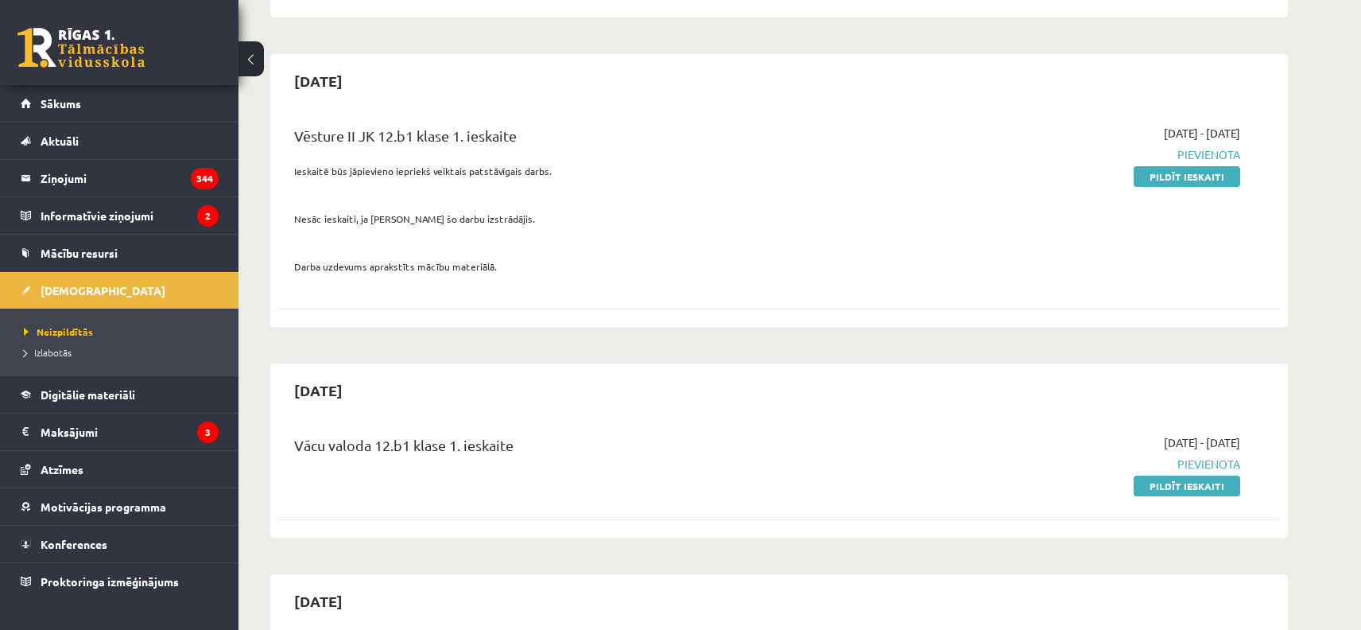
scroll to position [953, 0]
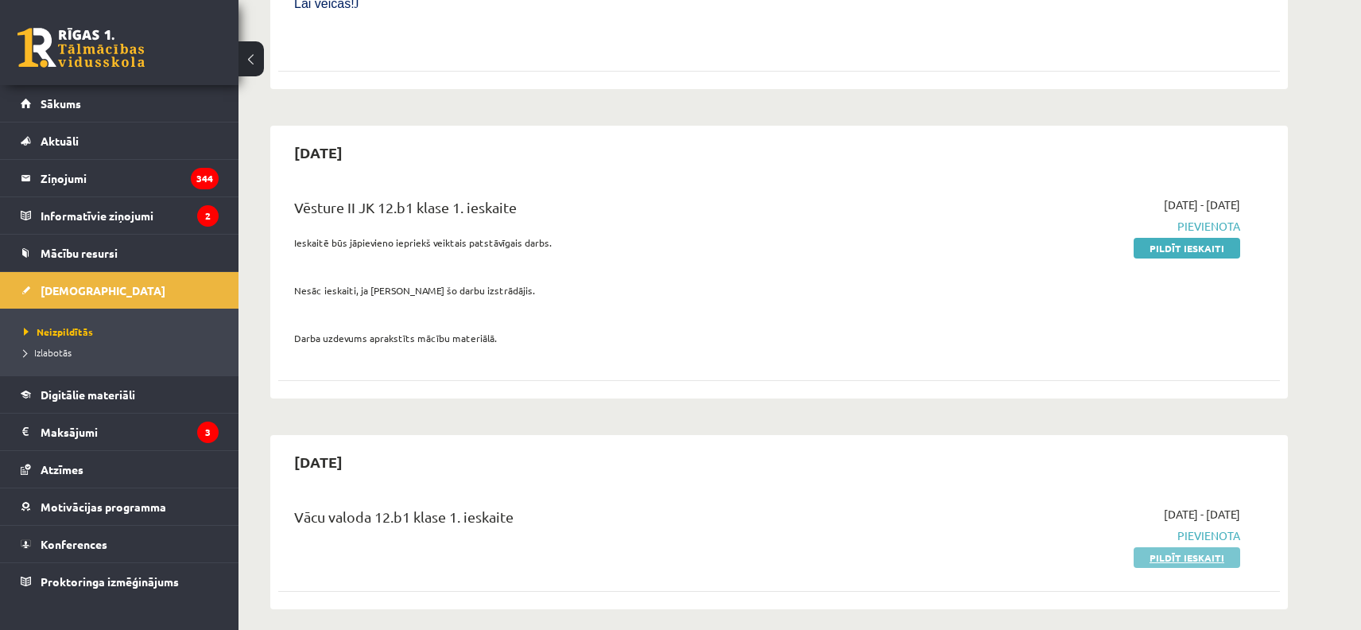
click at [1179, 547] on link "Pildīt ieskaiti" at bounding box center [1187, 557] width 107 height 21
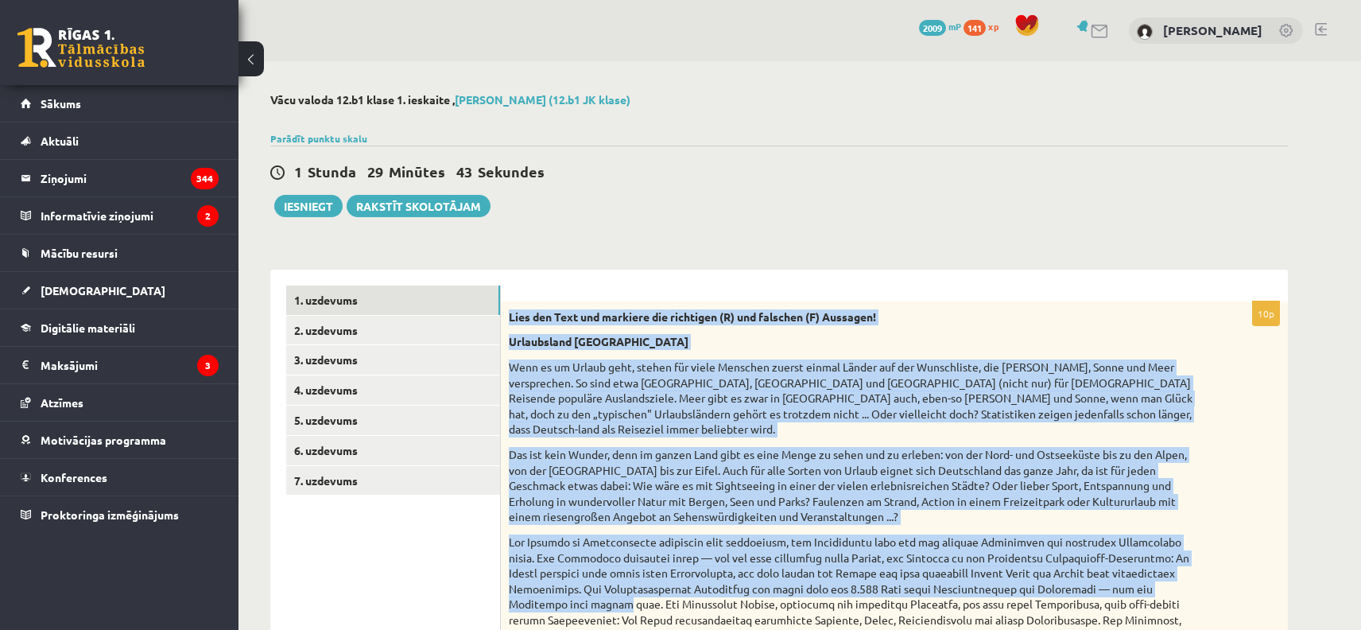
drag, startPoint x: 511, startPoint y: 312, endPoint x: 736, endPoint y: 597, distance: 362.9
click at [736, 597] on div "Lies den Text und markiere die richtigen (R) und falschen (F) Aussagen! Urlaubs…" at bounding box center [894, 556] width 787 height 510
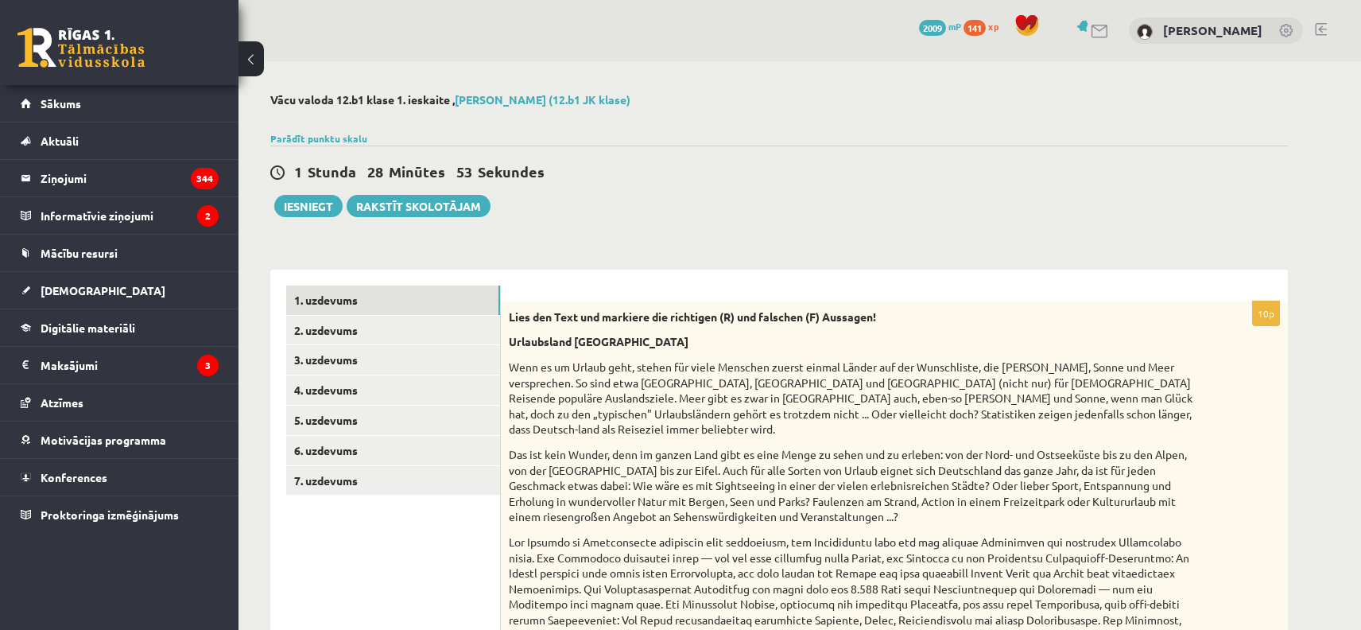
drag, startPoint x: 499, startPoint y: 313, endPoint x: 619, endPoint y: 381, distance: 137.1
click at [844, 347] on p "Urlaubsland [GEOGRAPHIC_DATA]" at bounding box center [855, 342] width 692 height 16
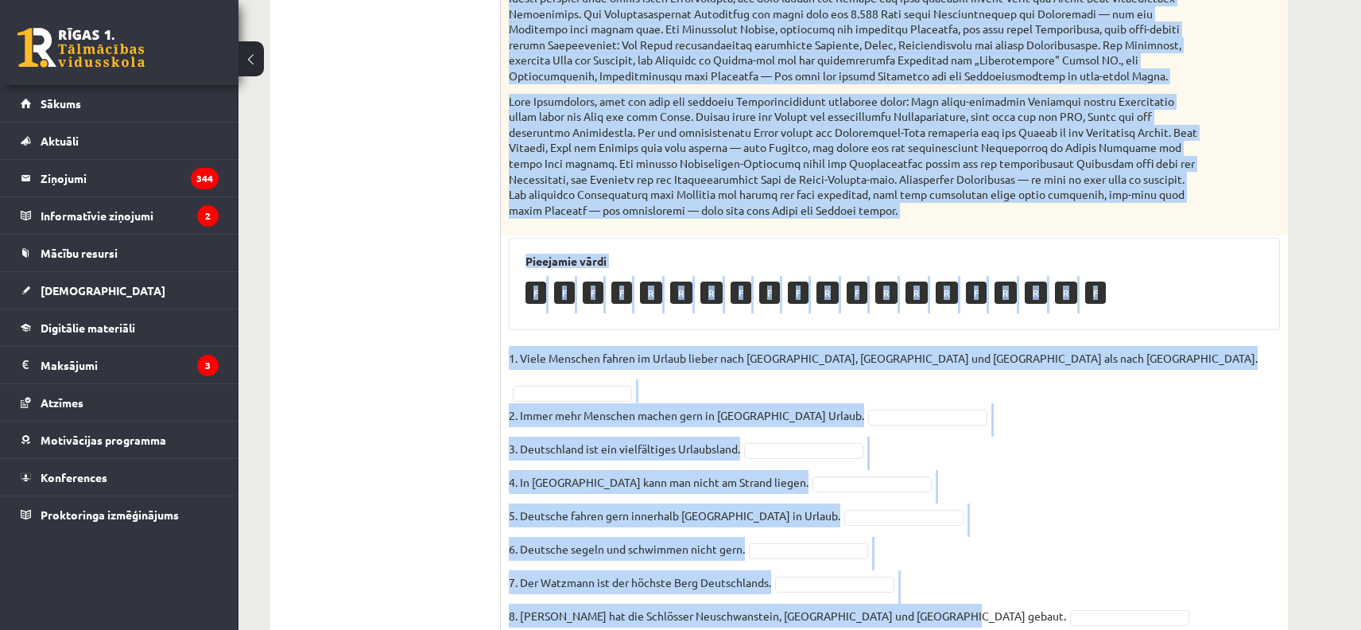
scroll to position [681, 0]
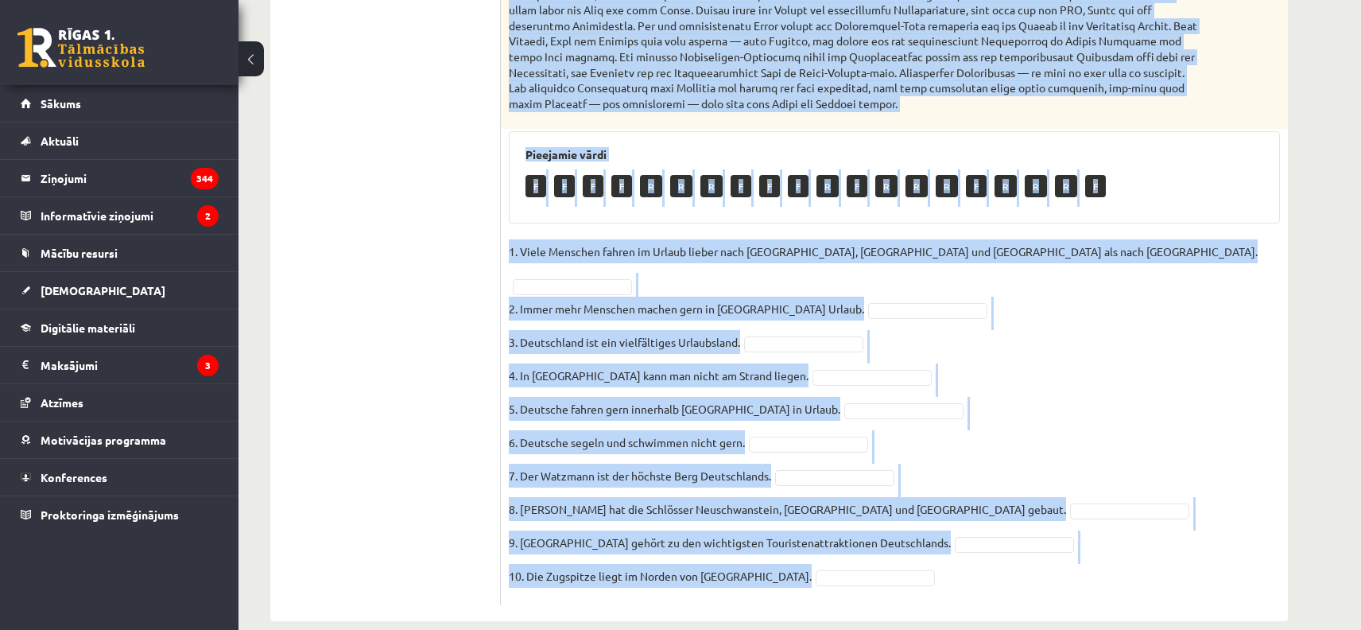
drag, startPoint x: 509, startPoint y: 316, endPoint x: 848, endPoint y: 557, distance: 415.2
click at [848, 557] on div "10p Lies den Text und markiere die richtigen (R) und falschen (F) Aussagen! Url…" at bounding box center [894, 112] width 787 height 985
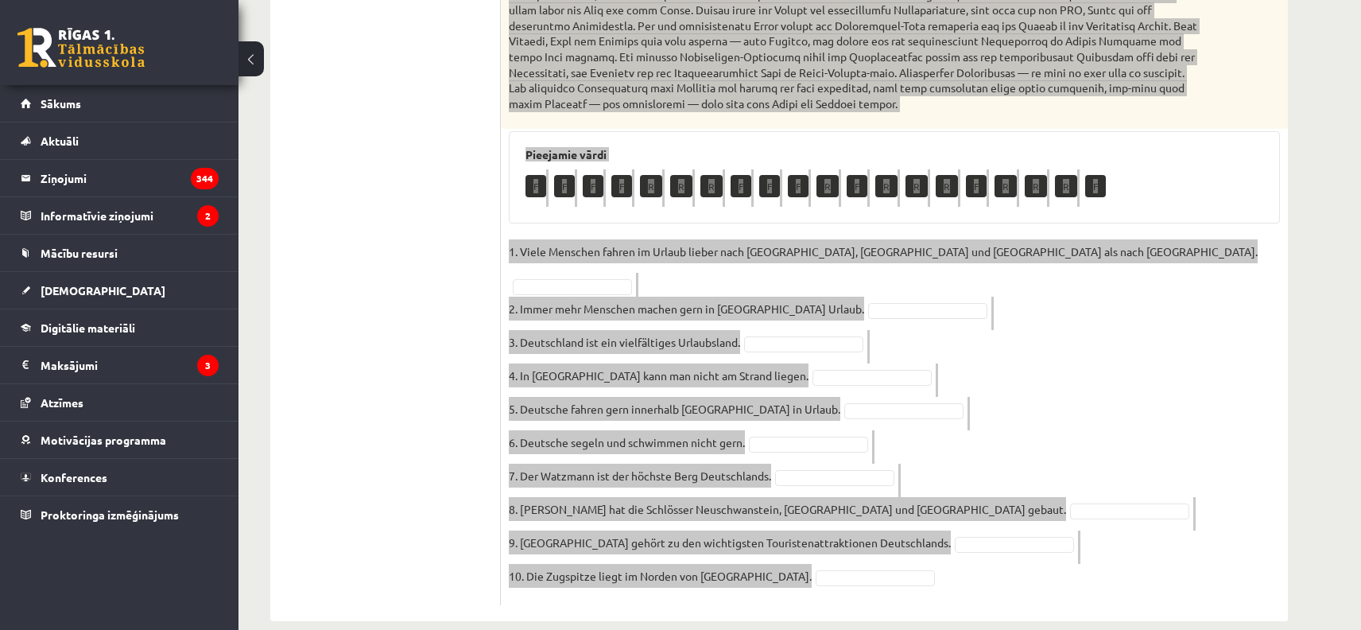
copy div "Lore ips Dolo sit ametcons adi elitseddo (E) tem incididu (U) Laboreet! Dolorem…"
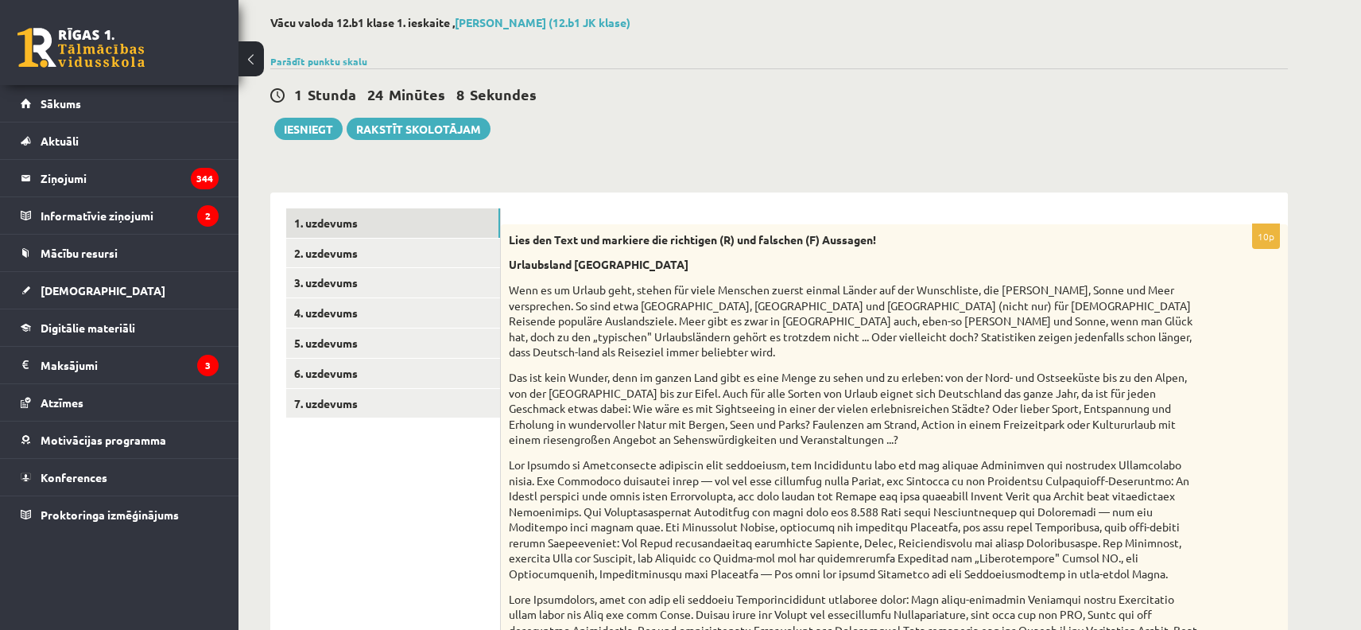
scroll to position [0, 0]
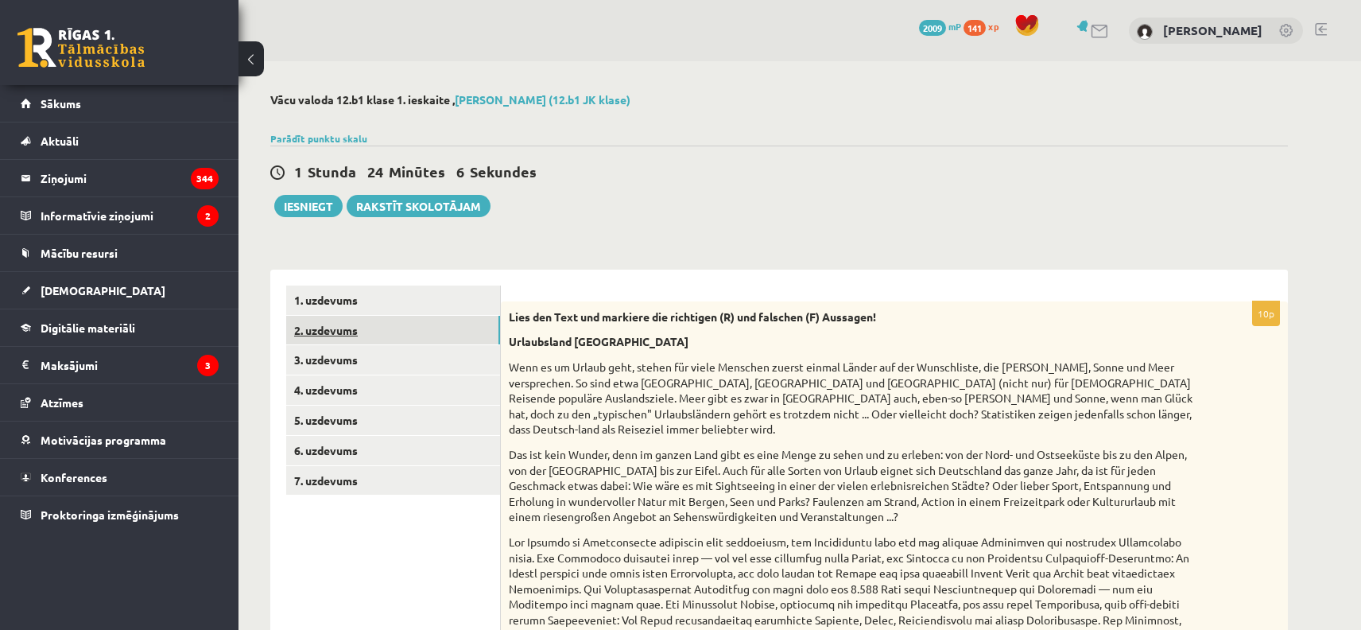
click at [351, 330] on link "2. uzdevums" at bounding box center [393, 330] width 214 height 29
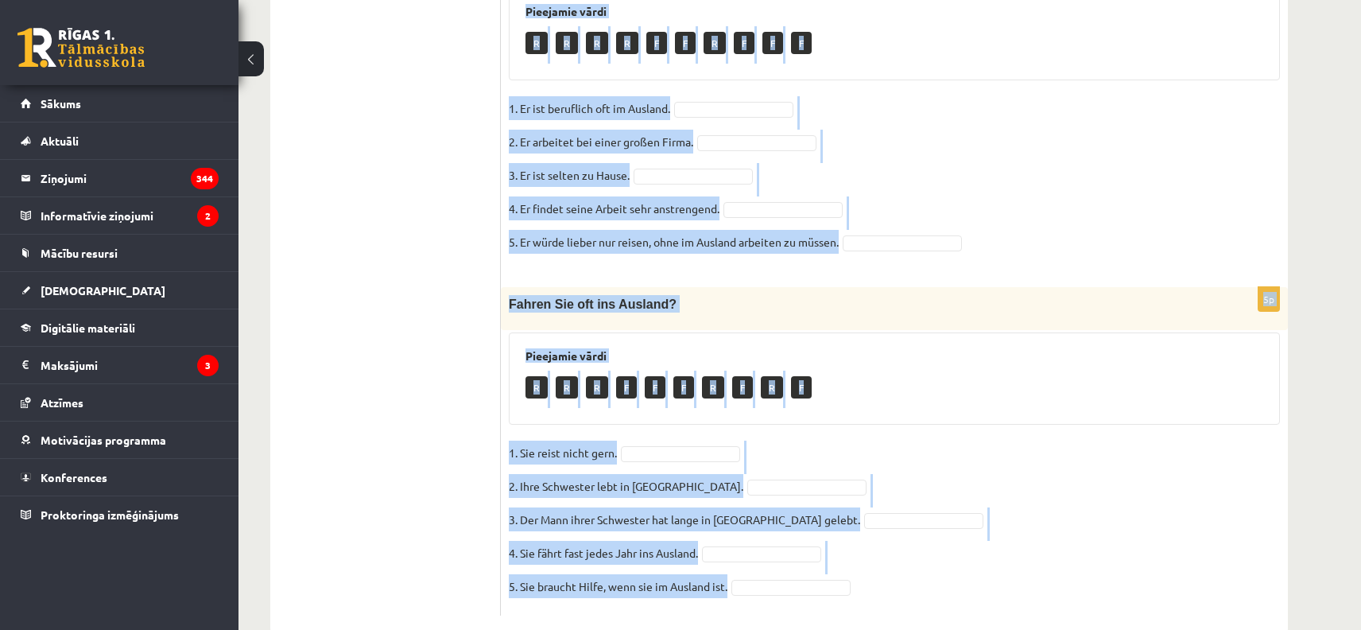
scroll to position [812, 0]
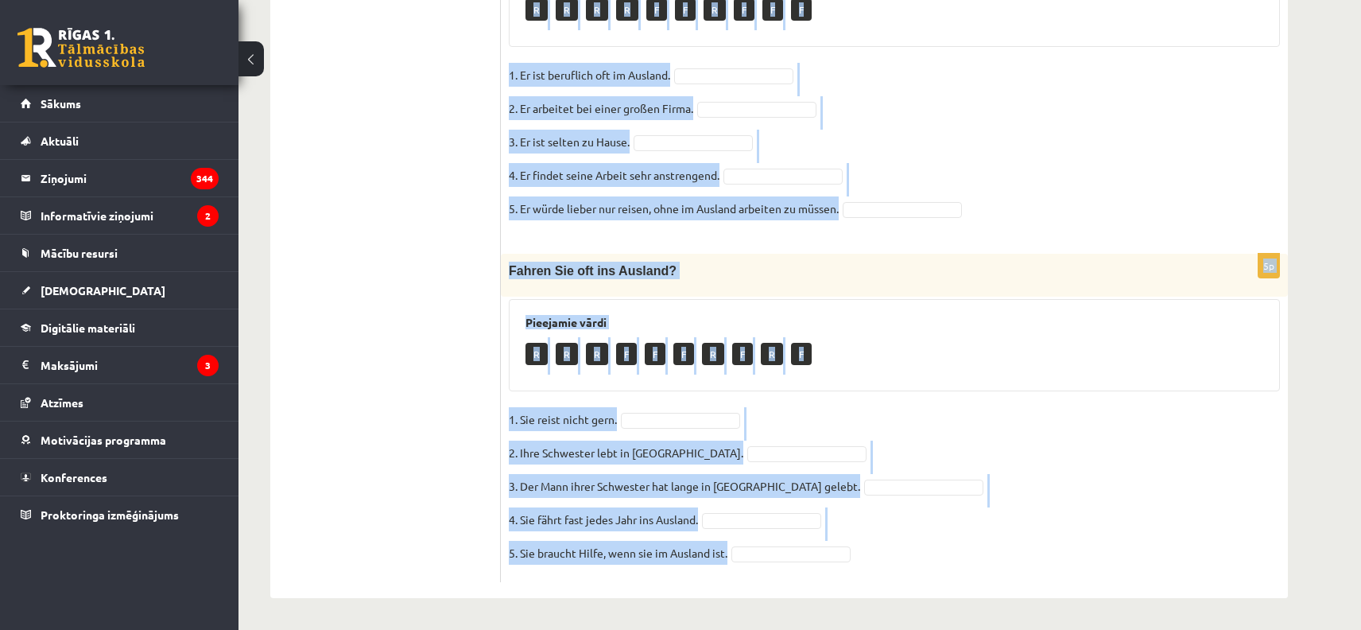
drag, startPoint x: 517, startPoint y: 296, endPoint x: 1117, endPoint y: 652, distance: 698.0
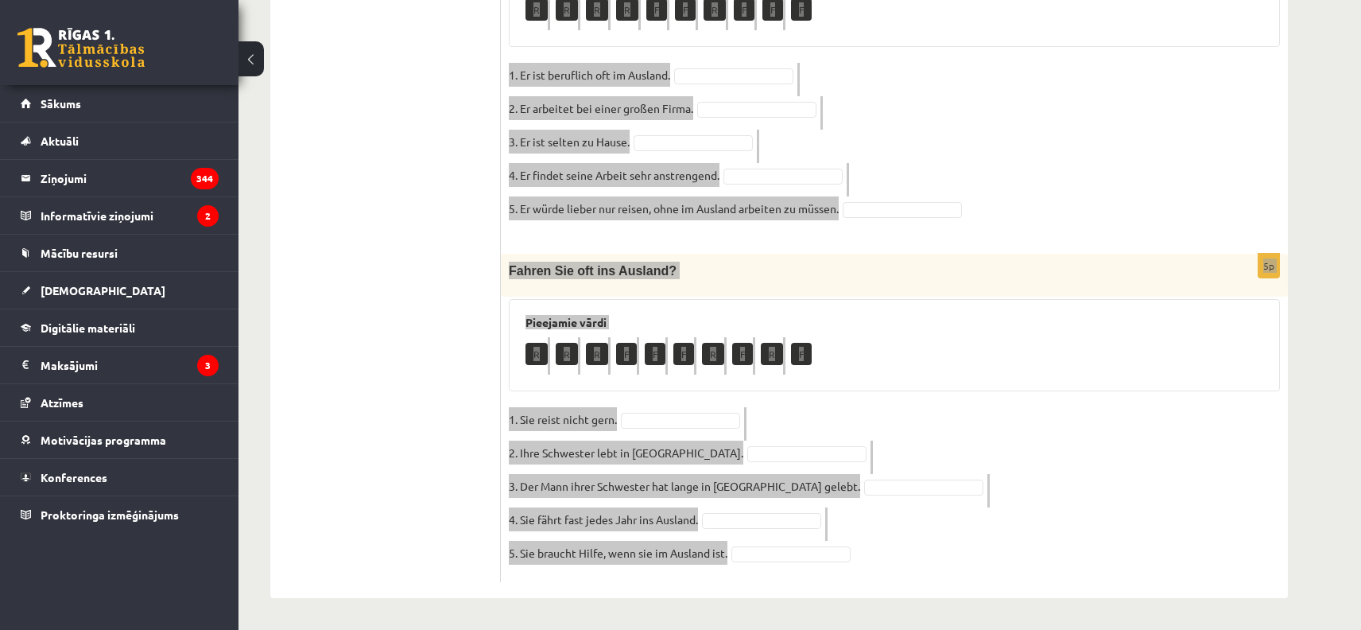
copy form "Lor ips 7 Dolor sit ametcons adi Elitseddo – E temp I! UTLAB etdol://magnaaliqu…"
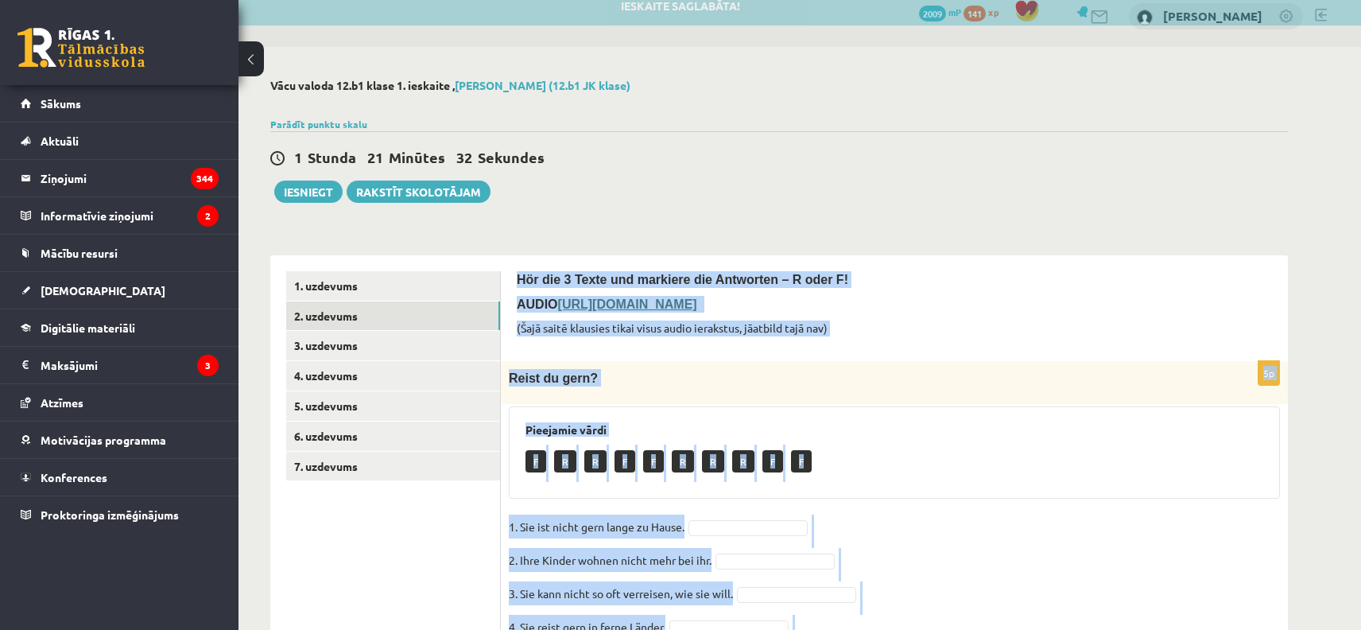
scroll to position [0, 0]
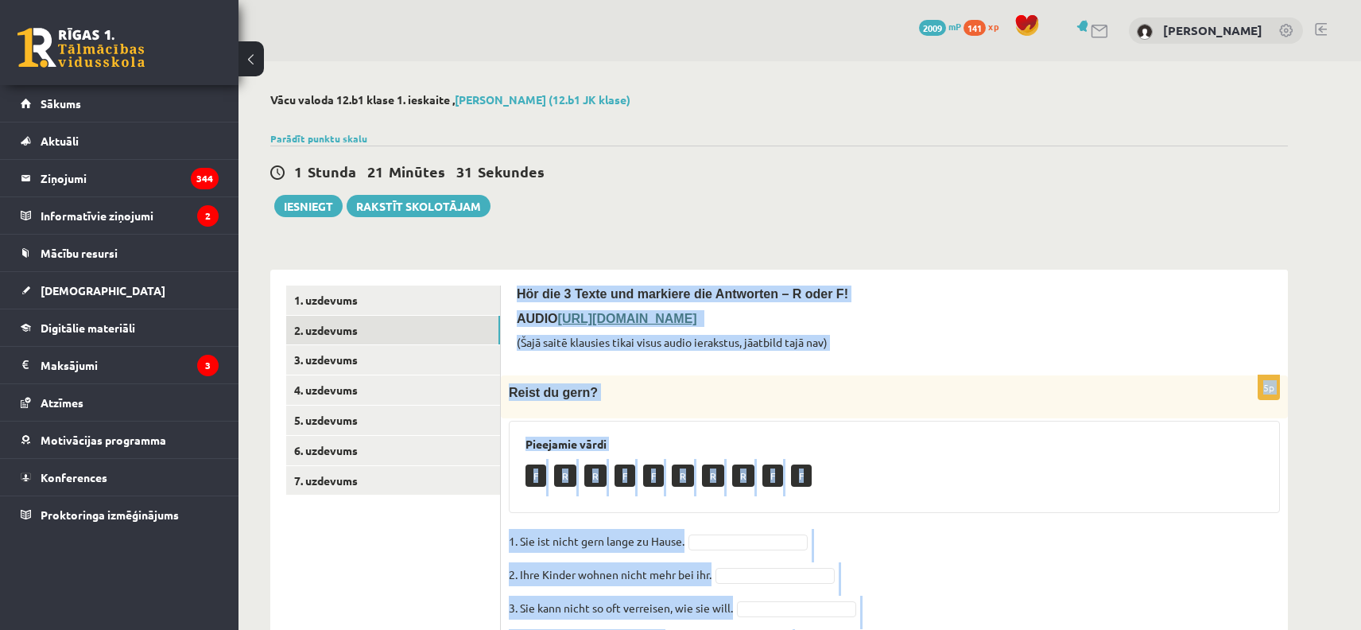
click at [1023, 590] on fieldset "1. Sie ist nicht gern lange zu Hause. 2. Ihre Kinder wohnen nicht mehr bei ihr.…" at bounding box center [894, 612] width 771 height 167
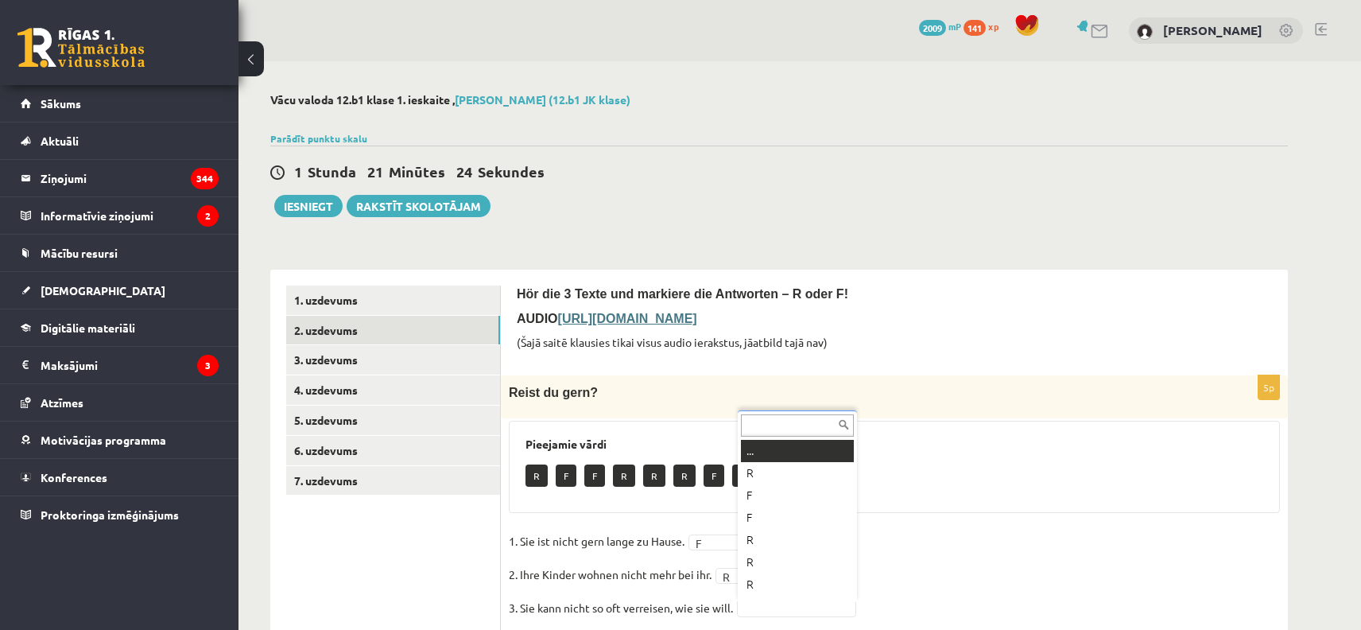
scroll to position [19, 0]
click at [757, 584] on fieldset "1. Sie ist nicht gern lange zu Hause. F * 2. Ihre Kinder wohnen nicht mehr bei …" at bounding box center [894, 612] width 771 height 167
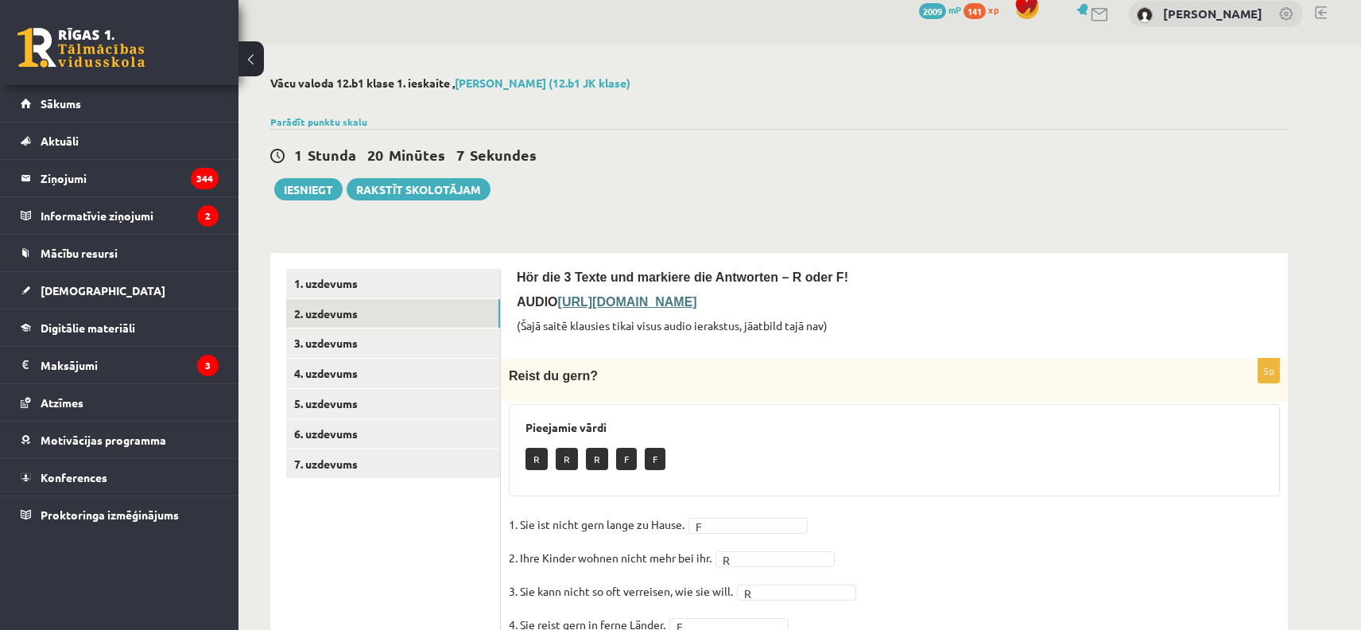
scroll to position [0, 0]
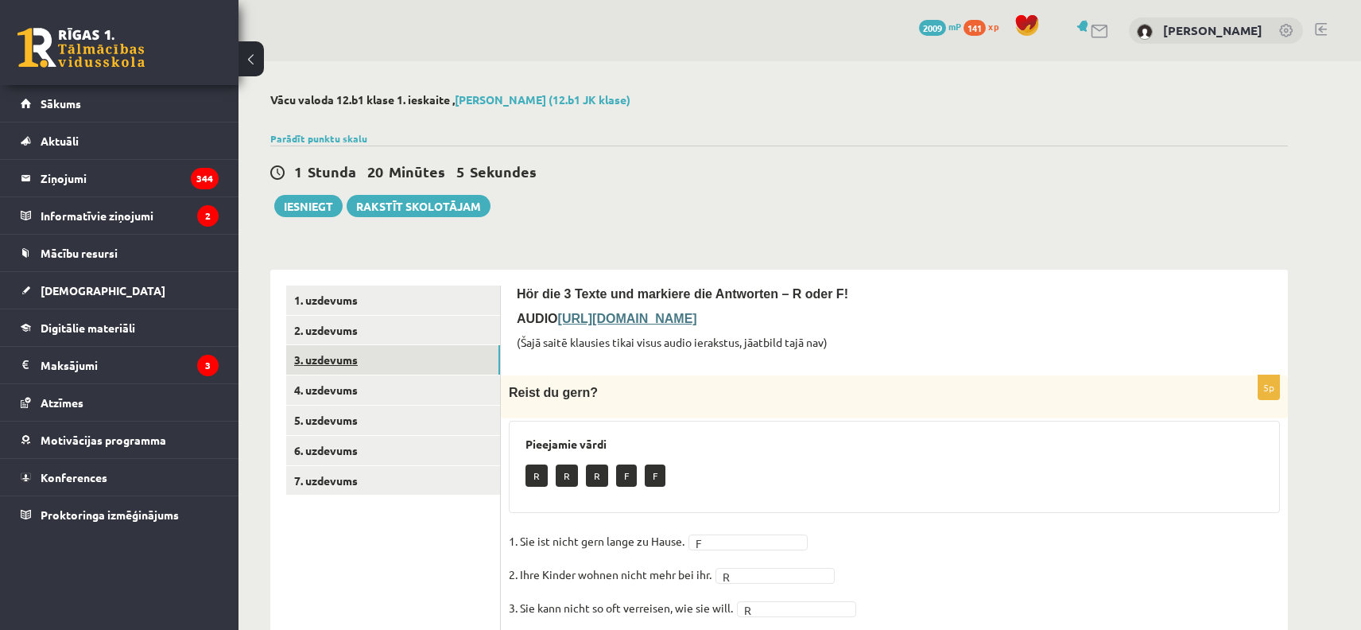
click at [324, 357] on link "3. uzdevums" at bounding box center [393, 359] width 214 height 29
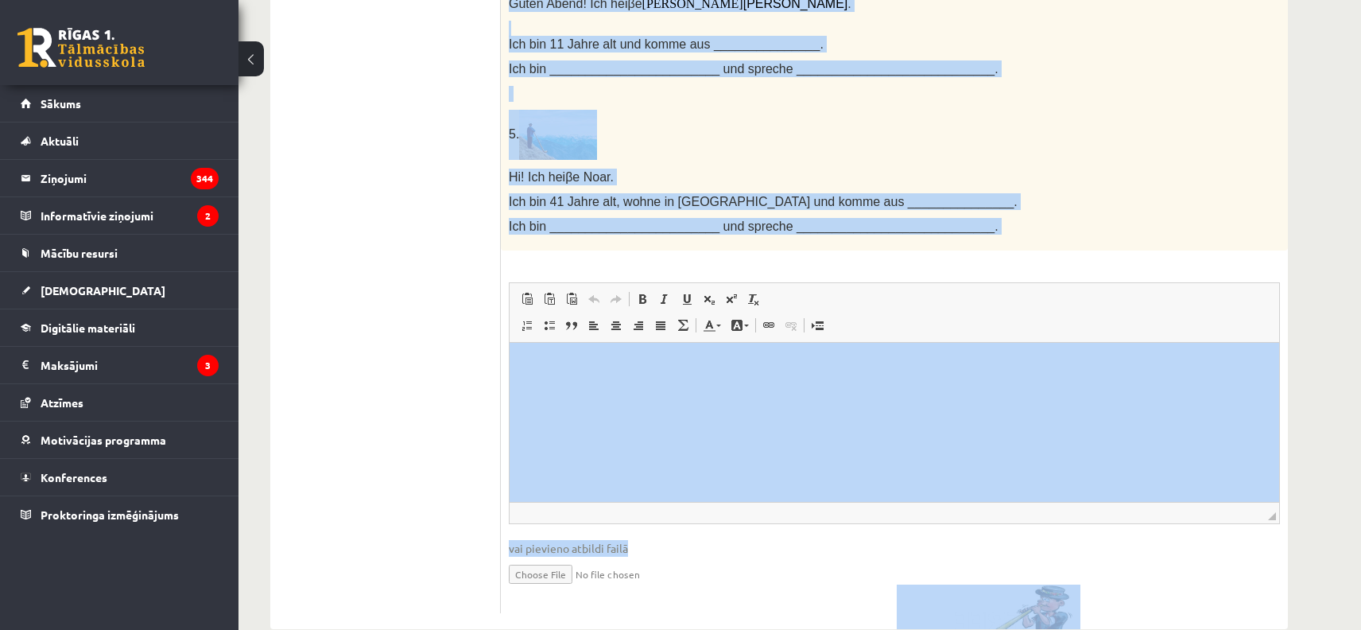
scroll to position [63, 0]
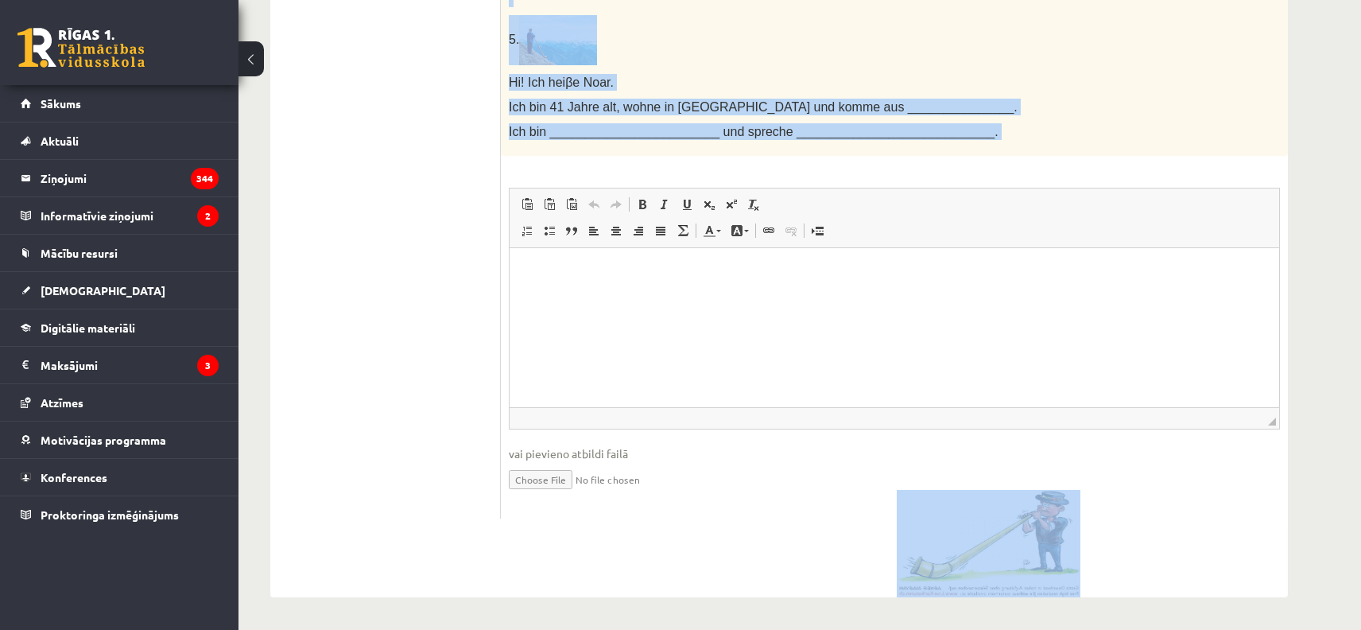
drag, startPoint x: 506, startPoint y: 316, endPoint x: 1050, endPoint y: 178, distance: 562.0
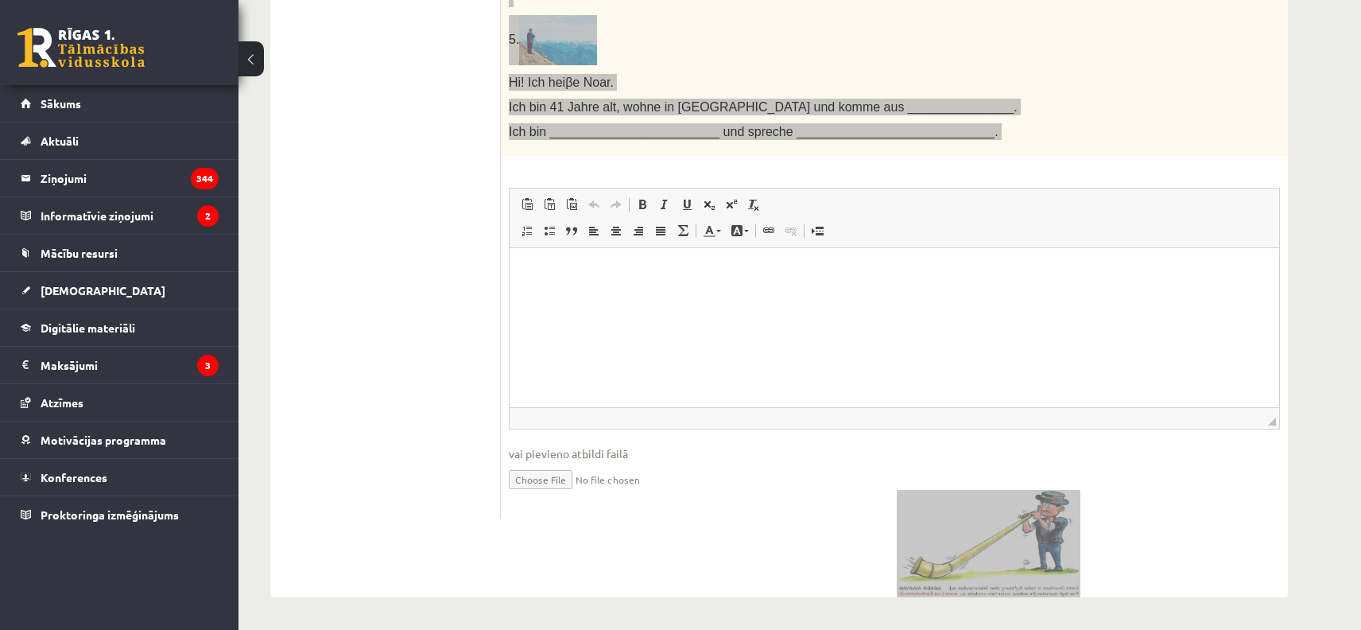
copy div "Loremip dol Sita, con Adipisc eli sed Doeiusmodtem! 3. Incid! Utl etd m a Enima…"
click at [926, 297] on html at bounding box center [895, 272] width 770 height 49
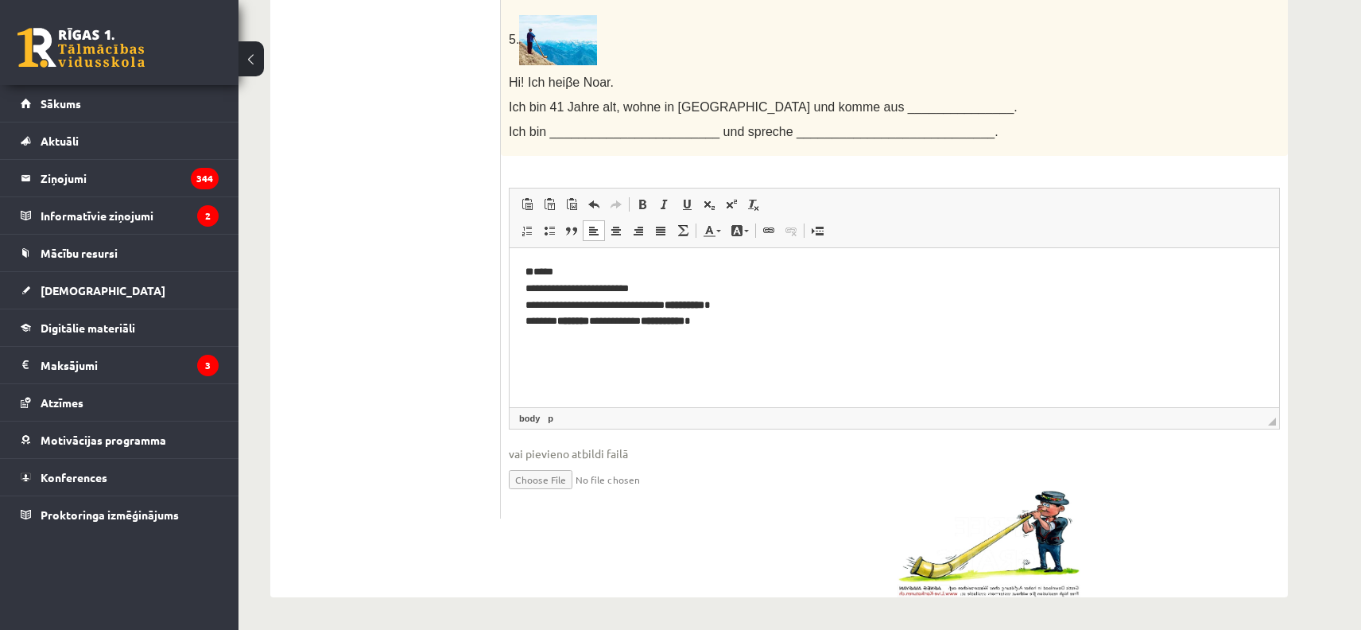
click at [561, 270] on p "**********" at bounding box center [886, 297] width 720 height 66
click at [525, 290] on html "**********" at bounding box center [895, 297] width 770 height 98
click at [756, 311] on p "**********" at bounding box center [886, 288] width 720 height 49
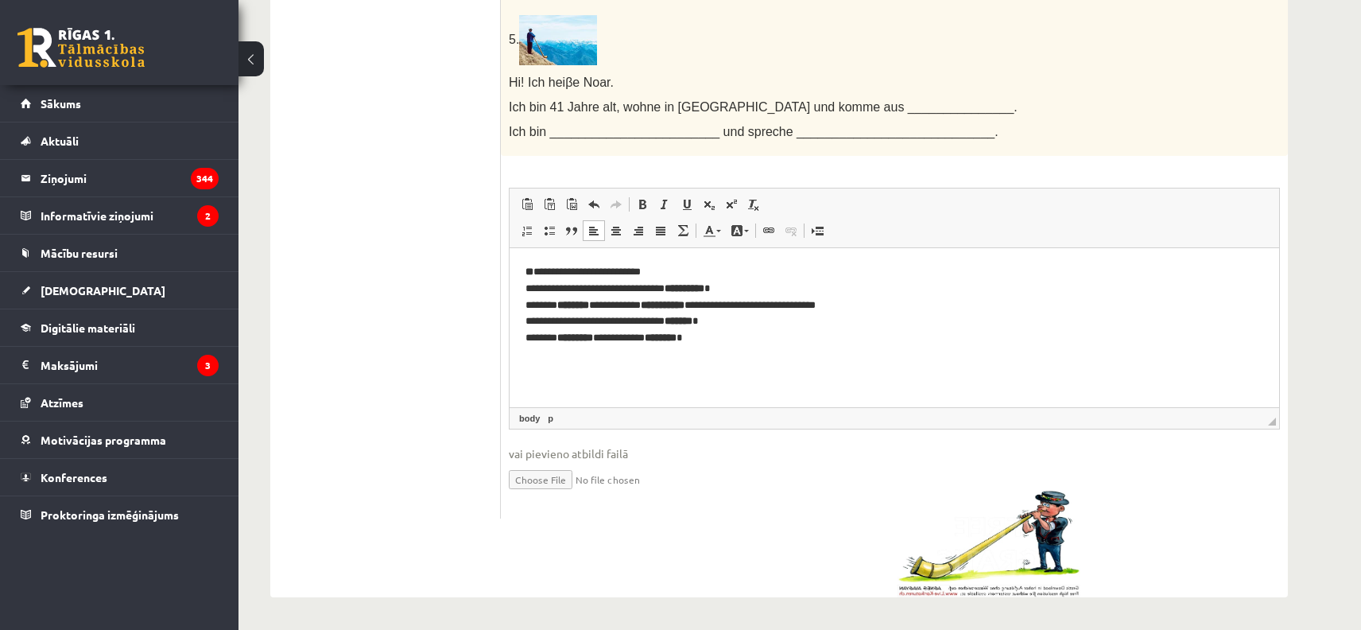
click at [730, 308] on p "**********" at bounding box center [886, 305] width 720 height 83
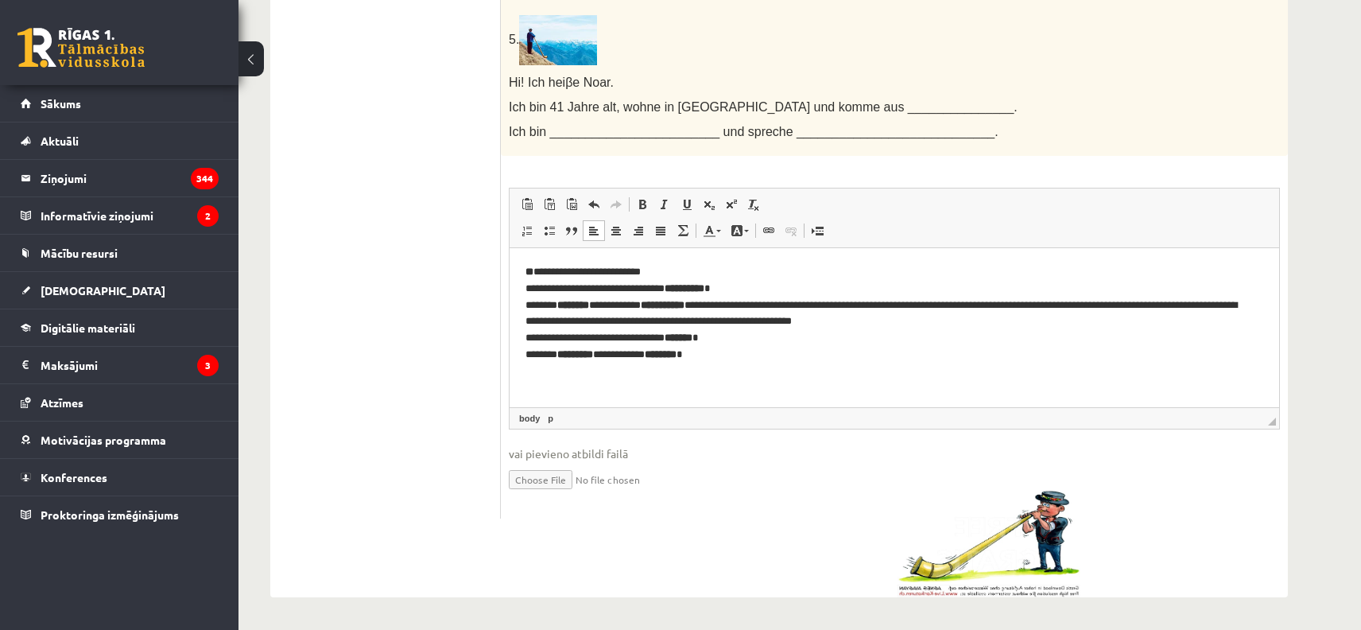
click at [1139, 293] on p "**********" at bounding box center [886, 313] width 720 height 99
click at [1219, 304] on p "**********" at bounding box center [886, 313] width 720 height 99
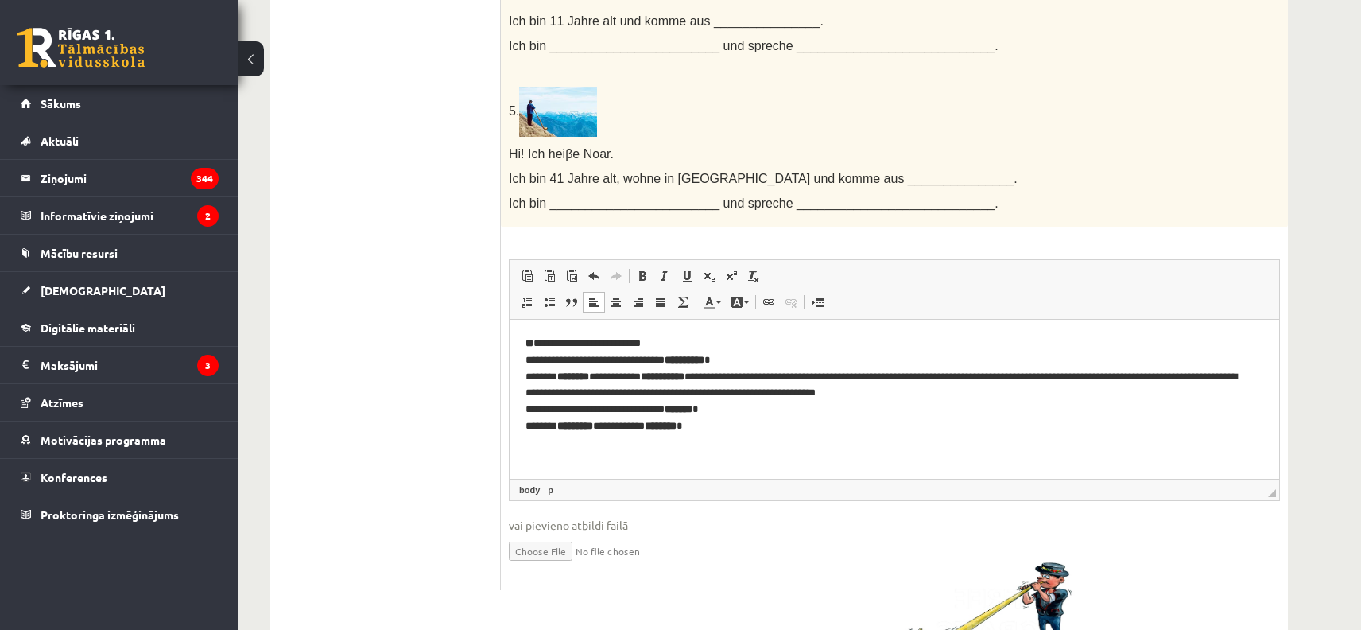
scroll to position [1096, 0]
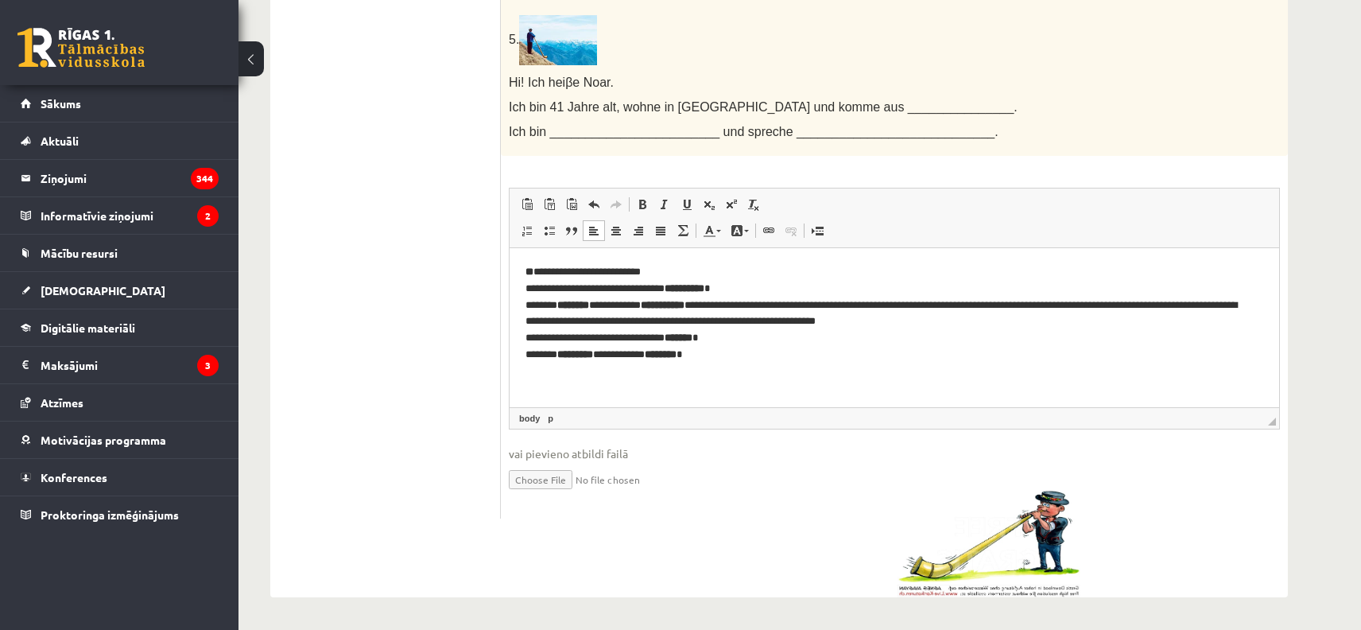
click at [766, 375] on html "**********" at bounding box center [895, 313] width 770 height 131
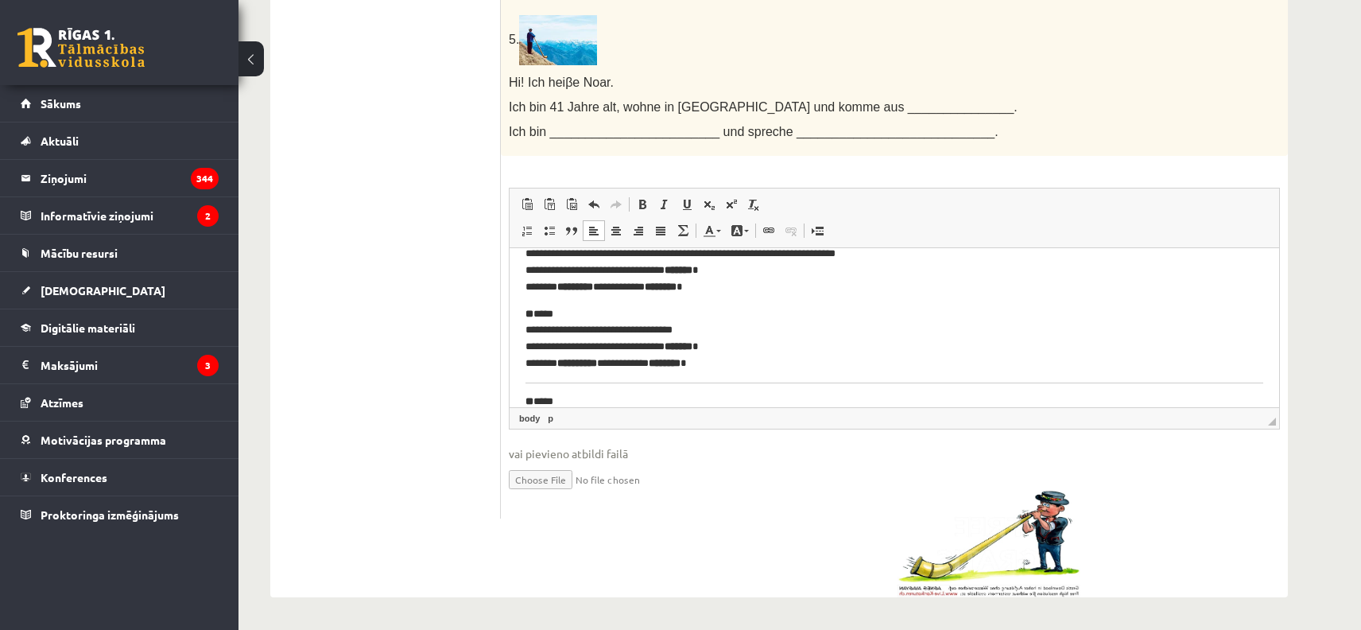
click at [559, 314] on p "**********" at bounding box center [877, 339] width 703 height 66
click at [524, 328] on html "**********" at bounding box center [895, 302] width 770 height 245
click at [761, 361] on body "**********" at bounding box center [895, 294] width 738 height 197
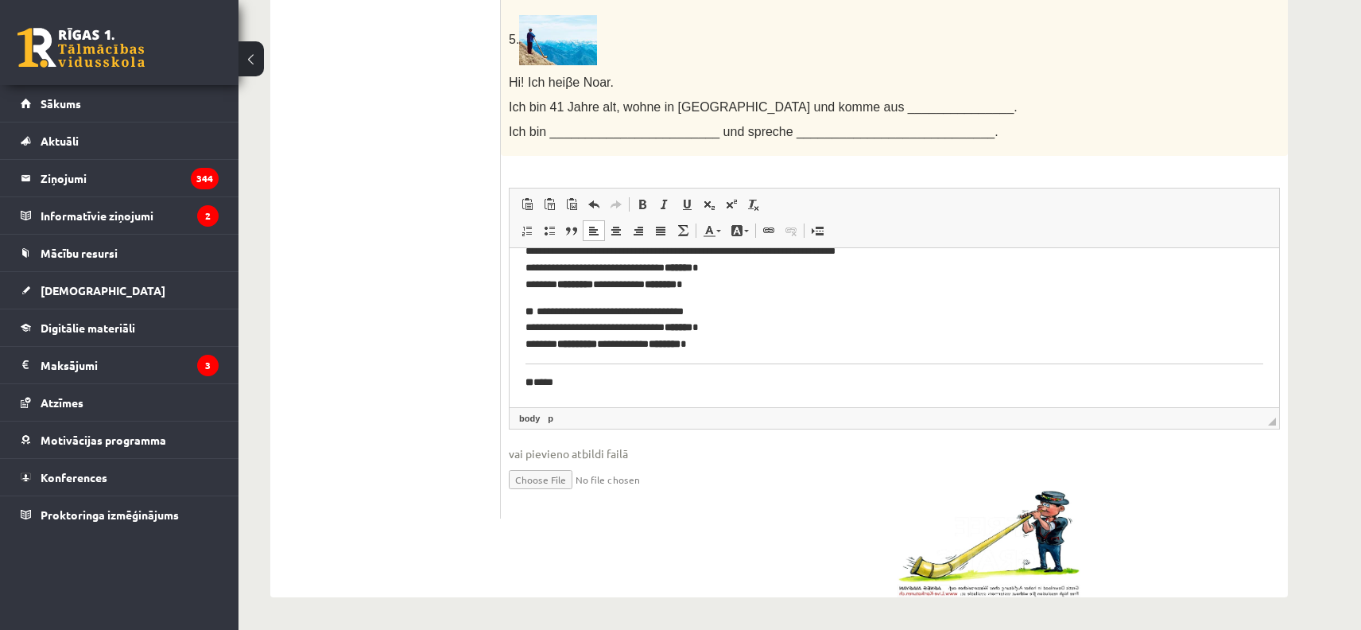
click at [1237, 366] on html "**********" at bounding box center [895, 292] width 770 height 229
drag, startPoint x: 1237, startPoint y: 366, endPoint x: 1158, endPoint y: 374, distance: 79.9
click at [1158, 374] on html "**********" at bounding box center [895, 292] width 770 height 229
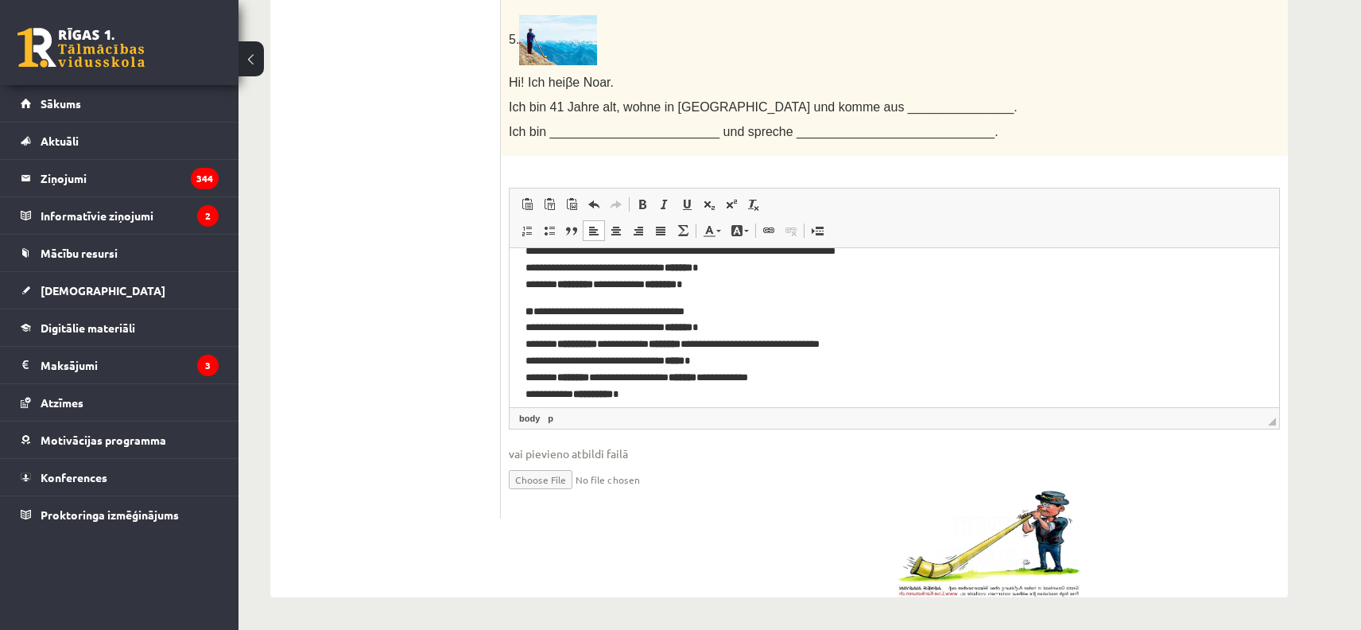
click at [724, 340] on p "**********" at bounding box center [877, 353] width 703 height 99
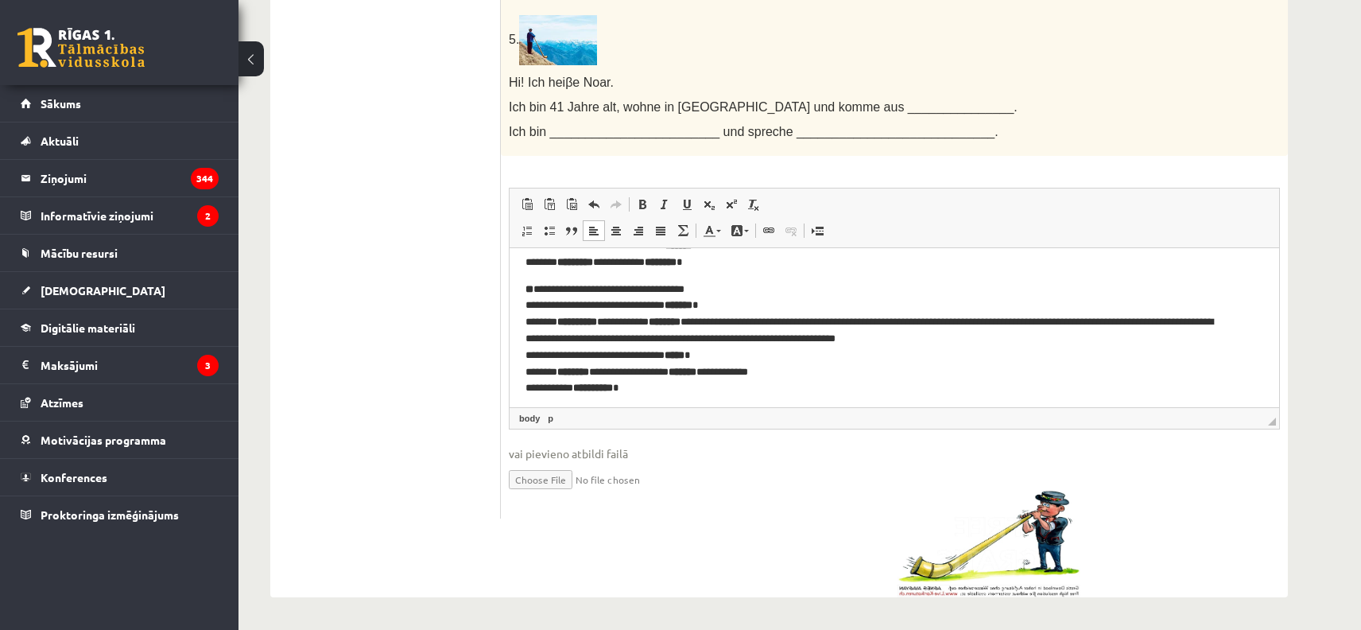
scroll to position [98, 0]
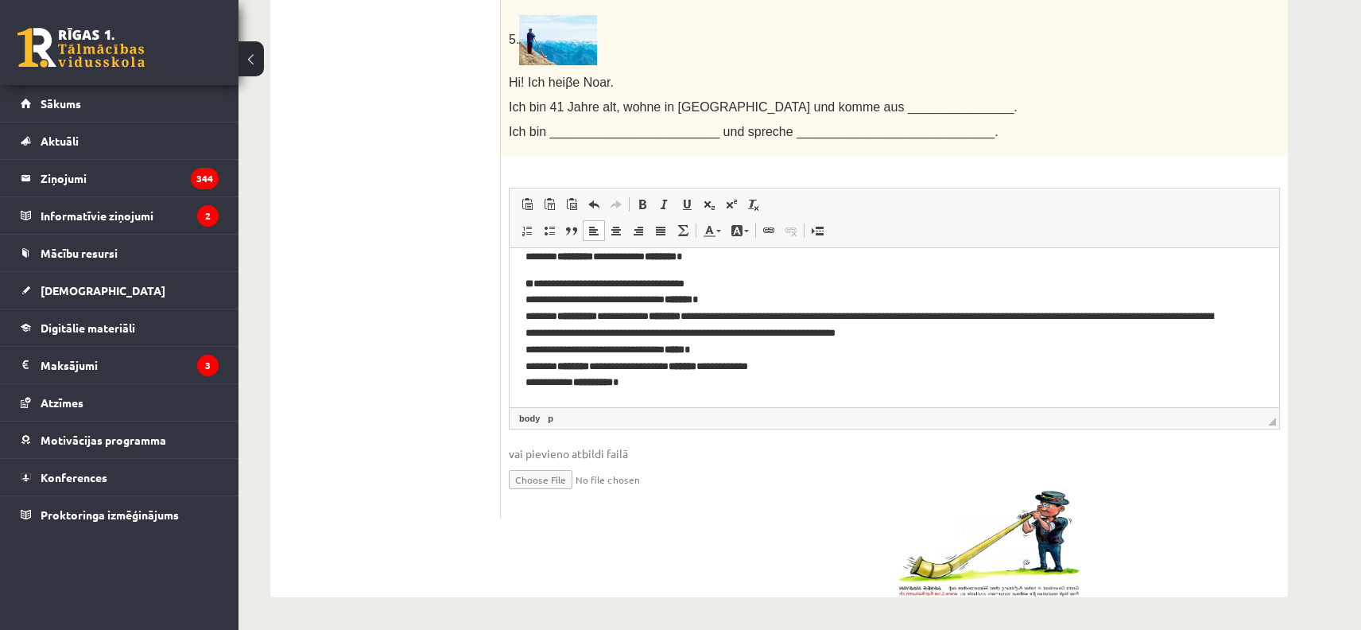
click at [682, 384] on p "**********" at bounding box center [877, 334] width 703 height 116
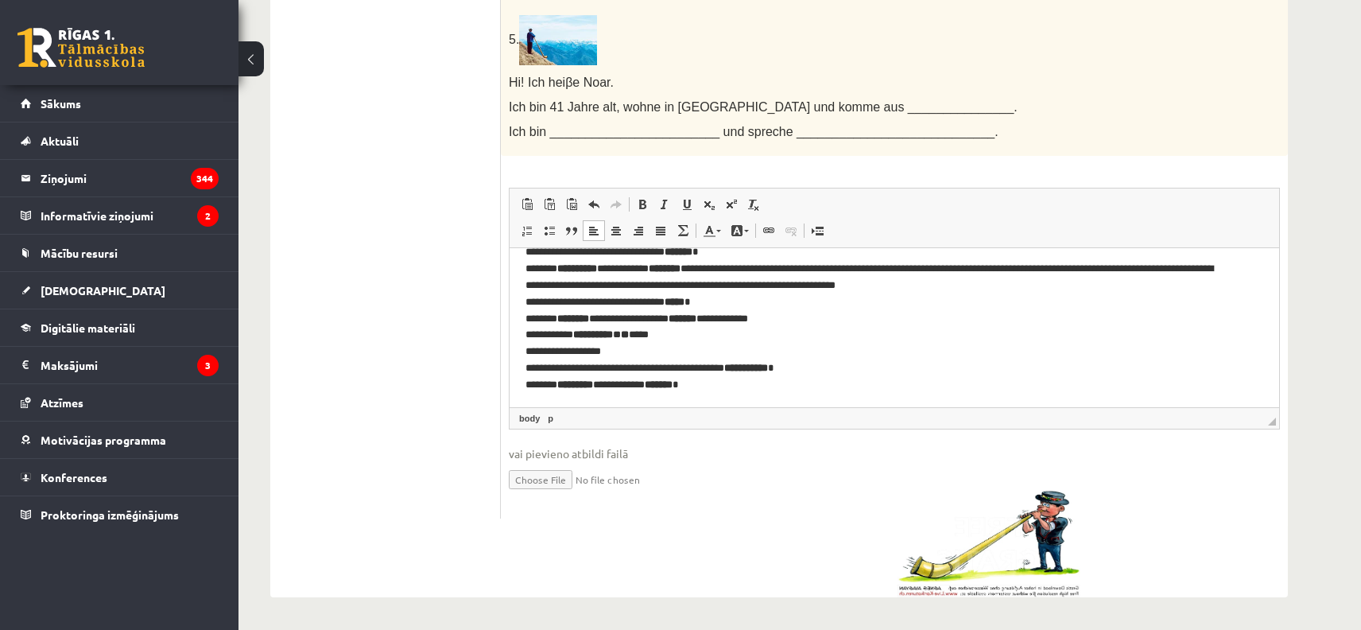
click at [554, 347] on p "**********" at bounding box center [877, 319] width 703 height 182
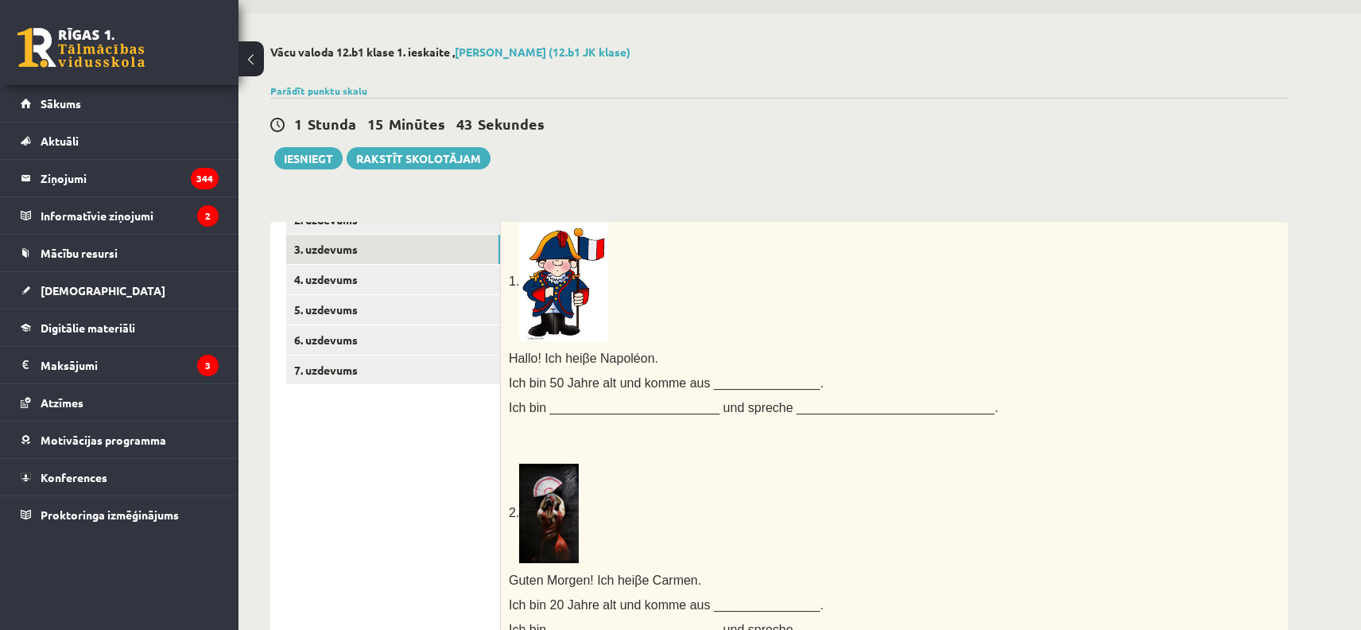
scroll to position [0, 0]
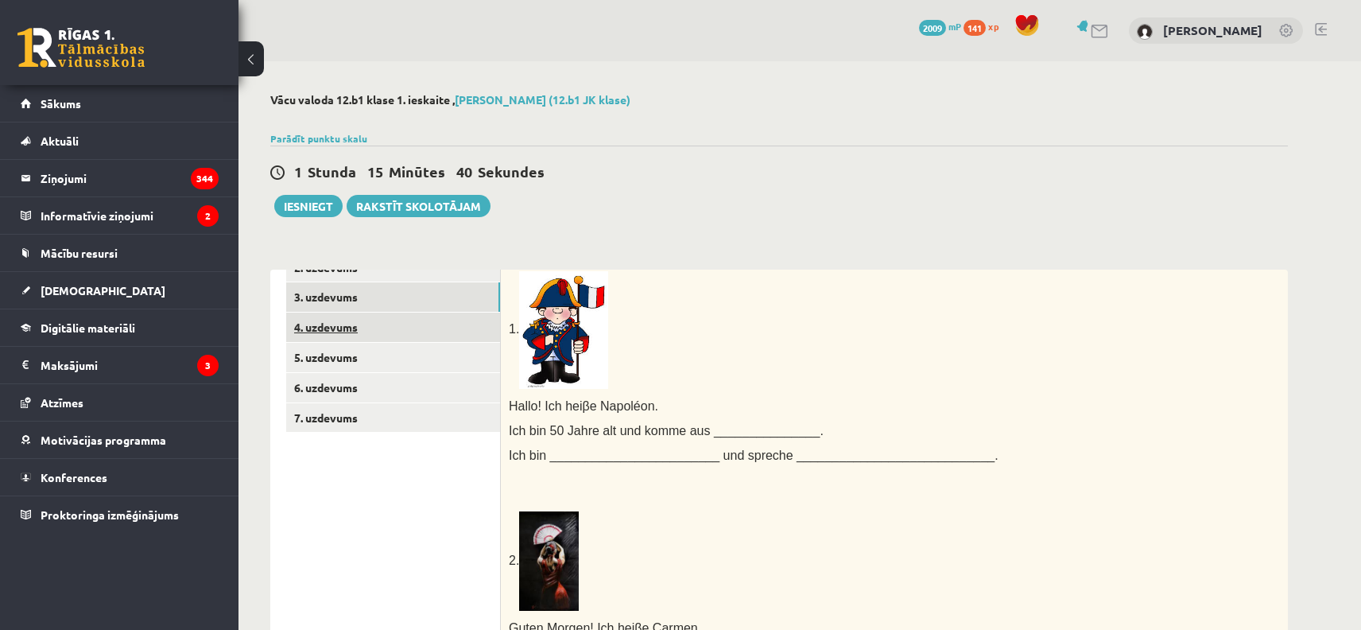
click at [340, 322] on link "4. uzdevums" at bounding box center [393, 326] width 214 height 29
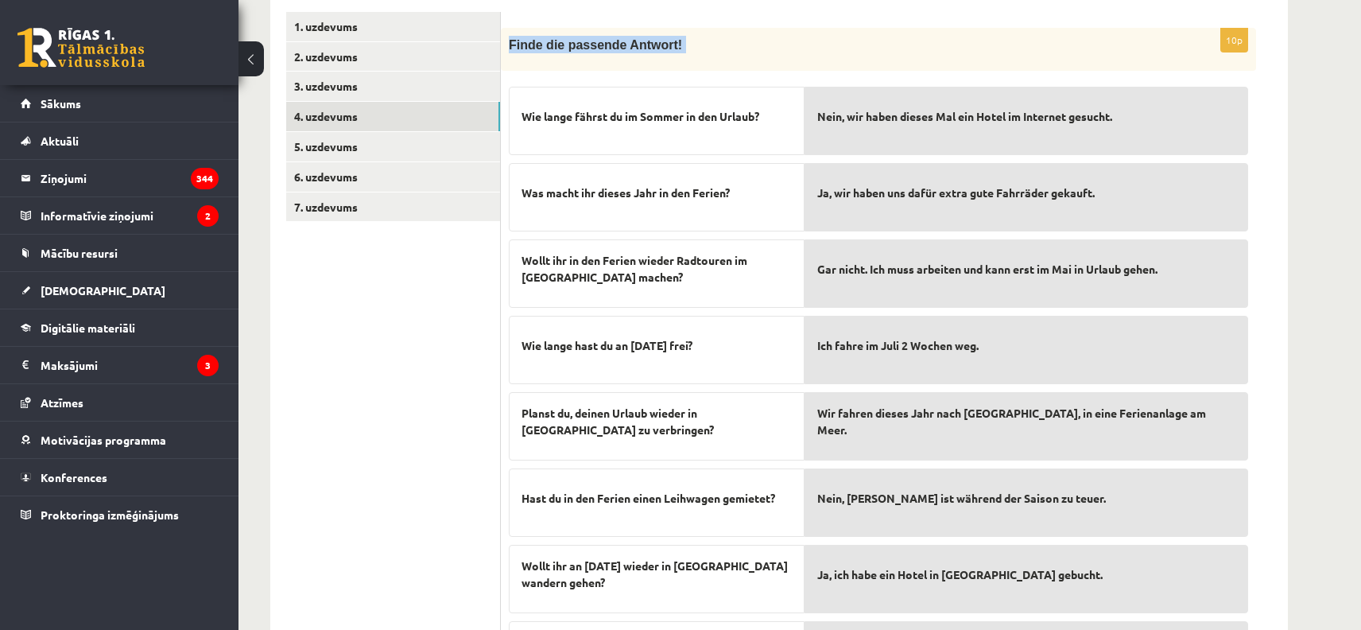
scroll to position [543, 0]
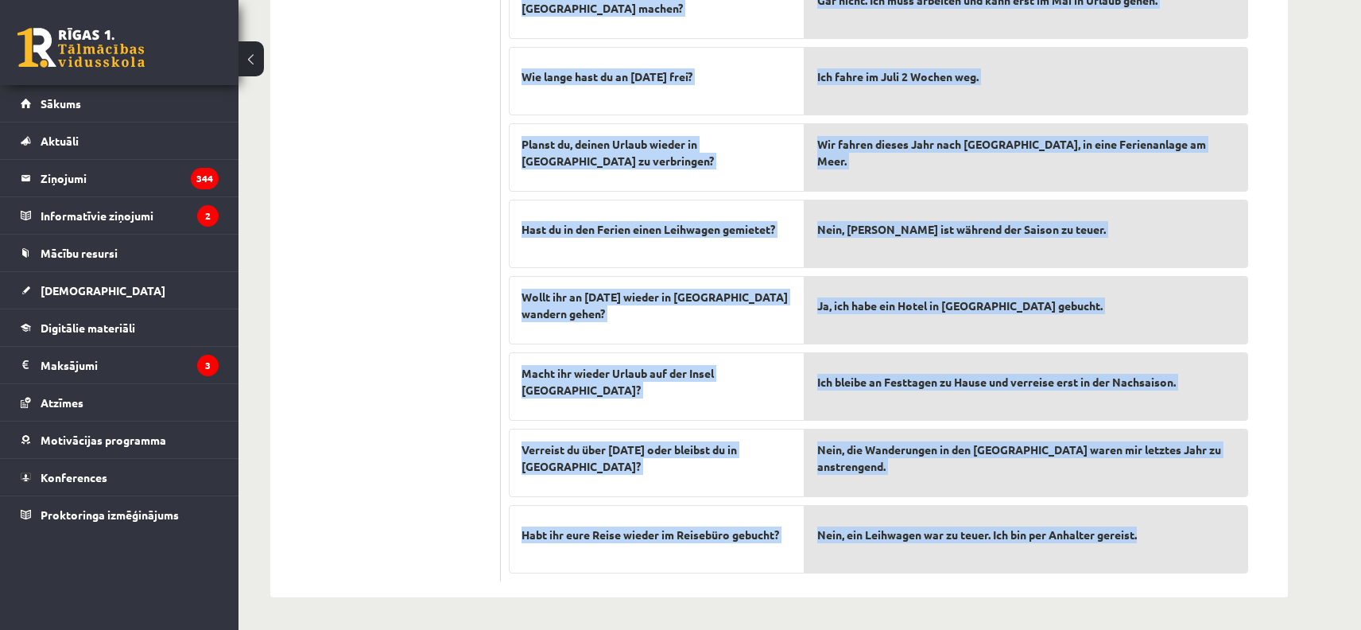
drag, startPoint x: 508, startPoint y: 319, endPoint x: 1184, endPoint y: 545, distance: 712.8
click at [1184, 545] on div "10p Finde die passende Antwort! Wie lange fährst du im [PERSON_NAME] in den Url…" at bounding box center [878, 170] width 755 height 822
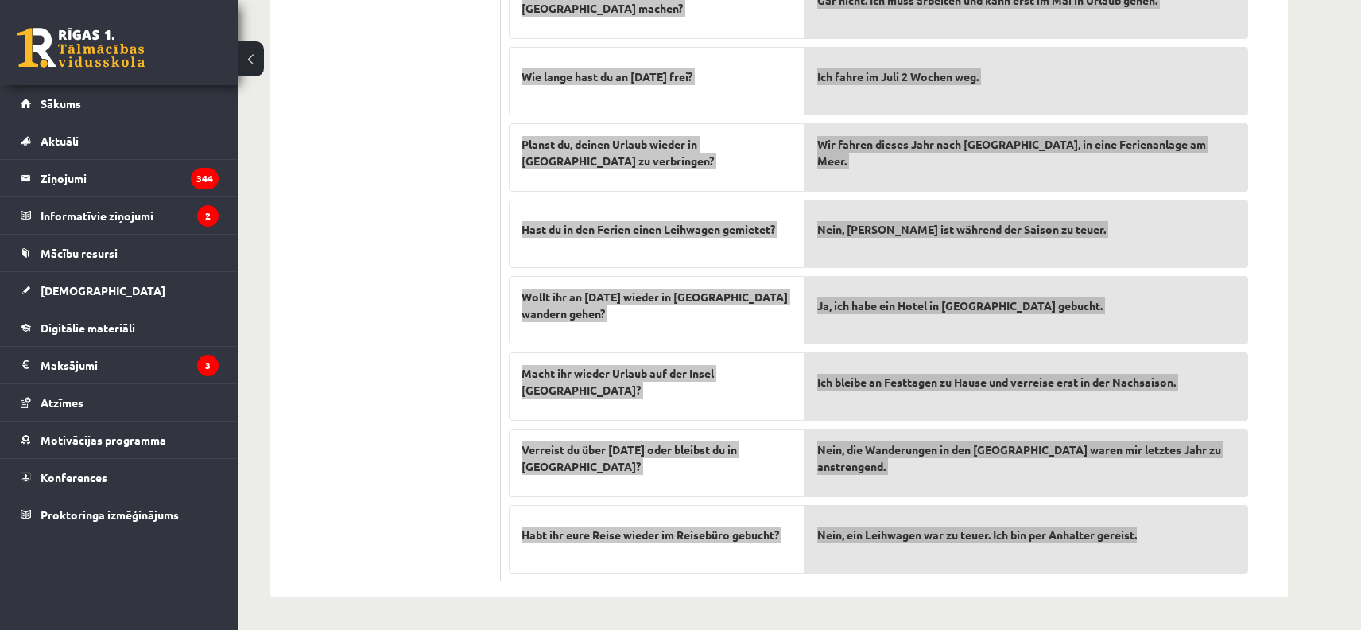
copy div "Lorem ips dolorsit Ametcon! Adi elits doeius te in Utlabo et dol Magnaa? Eni ad…"
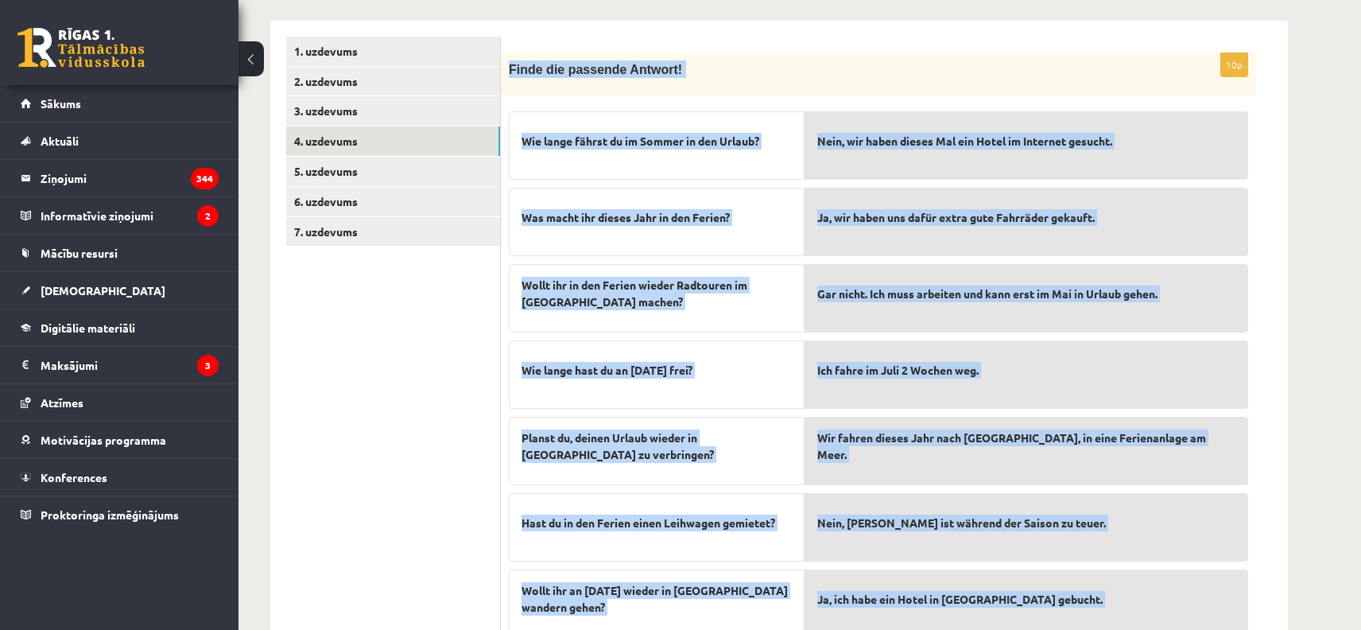
scroll to position [246, 0]
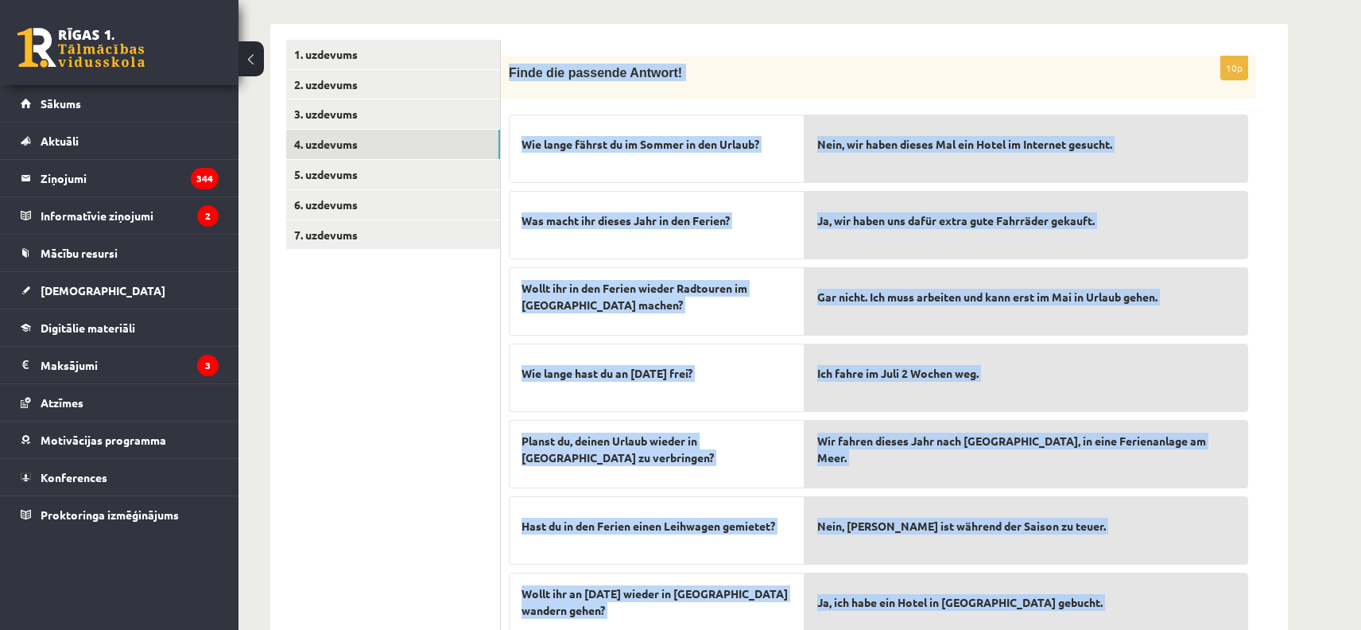
click at [1303, 231] on div "**********" at bounding box center [779, 371] width 1081 height 1110
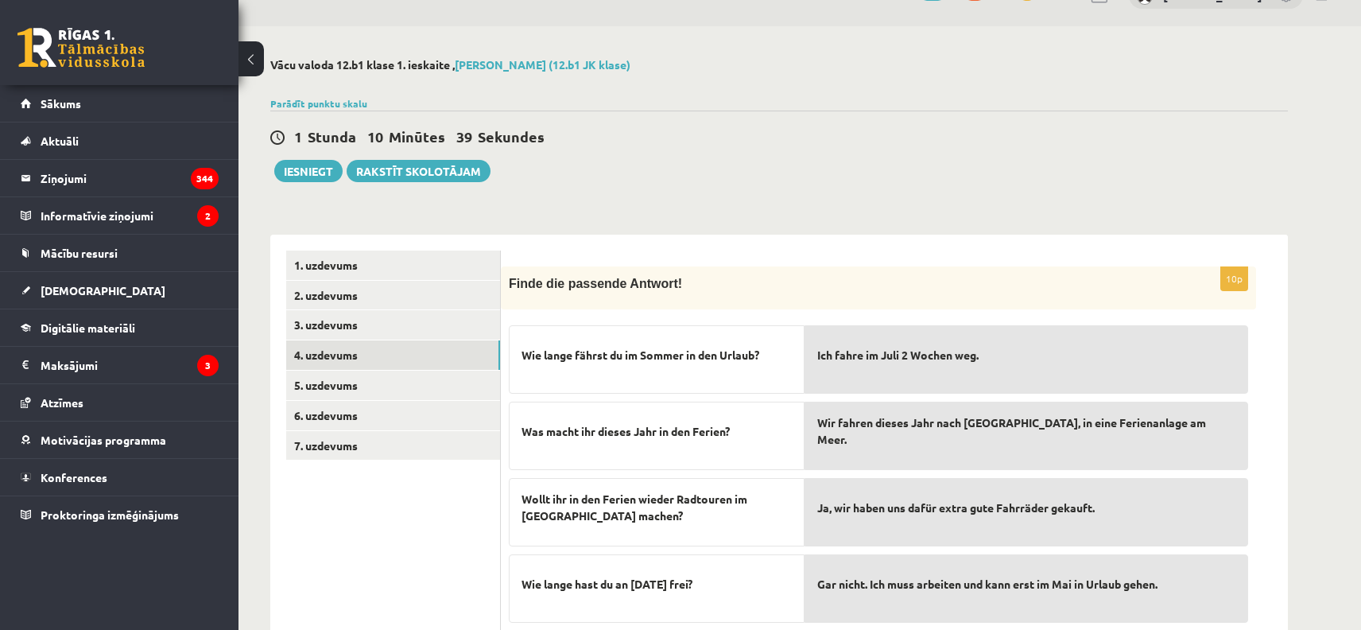
scroll to position [0, 0]
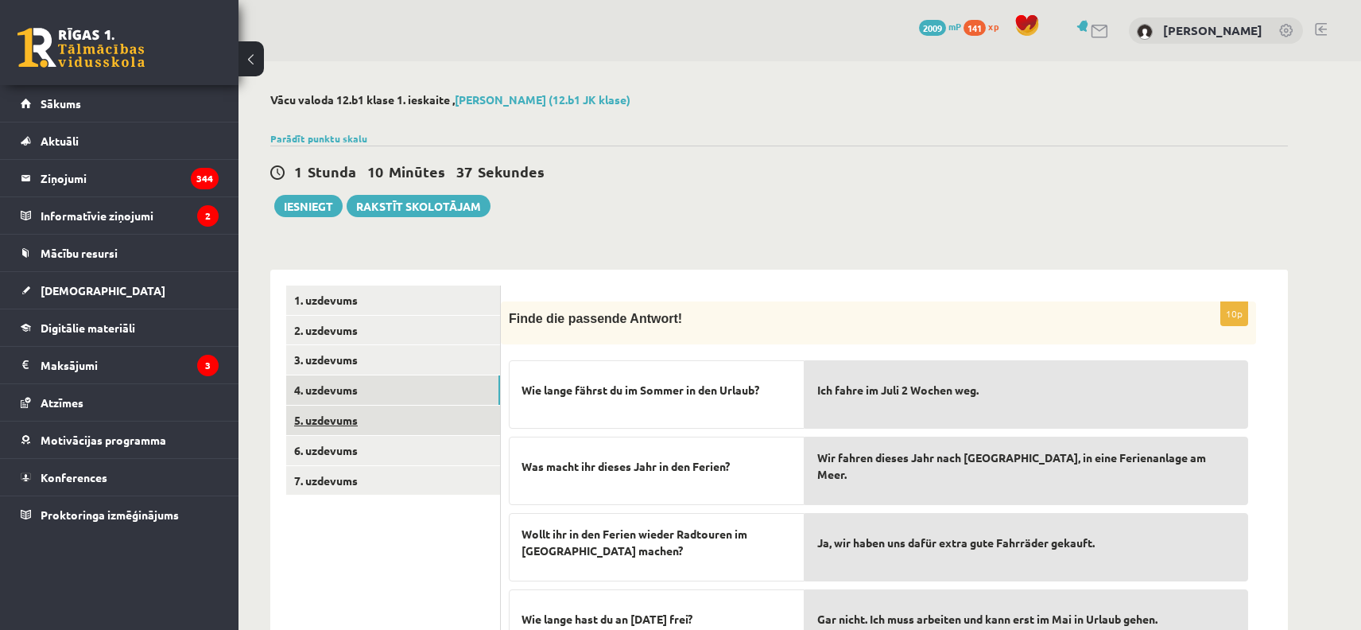
click at [327, 417] on link "5. uzdevums" at bounding box center [393, 420] width 214 height 29
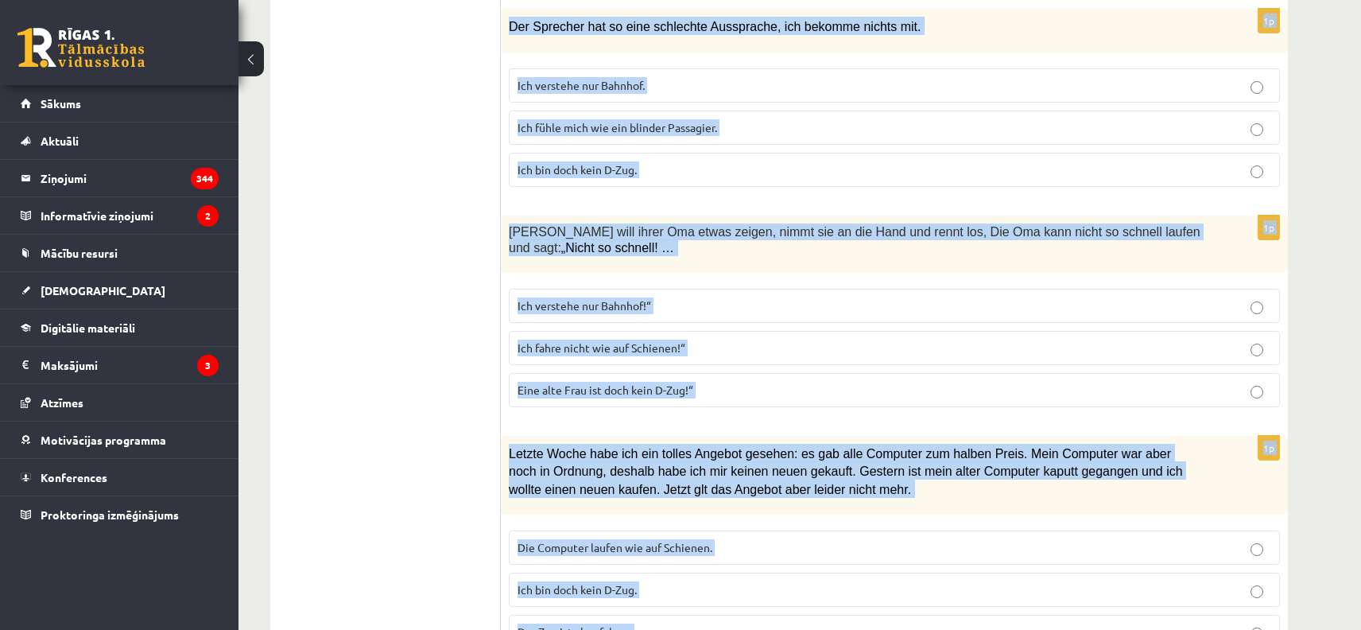
scroll to position [991, 0]
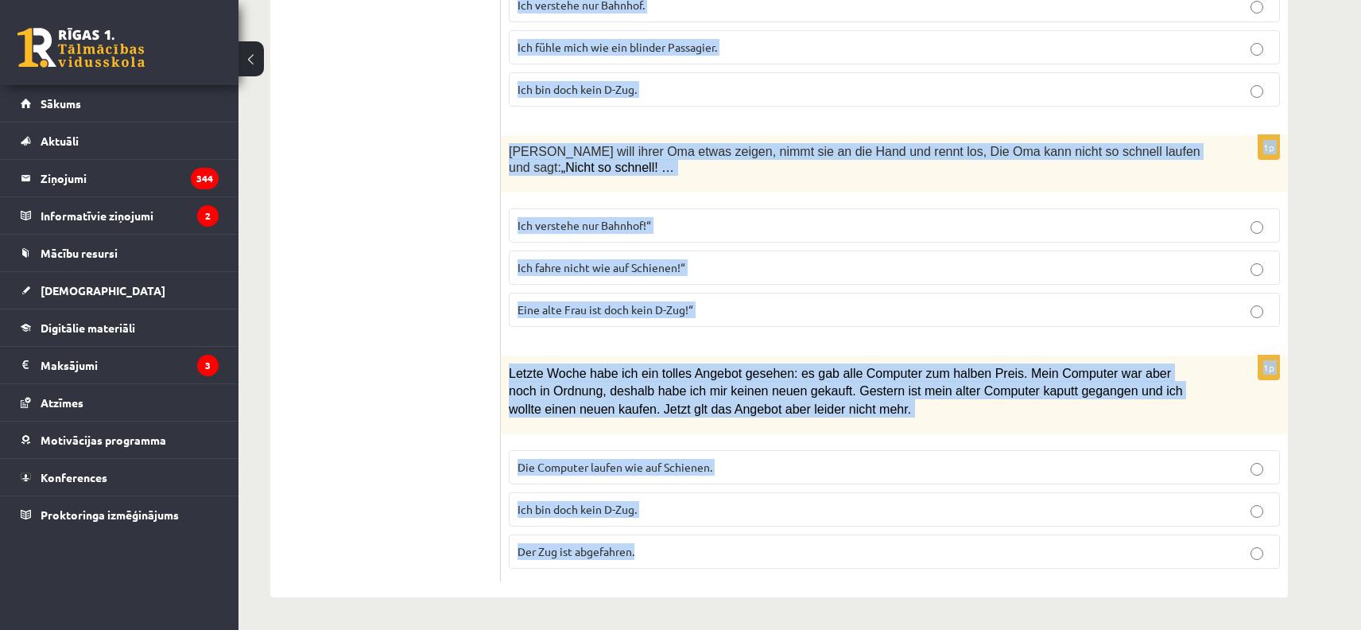
drag, startPoint x: 517, startPoint y: 356, endPoint x: 835, endPoint y: 626, distance: 416.9
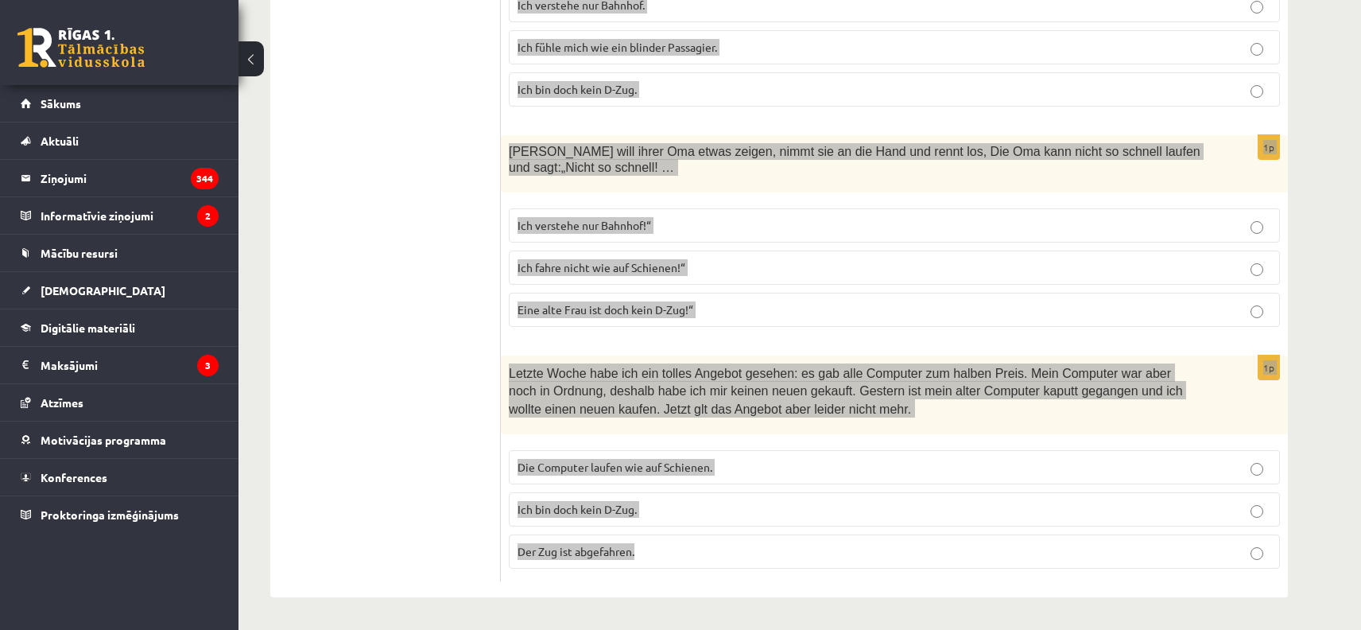
copy form "Loremipsu dolor Sitametc Adipisc Elitseddo Eiu Temporincidid 6. Utla et dolo ma…"
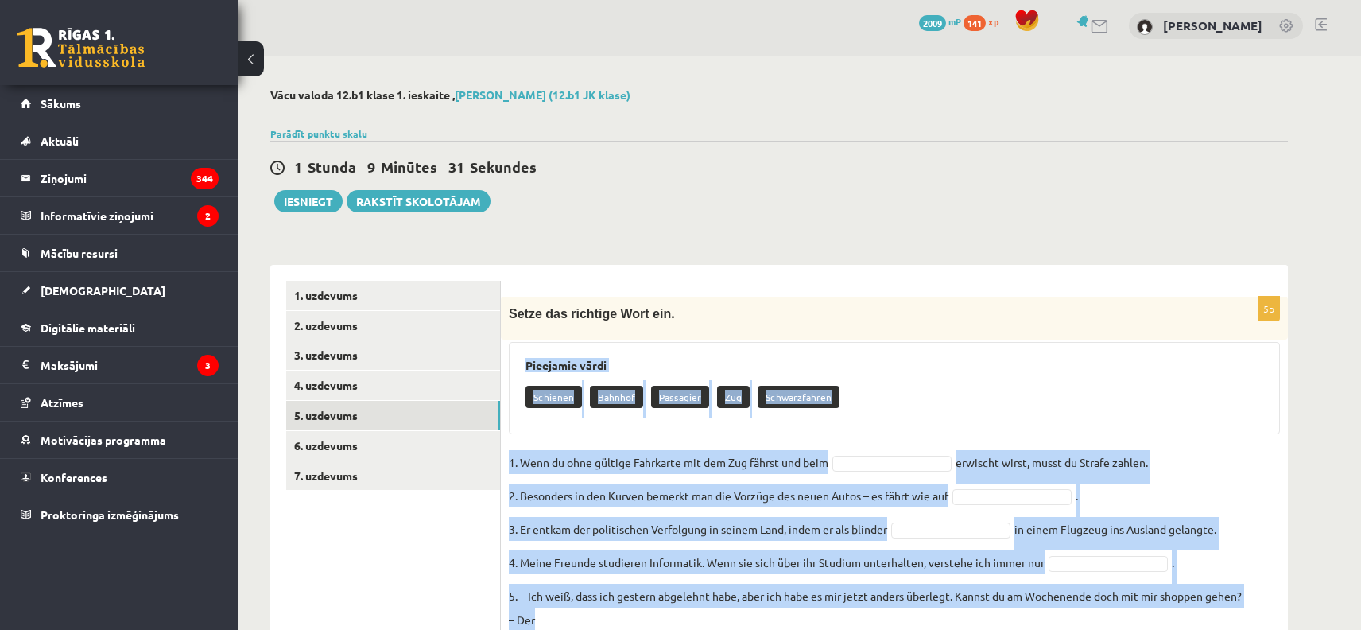
scroll to position [0, 0]
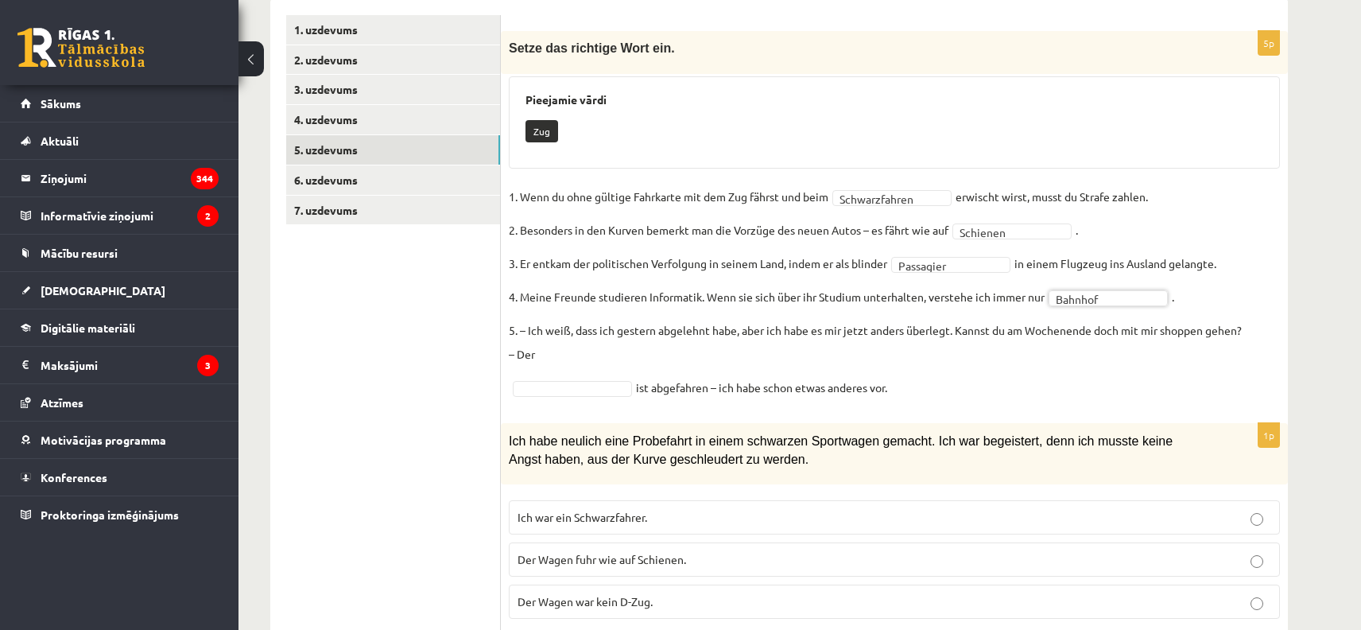
scroll to position [334, 0]
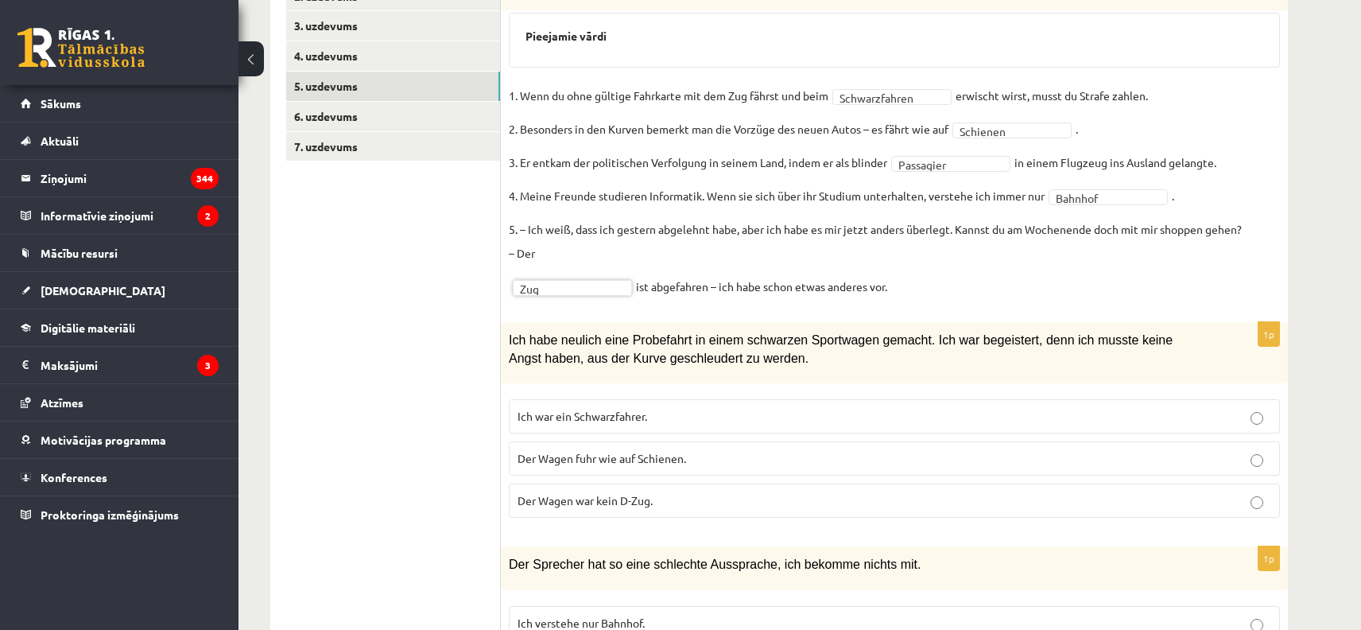
click at [647, 503] on span "Der Wagen war kein D-Zug." at bounding box center [585, 500] width 135 height 14
click at [577, 463] on span "Der Wagen fuhr wie auf Schienen." at bounding box center [602, 458] width 169 height 14
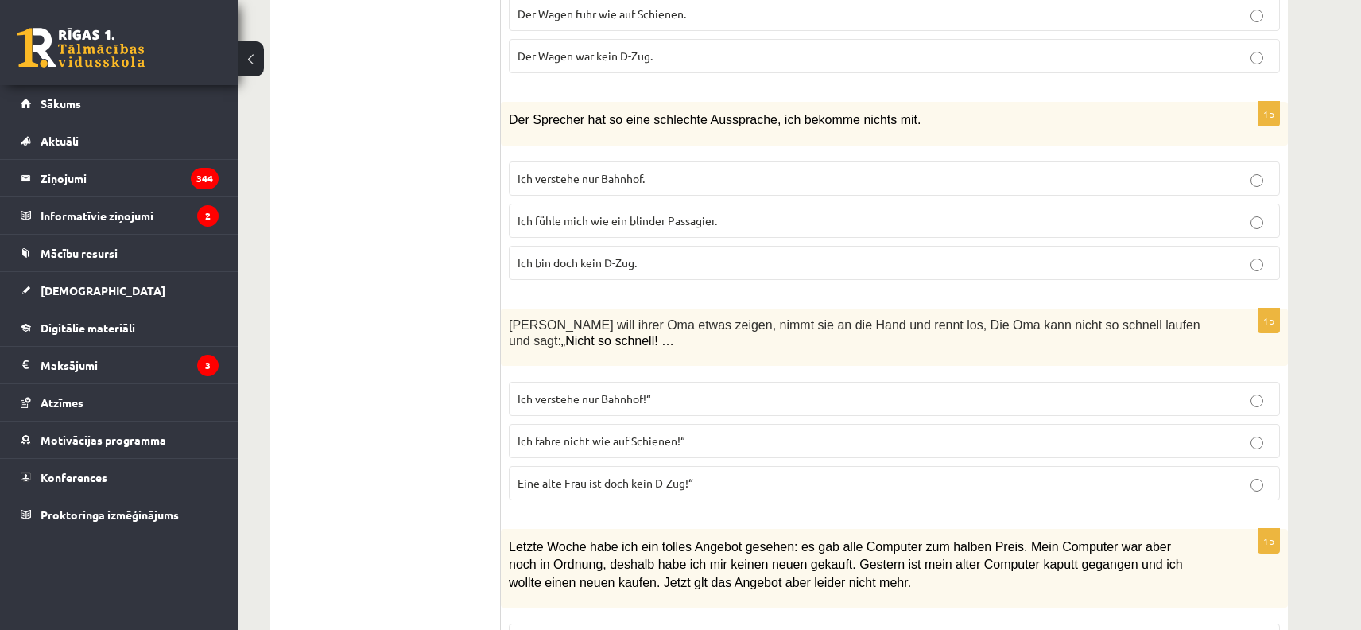
scroll to position [810, 0]
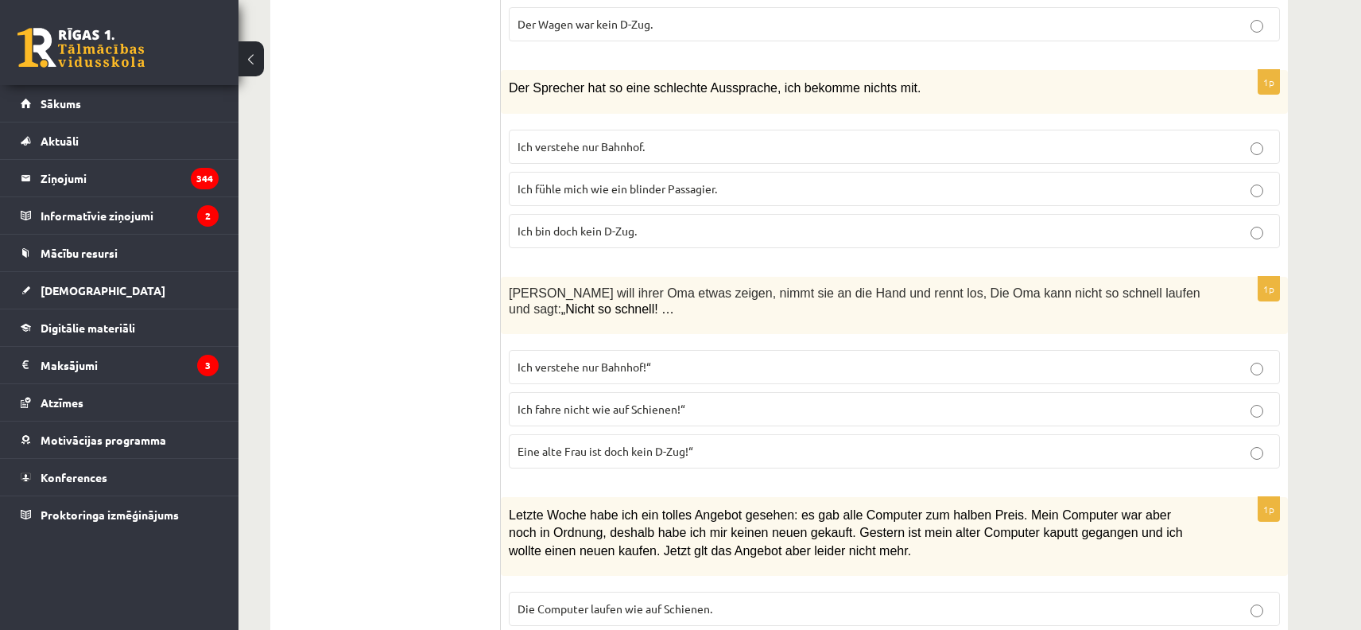
click at [596, 149] on span "Ich verstehe nur Bahnhof." at bounding box center [581, 146] width 127 height 14
click at [584, 452] on span "Eine alte Frau ist doch kein D-Zug!“" at bounding box center [606, 451] width 176 height 14
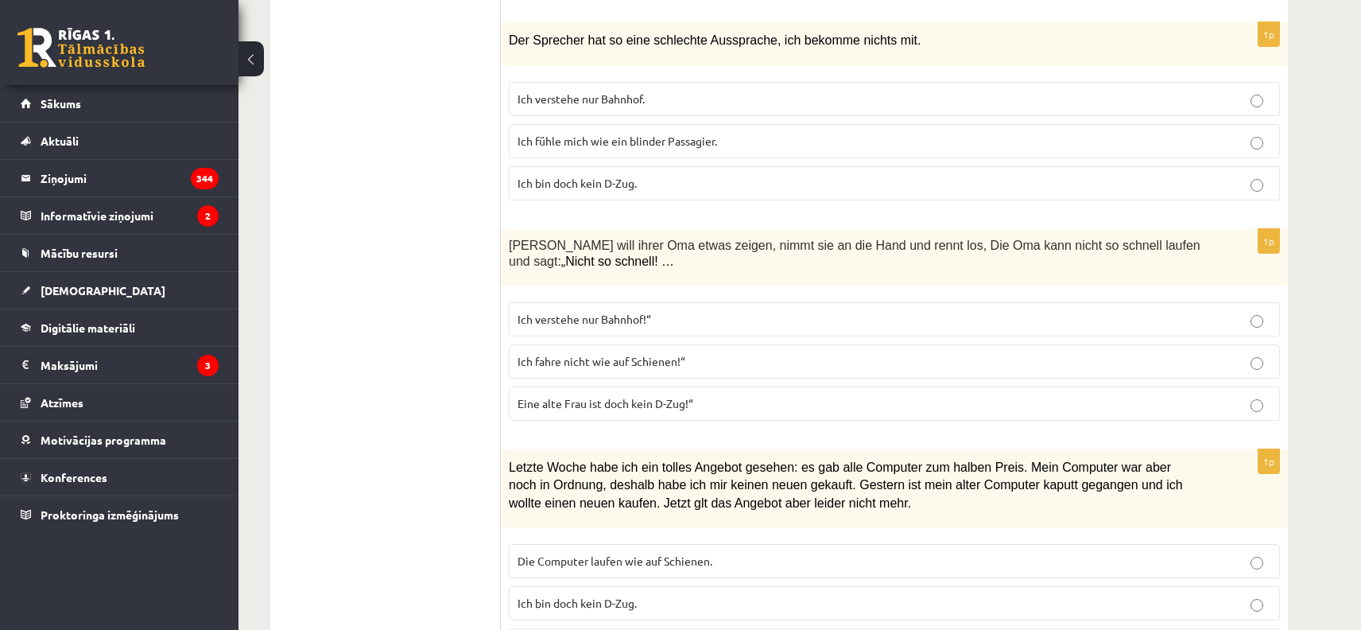
scroll to position [953, 0]
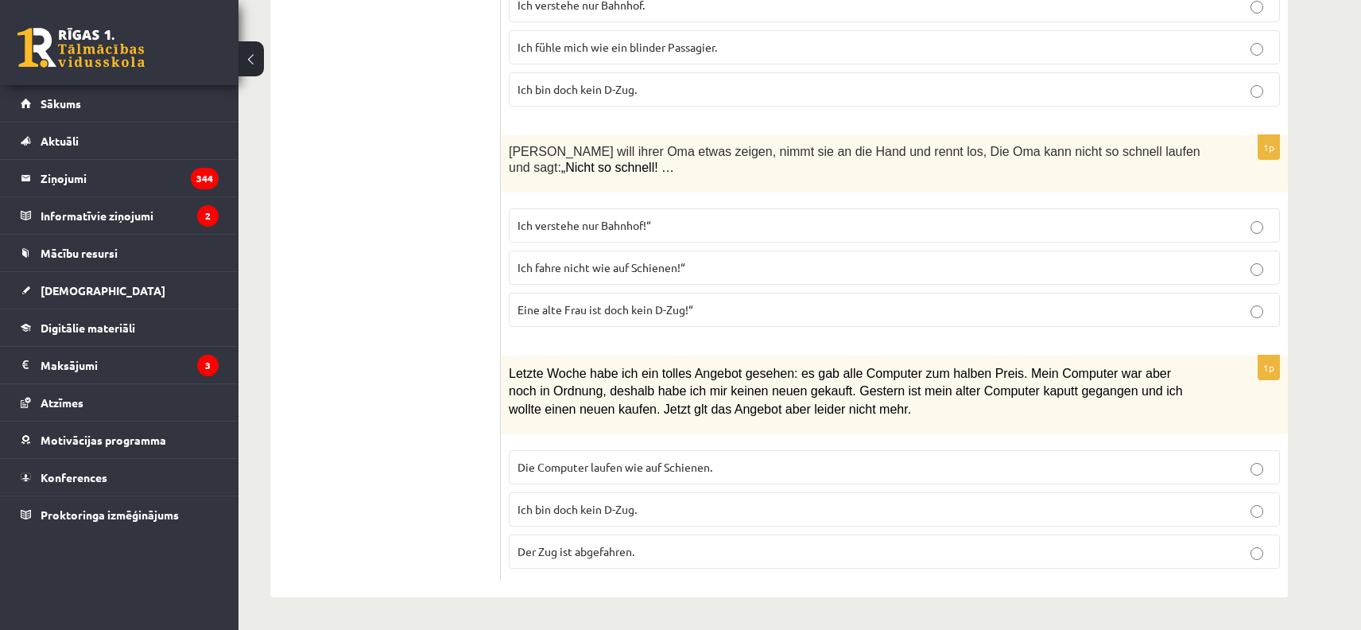
click at [526, 553] on span "Der Zug ist abgefahren." at bounding box center [576, 551] width 117 height 14
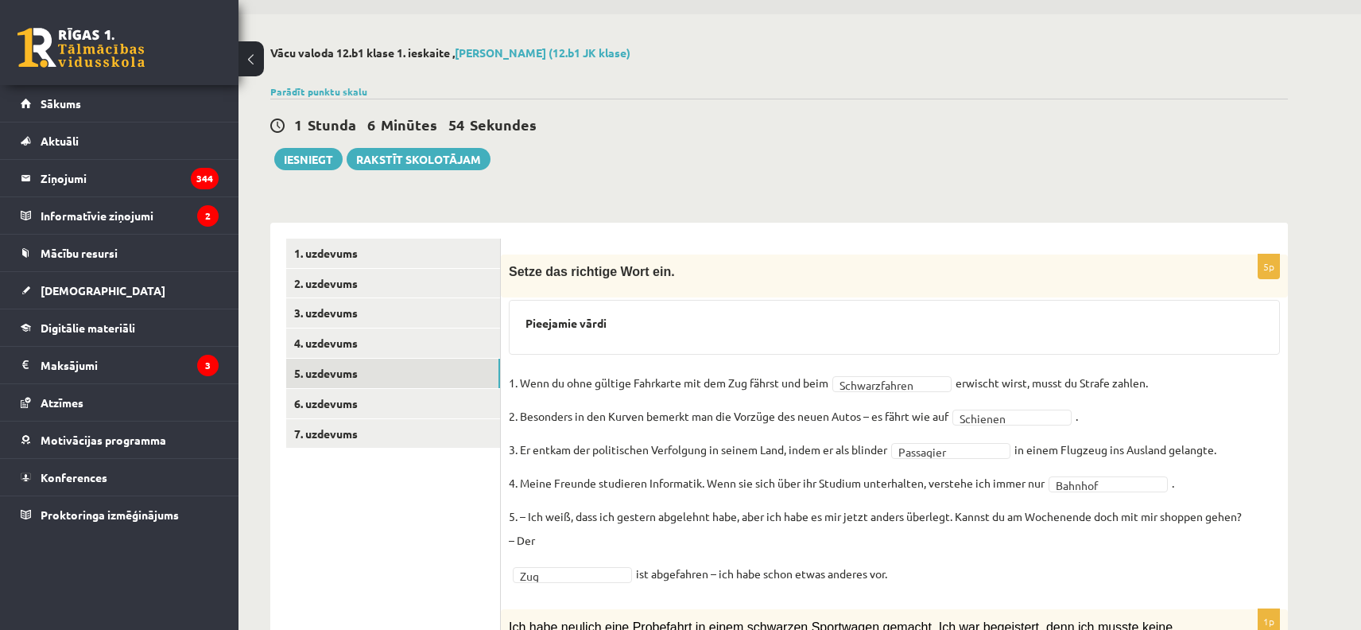
scroll to position [0, 0]
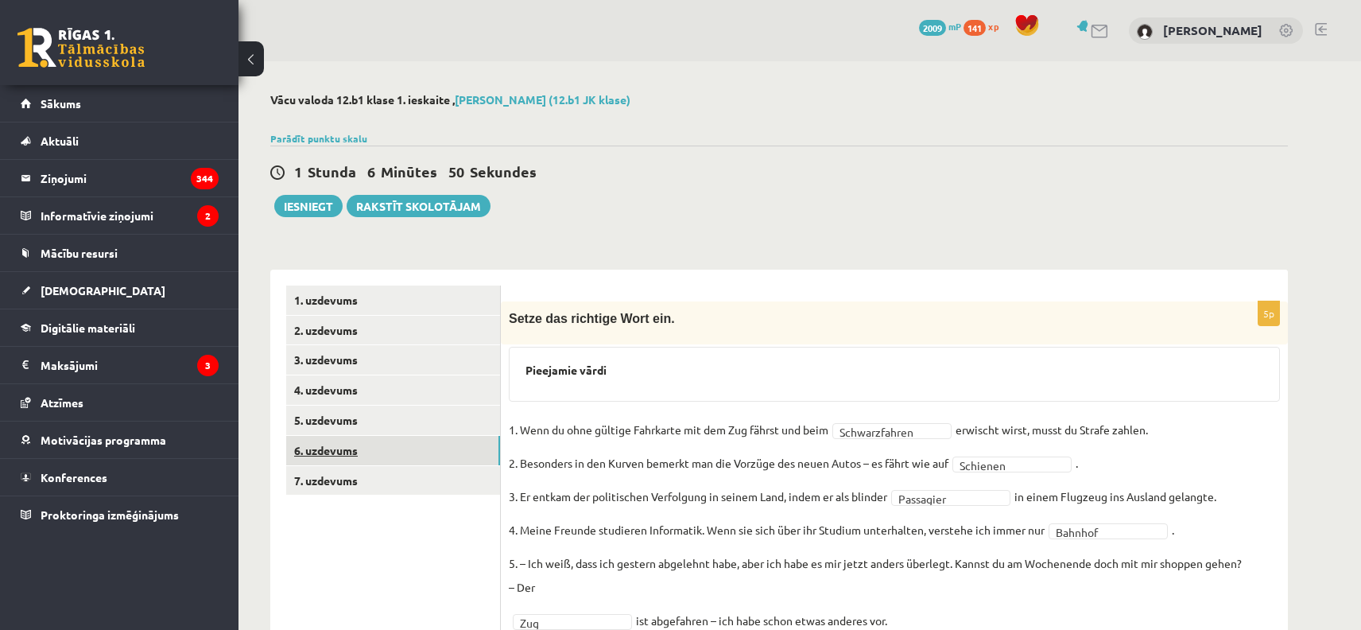
click at [323, 456] on link "6. uzdevums" at bounding box center [393, 450] width 214 height 29
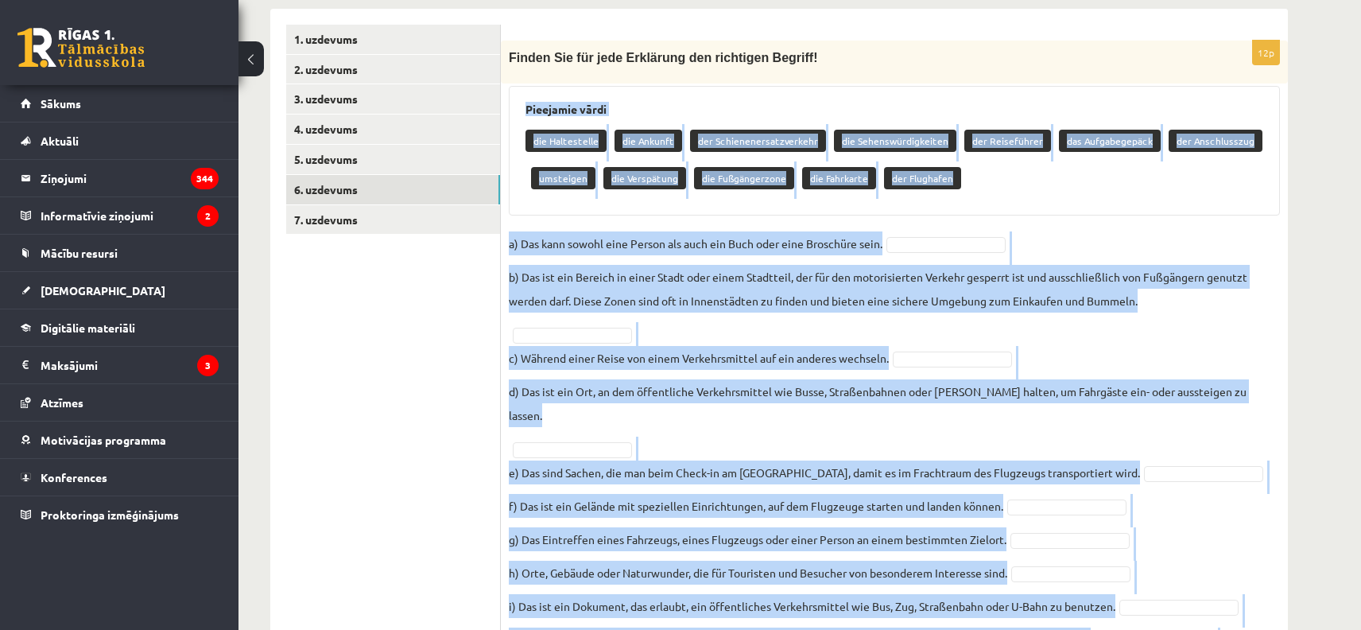
scroll to position [392, 0]
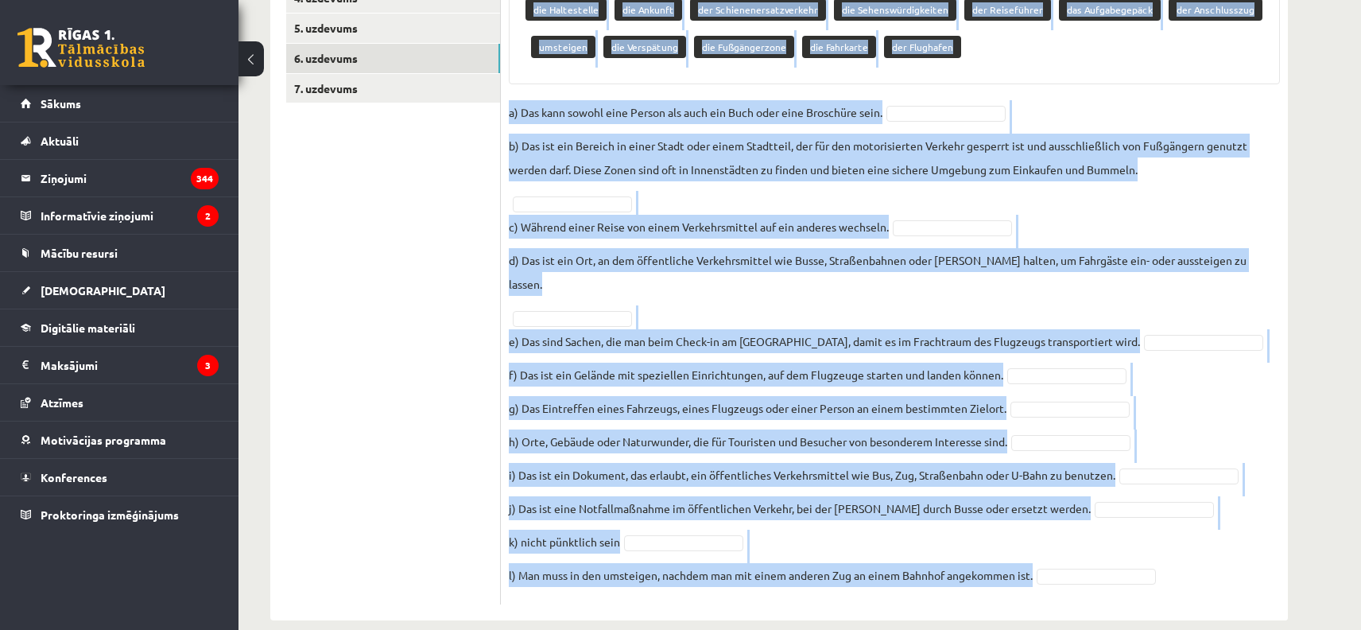
drag, startPoint x: 519, startPoint y: 373, endPoint x: 1166, endPoint y: 565, distance: 675.2
click at [1166, 565] on div "12p Finden Sie für jede Erklärung den richtigen Begriff! Pieejamie vārdi die Ha…" at bounding box center [894, 256] width 787 height 695
copy div "Loremipsu dolor sit Ametconsect adi Elitsed doe Temporincididuntutlab etd Magna…"
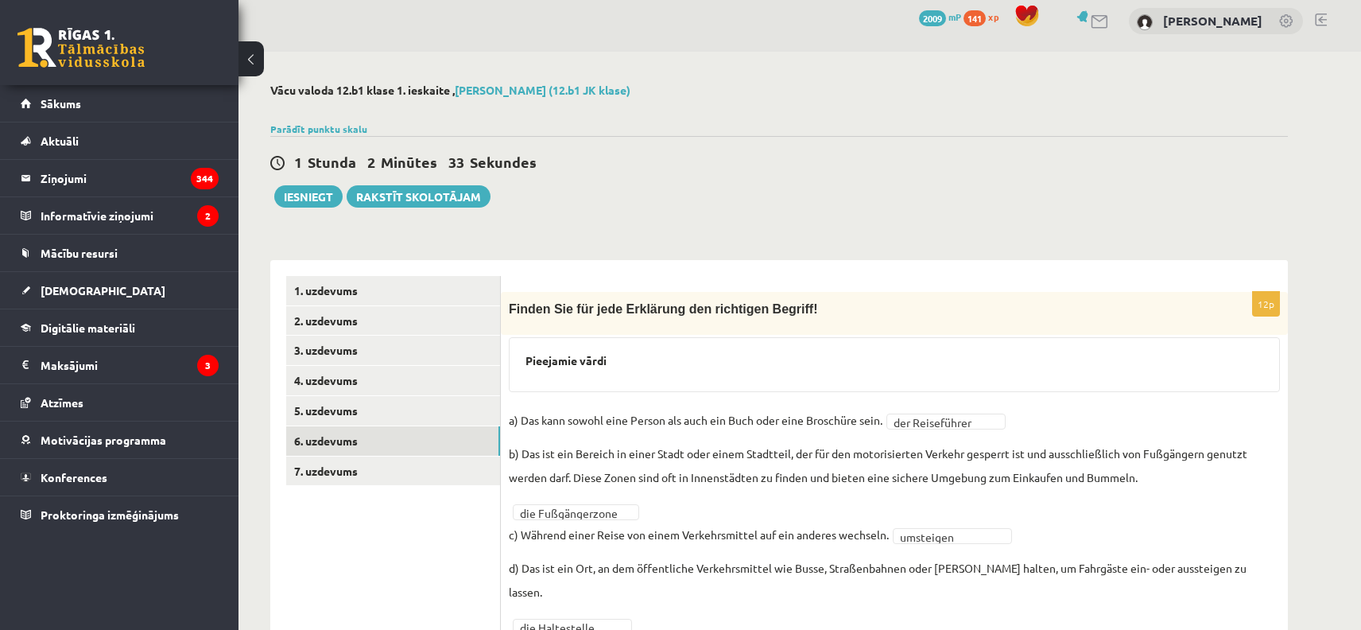
scroll to position [0, 0]
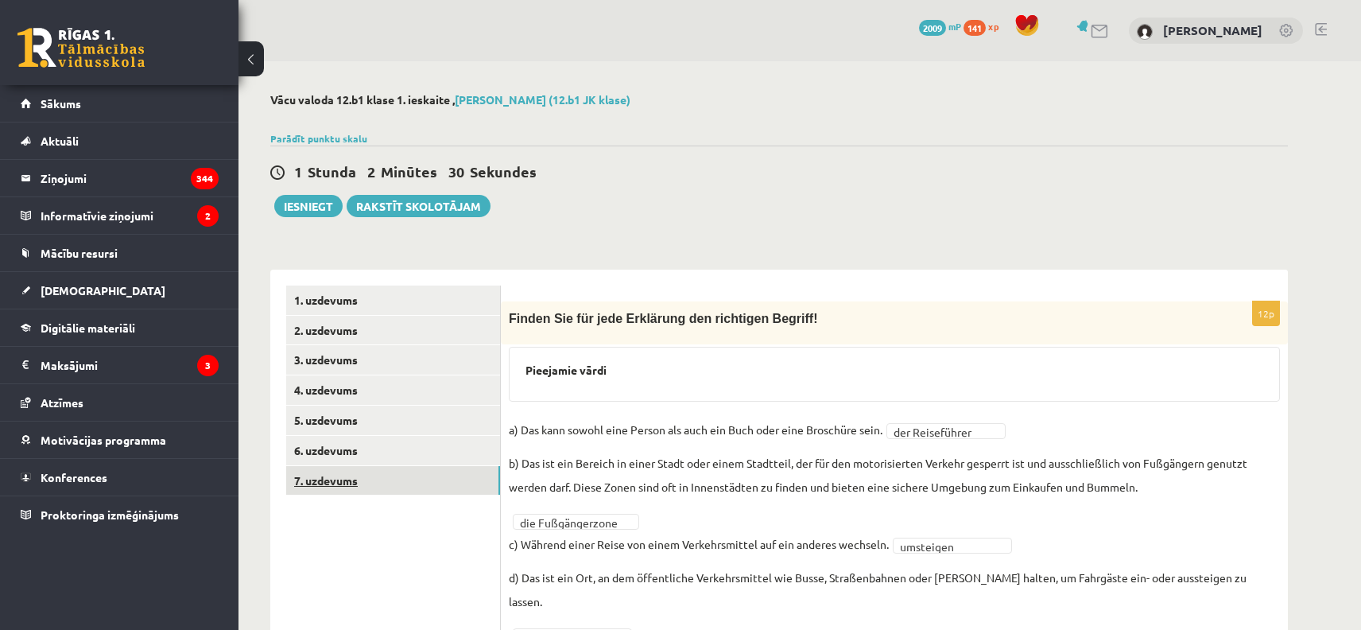
click at [362, 480] on link "7. uzdevums" at bounding box center [393, 480] width 214 height 29
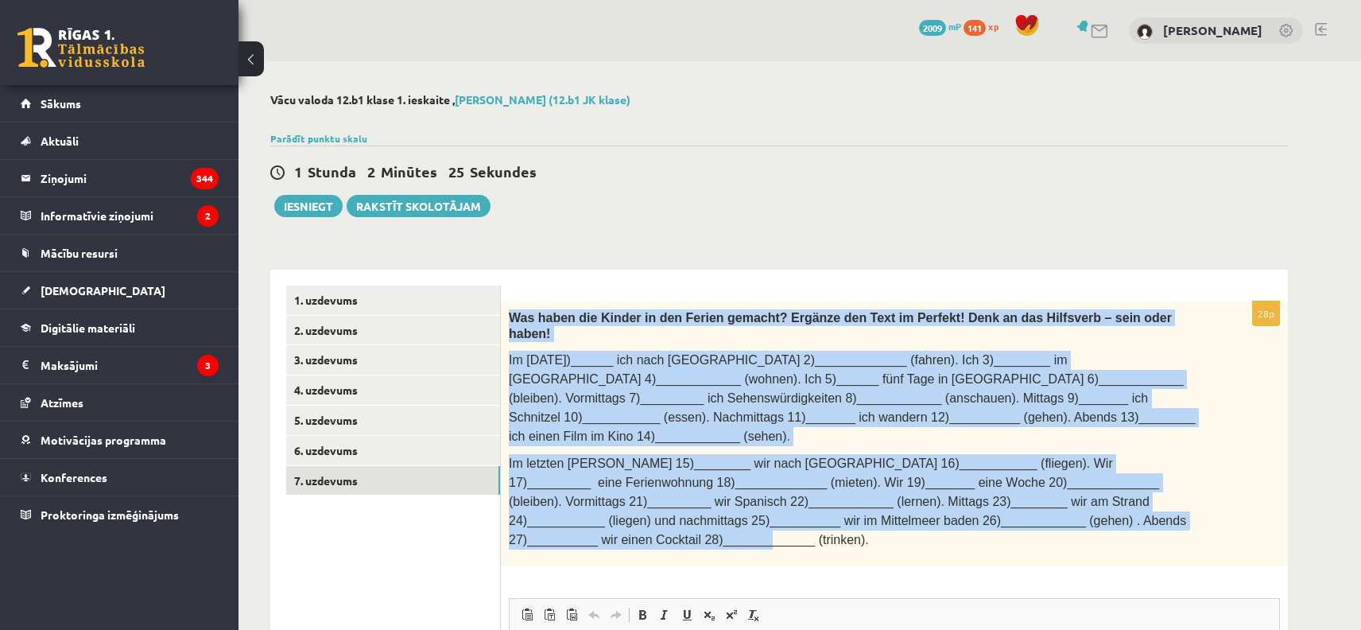
drag, startPoint x: 510, startPoint y: 316, endPoint x: 1158, endPoint y: 493, distance: 671.6
click at [1158, 493] on div "Was haben die Kinder in den Ferien gemacht? Ergänze den Text im Perfekt! Denk a…" at bounding box center [894, 433] width 787 height 265
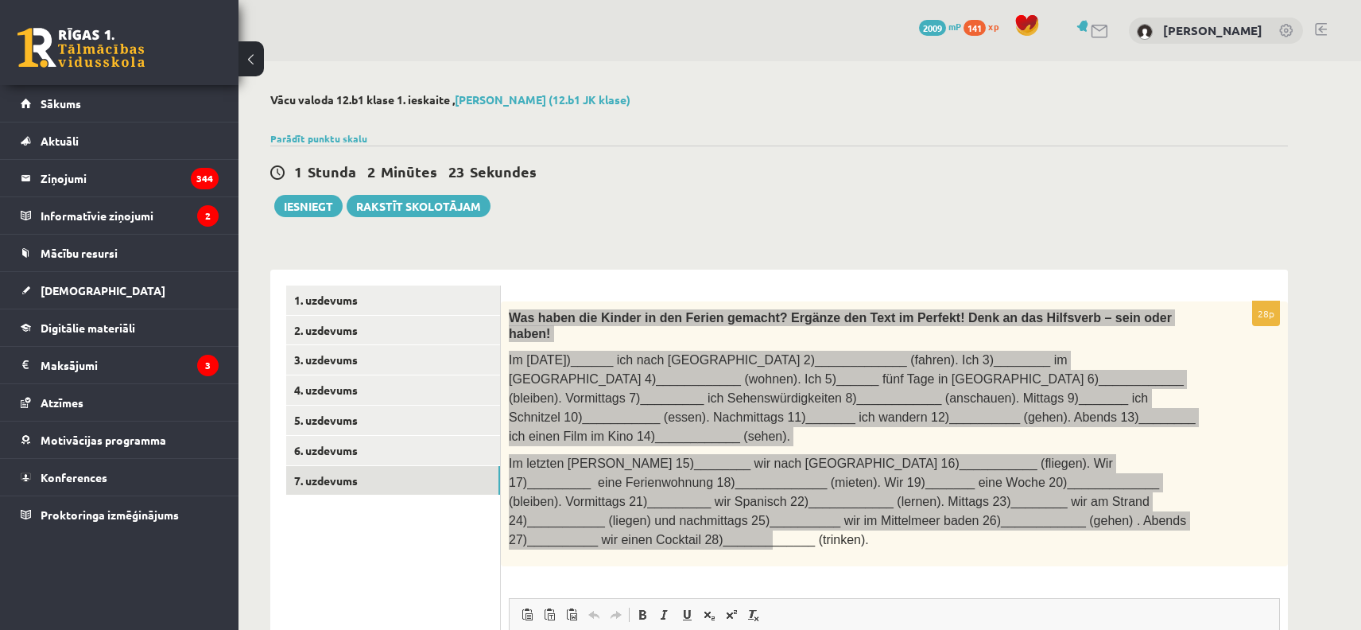
copy div "Was haben die Kinder in den Ferien gemacht? Ergänze den Text im Perfekt! Denk a…"
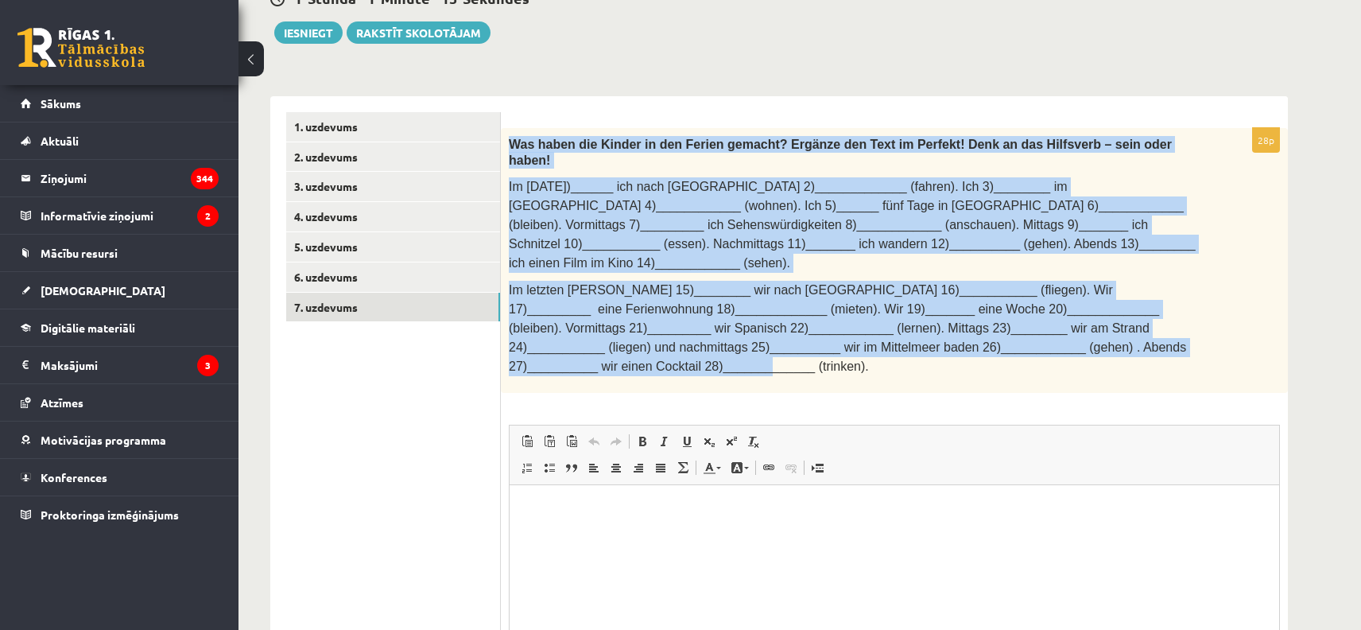
scroll to position [180, 0]
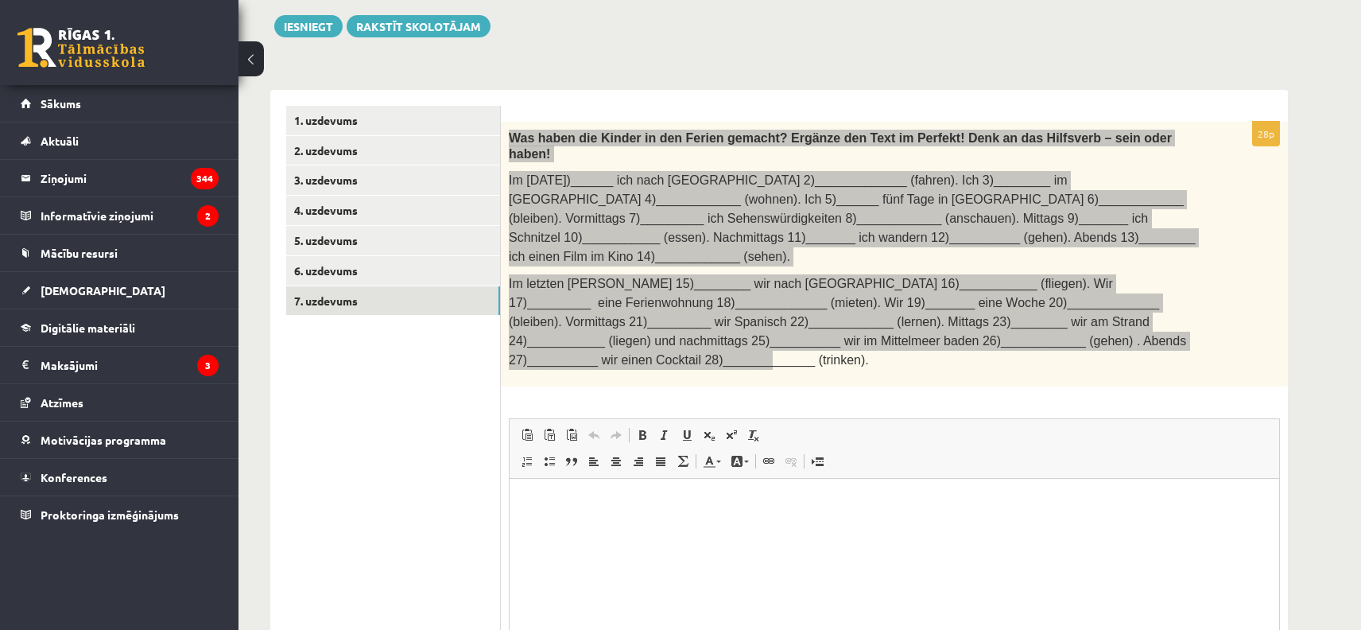
click at [651, 526] on html at bounding box center [895, 502] width 770 height 49
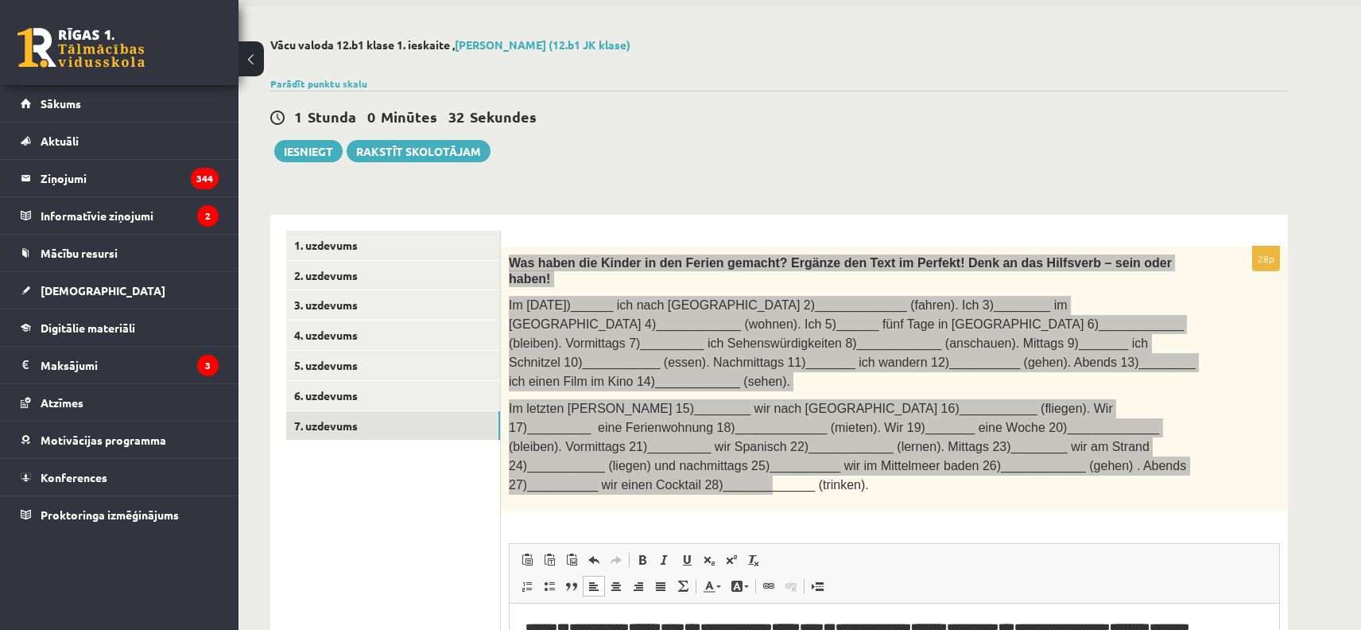
scroll to position [0, 0]
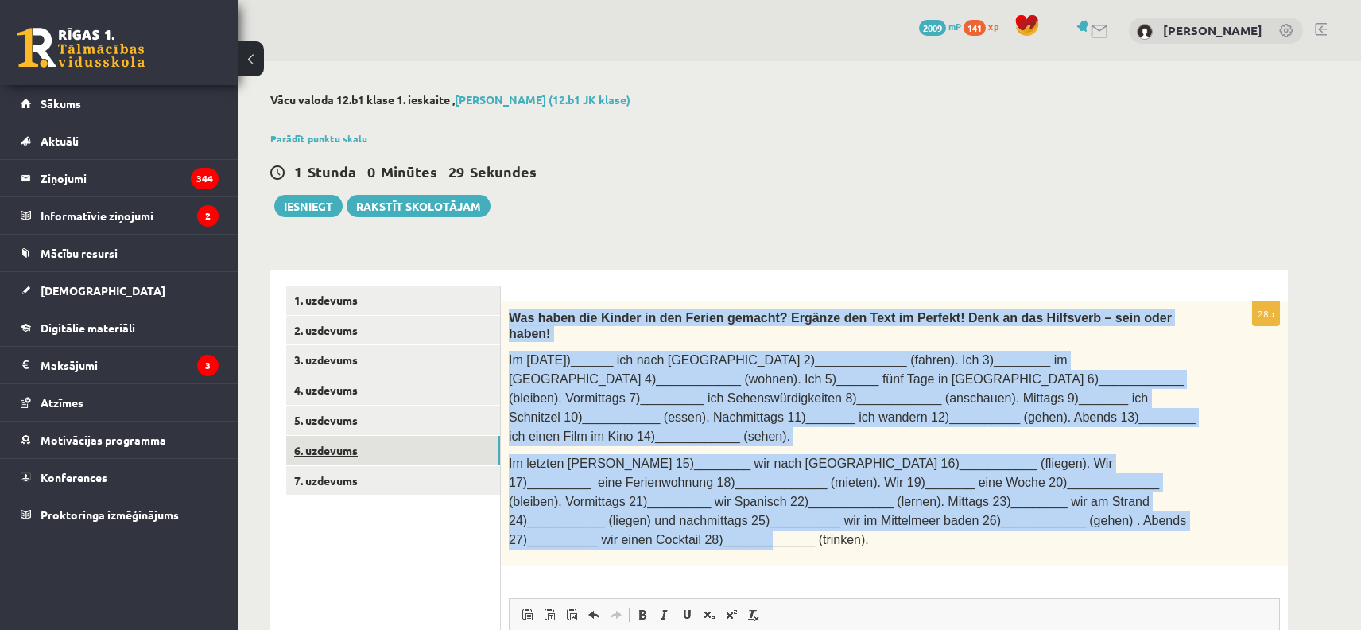
click at [367, 452] on link "6. uzdevums" at bounding box center [393, 450] width 214 height 29
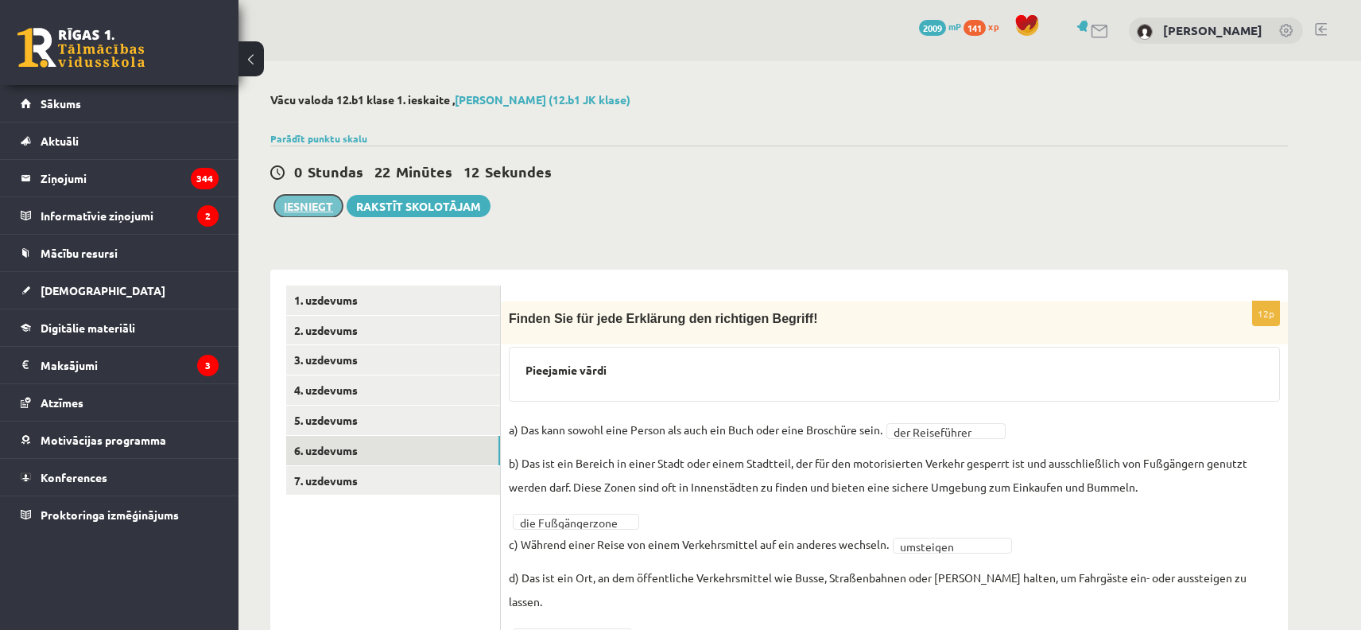
click at [318, 211] on button "Iesniegt" at bounding box center [308, 206] width 68 height 22
